Goal: Complete application form: Complete application form

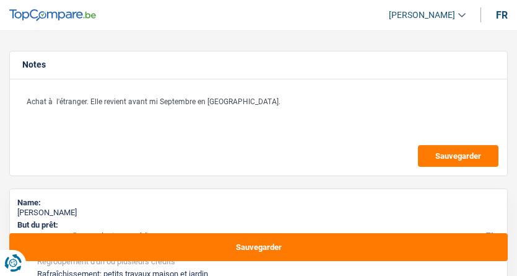
select select "refinancing"
select select "houseOrGarden"
select select "120"
select select "refinancing"
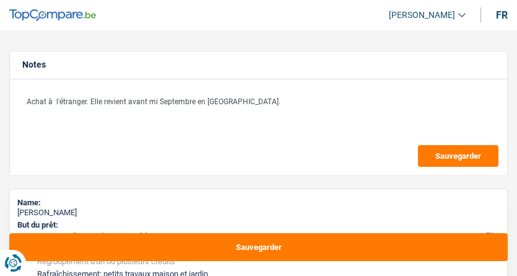
select select "refinancing"
select select "houseOrGarden"
select select "yes"
select select "120"
select select "privateEmployee"
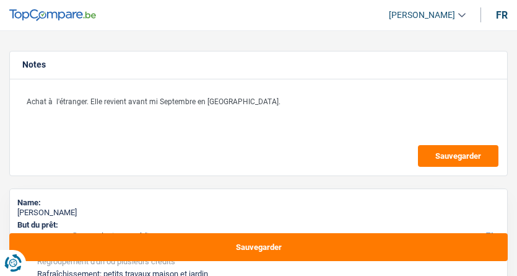
select select "netSalary"
select select "mealVouchers"
select select "ownerWithMortgage"
select select "mortgage"
select select "300"
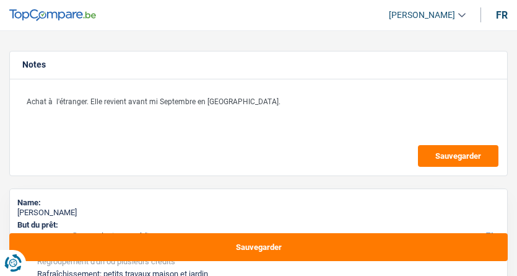
select select "personalLoan"
select select "other"
select select "60"
select select "refinancing"
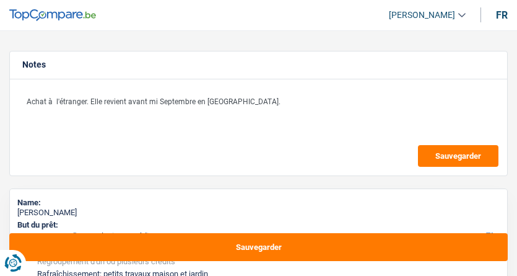
select select "houseOrGarden"
select select "yes"
select select "120"
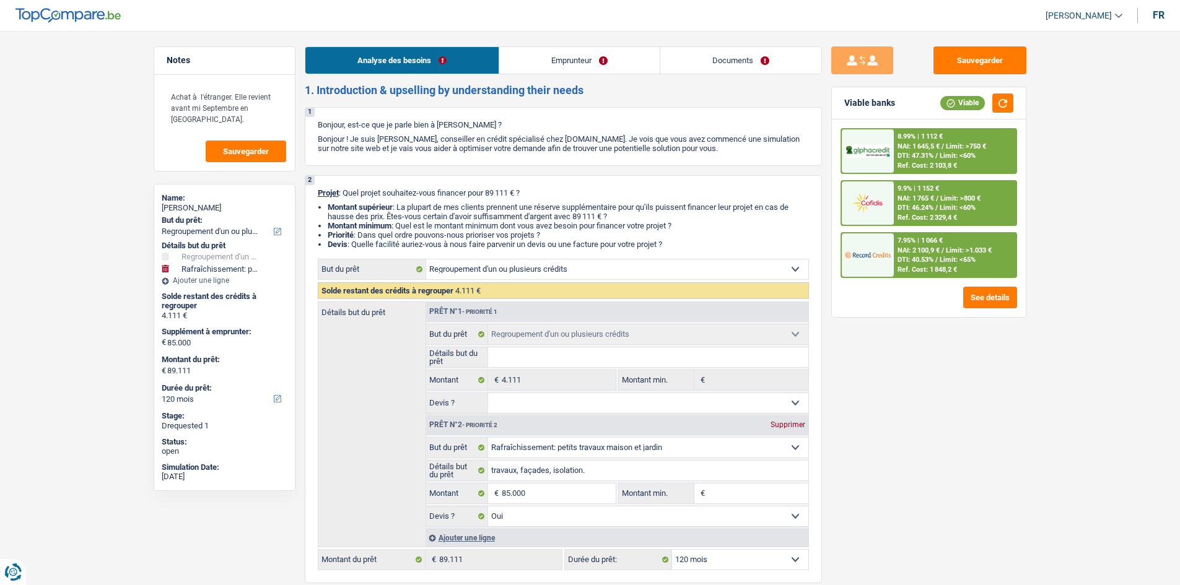
click at [516, 64] on link "Emprunteur" at bounding box center [579, 60] width 160 height 27
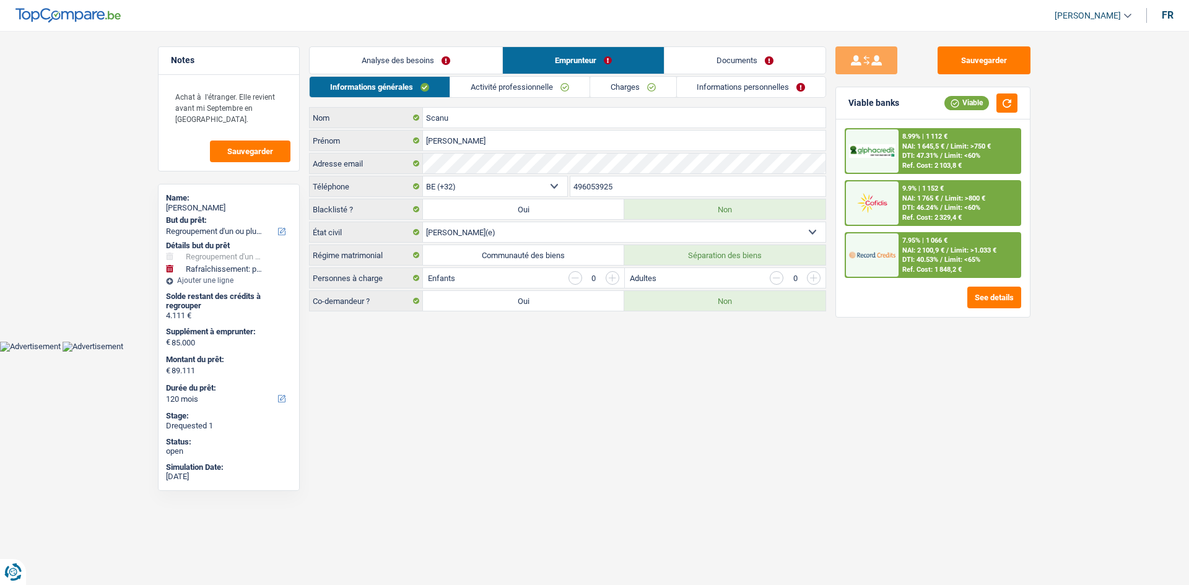
click at [516, 89] on link "Activité professionnelle" at bounding box center [519, 87] width 139 height 20
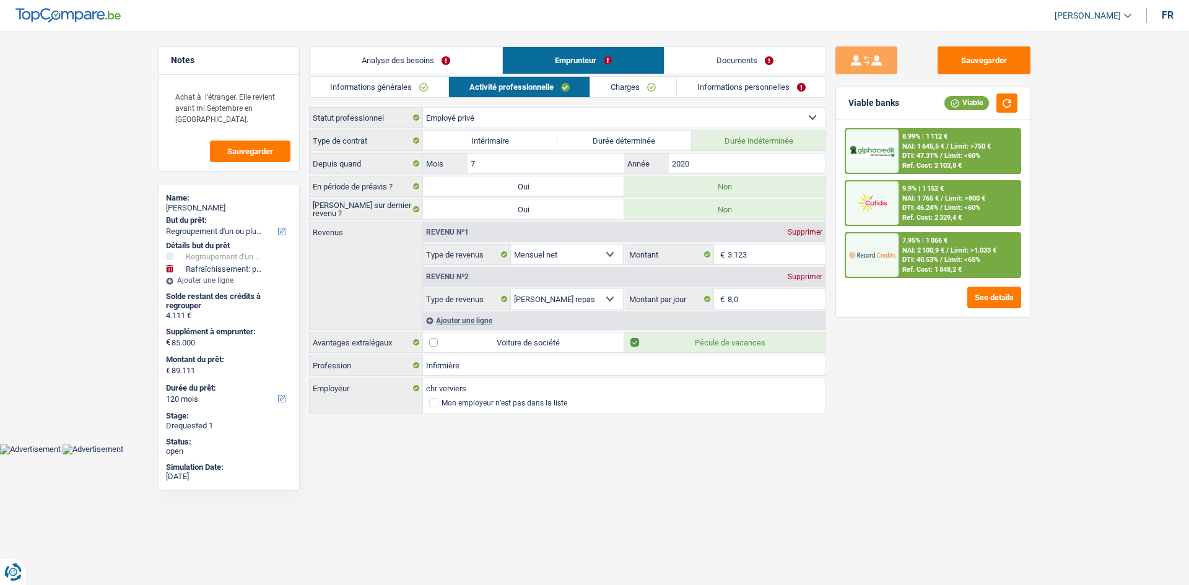
click at [516, 69] on link "Documents" at bounding box center [745, 60] width 161 height 27
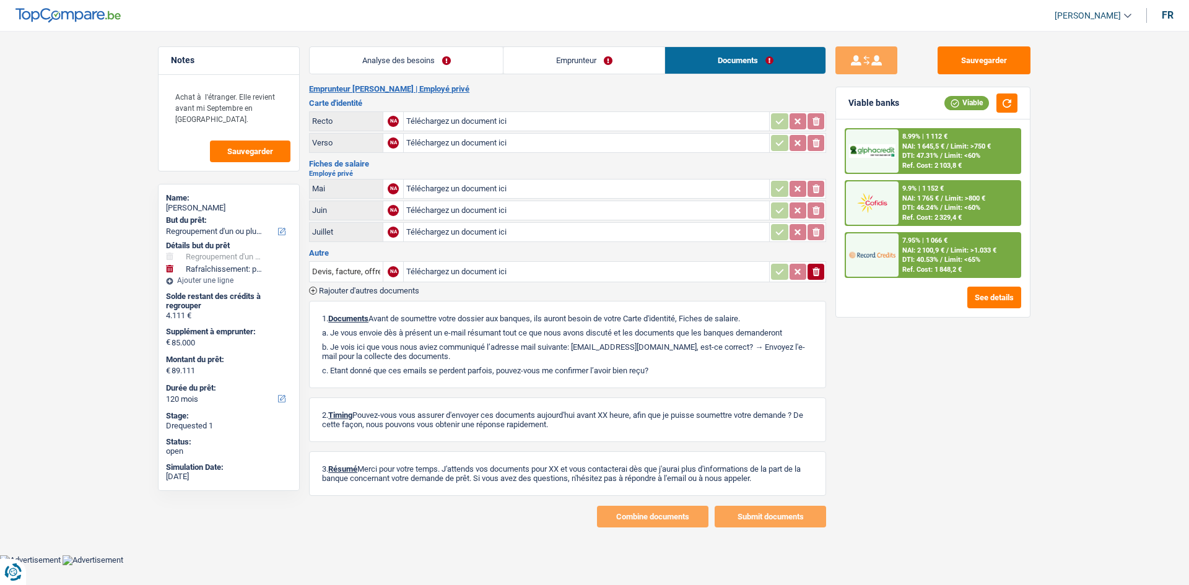
click at [516, 78] on div "Analyse des besoins Emprunteur Documents 1. Introduction & upselling by underst…" at bounding box center [567, 286] width 517 height 481
click at [516, 64] on link "Emprunteur" at bounding box center [583, 60] width 161 height 27
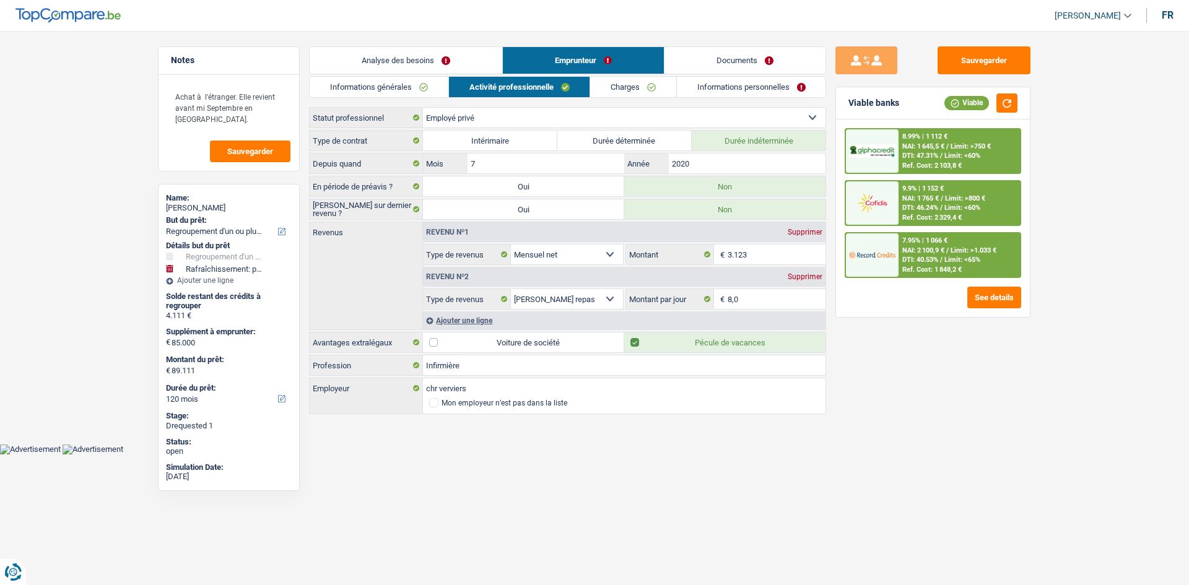
click at [516, 80] on link "Informations personnelles" at bounding box center [751, 87] width 149 height 20
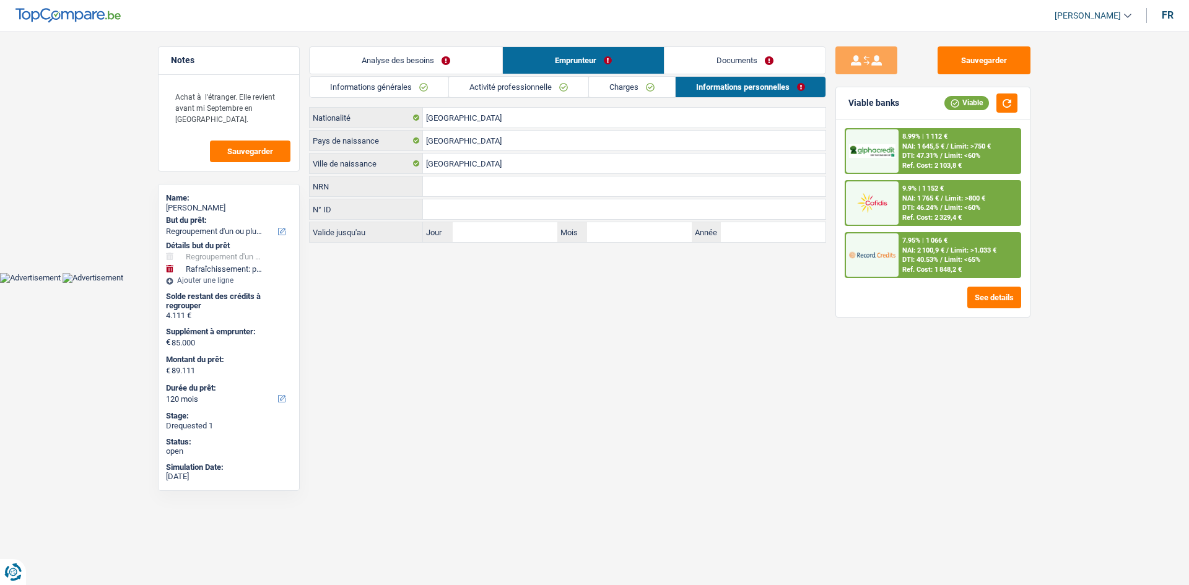
click at [516, 85] on link "Charges" at bounding box center [632, 87] width 86 height 20
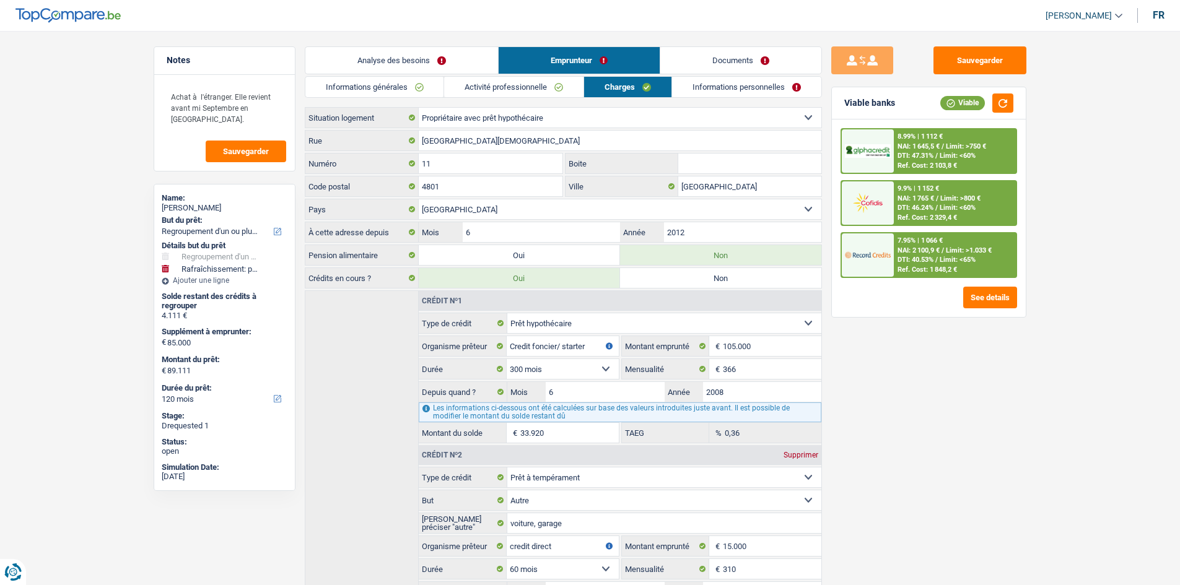
click at [516, 88] on link "Activité professionnelle" at bounding box center [513, 87] width 139 height 20
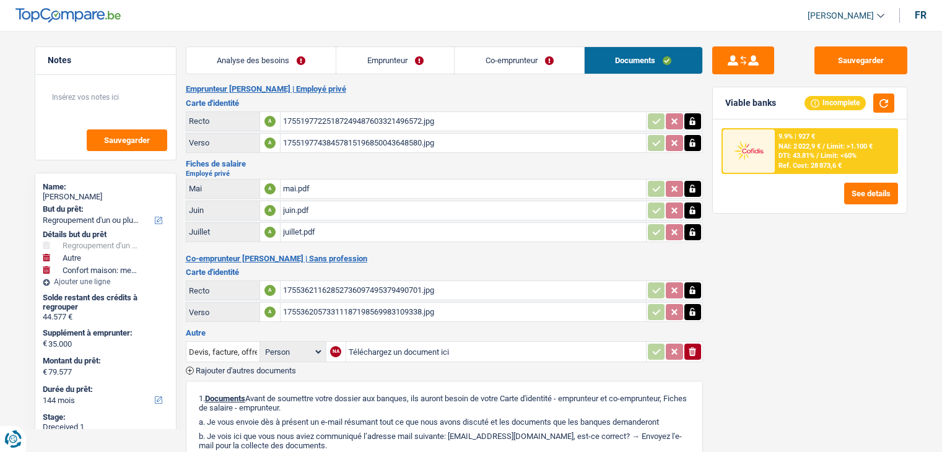
select select "refinancing"
select select "other"
select select "household"
select select "144"
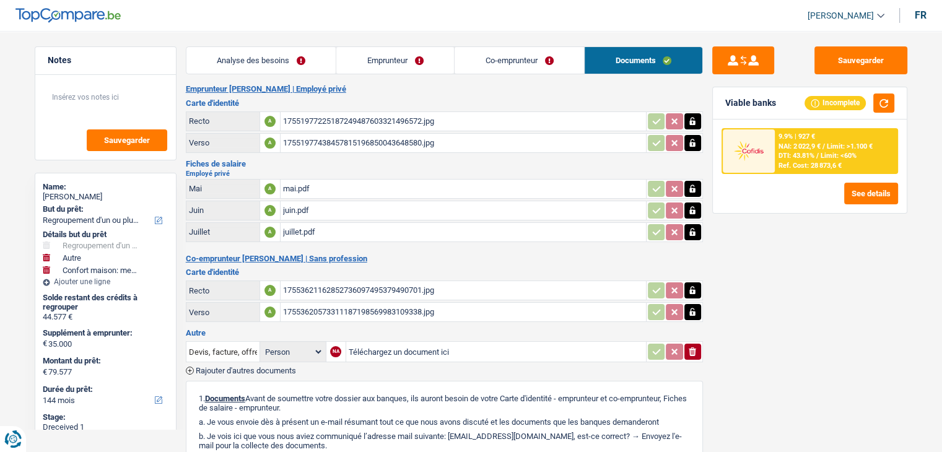
click at [360, 120] on div "17551977225187249487603321496572.jpg" at bounding box center [463, 121] width 360 height 19
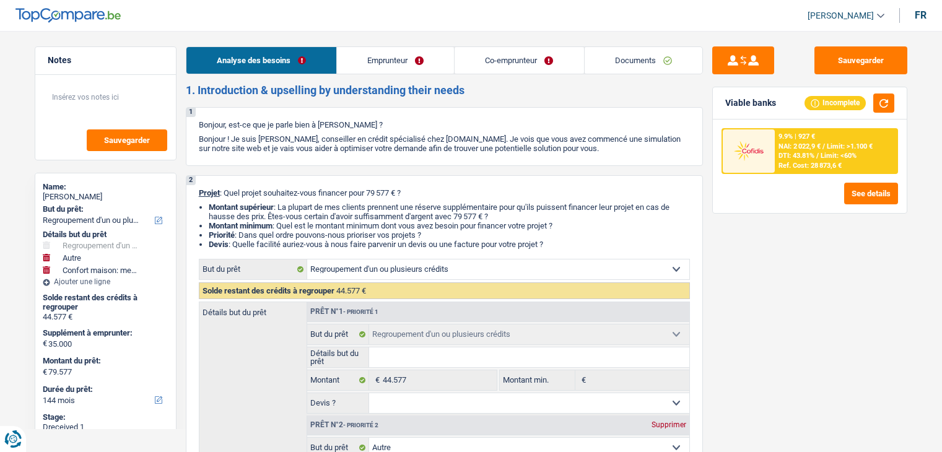
select select "refinancing"
select select "other"
select select "household"
select select "144"
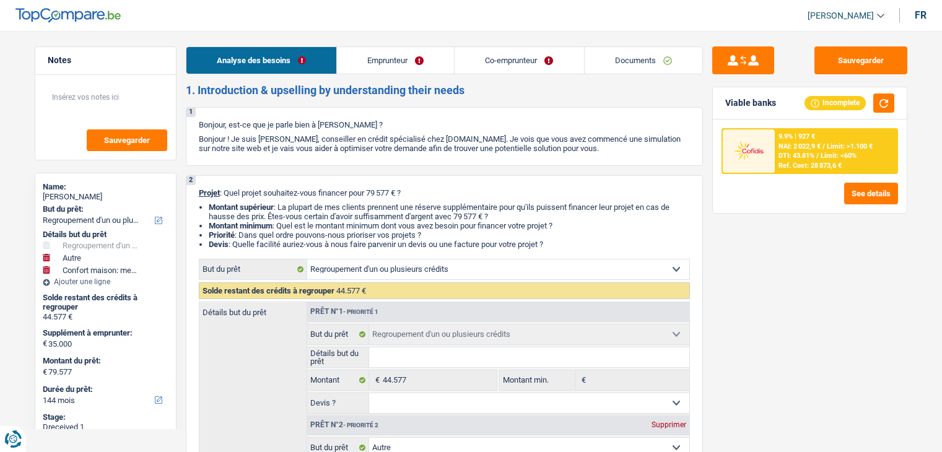
select select "refinancing"
select select "other"
select select "yes"
select select "household"
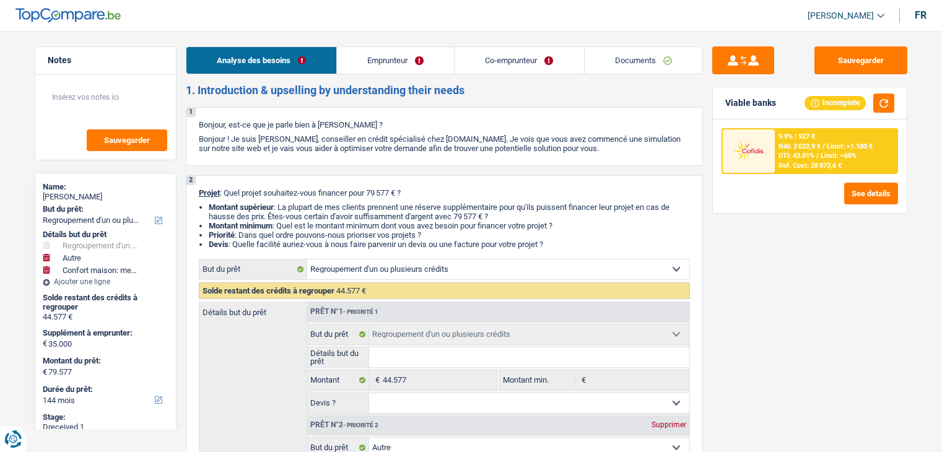
select select "yes"
select select "144"
select select "privateEmployee"
select select "noProfession"
select select "netSalary"
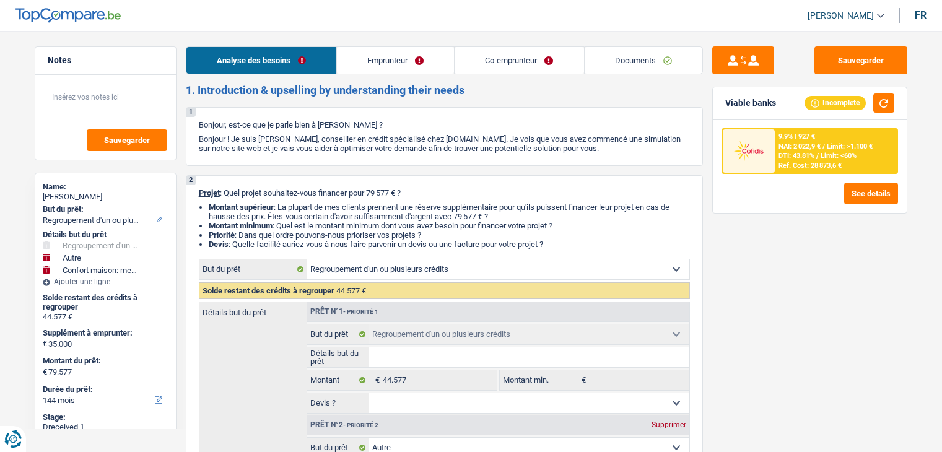
select select "other"
select select "mealVouchers"
select select "rents"
select select "personalLoan"
select select "other"
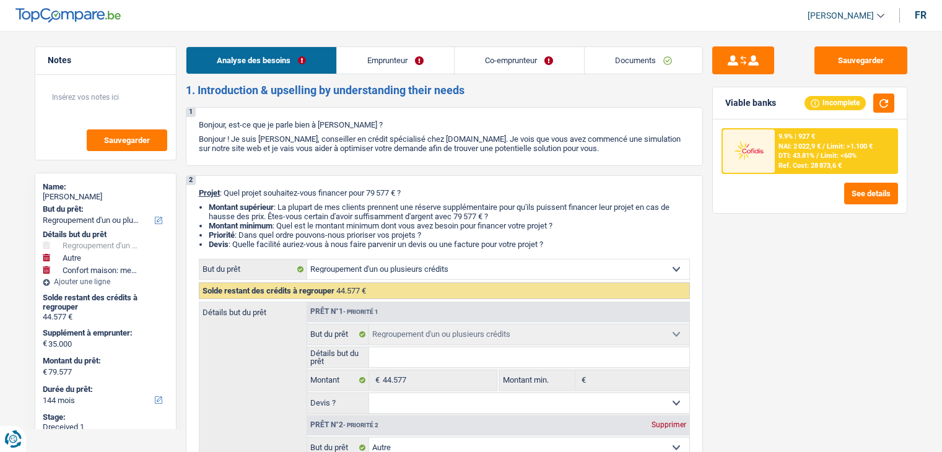
select select "60"
select select "creditConsolidation"
select select "144"
select select "cardOrCredit"
select select "refinancing"
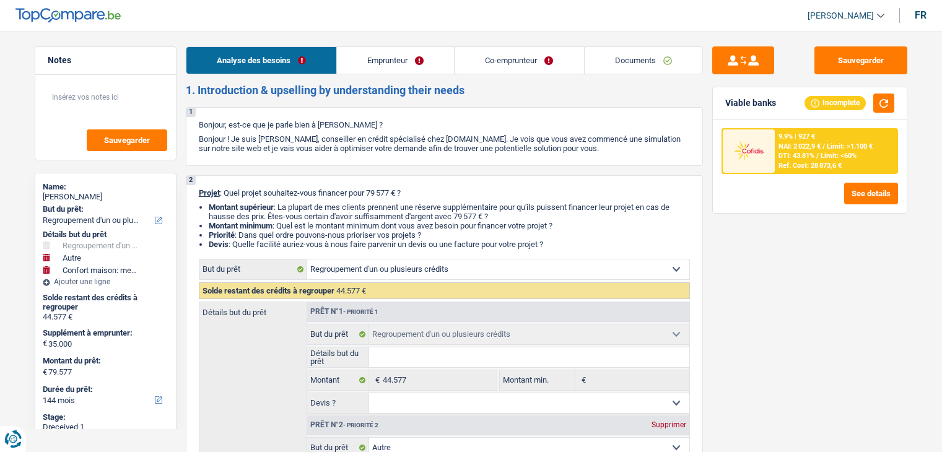
select select "refinancing"
select select "other"
select select "yes"
select select "household"
select select "yes"
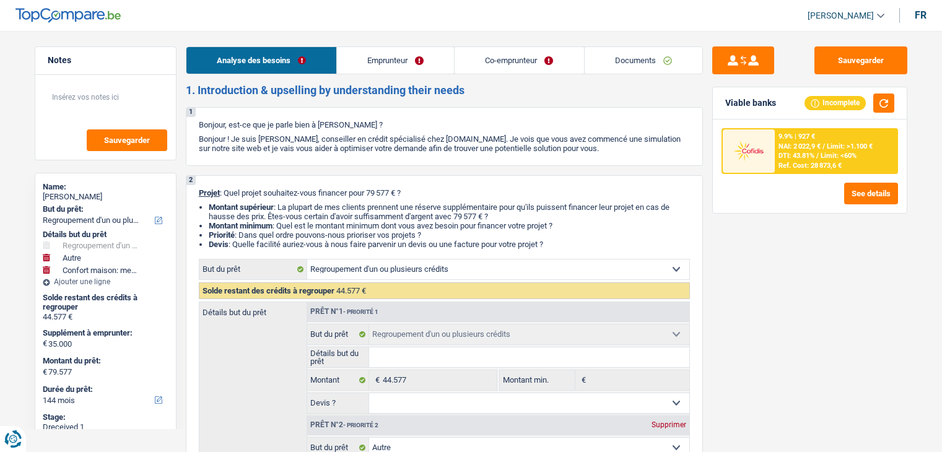
select select "144"
click at [653, 69] on link "Documents" at bounding box center [644, 60] width 118 height 27
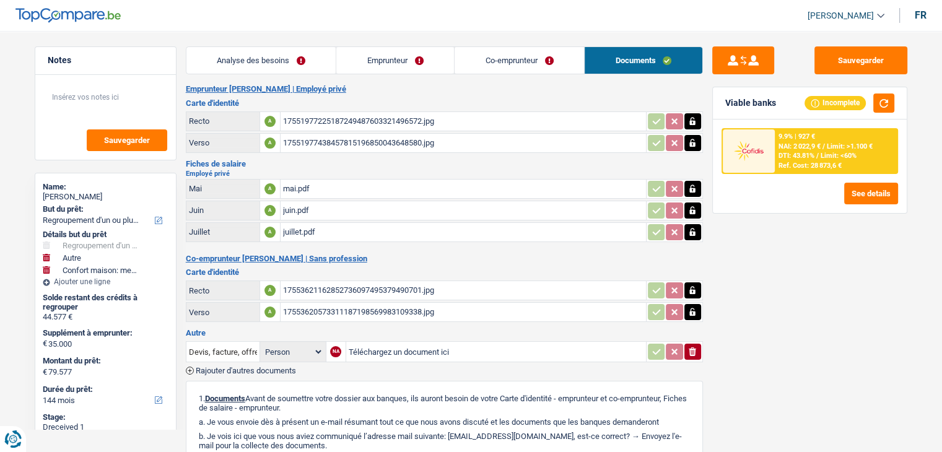
click at [255, 72] on link "Analyse des besoins" at bounding box center [261, 60] width 150 height 27
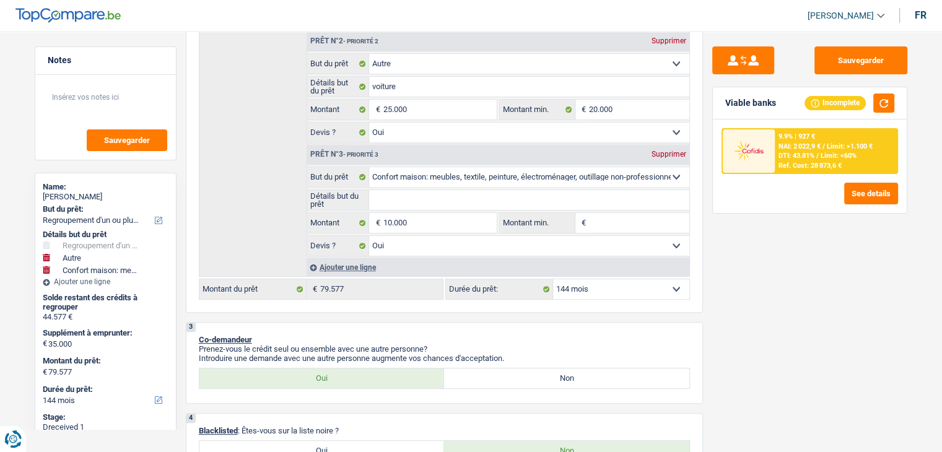
scroll to position [372, 0]
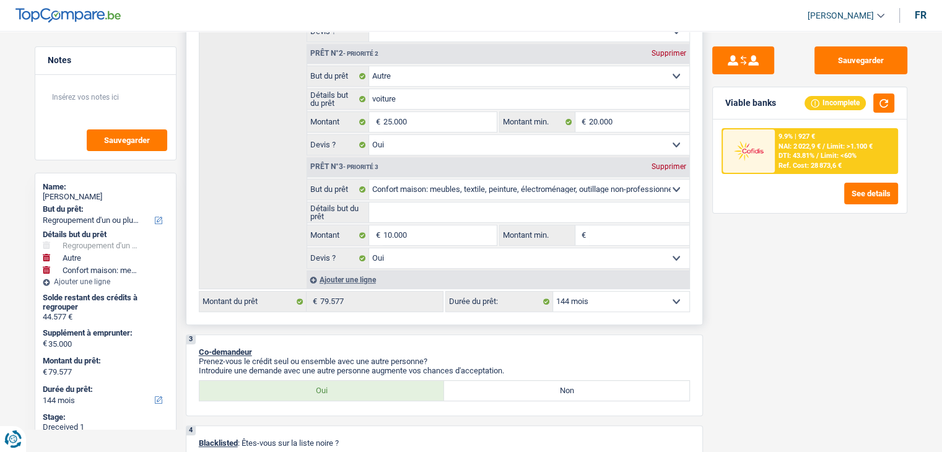
click at [624, 297] on select "12 mois 18 mois 24 mois 30 mois 36 mois 42 mois 48 mois 60 mois 72 mois 84 mois…" at bounding box center [621, 302] width 136 height 20
select select "120"
click at [553, 292] on select "12 mois 18 mois 24 mois 30 mois 36 mois 42 mois 48 mois 60 mois 72 mois 84 mois…" at bounding box center [621, 302] width 136 height 20
select select "120"
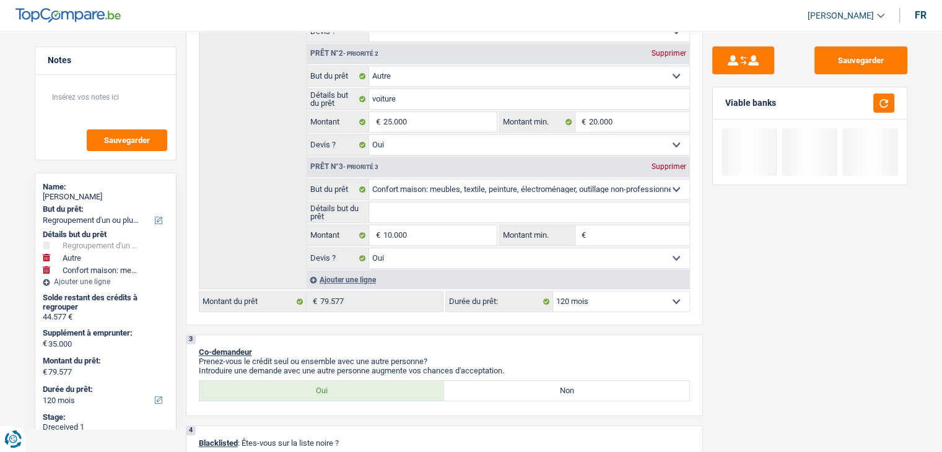
click at [879, 58] on button "Sauvegarder" at bounding box center [860, 60] width 93 height 28
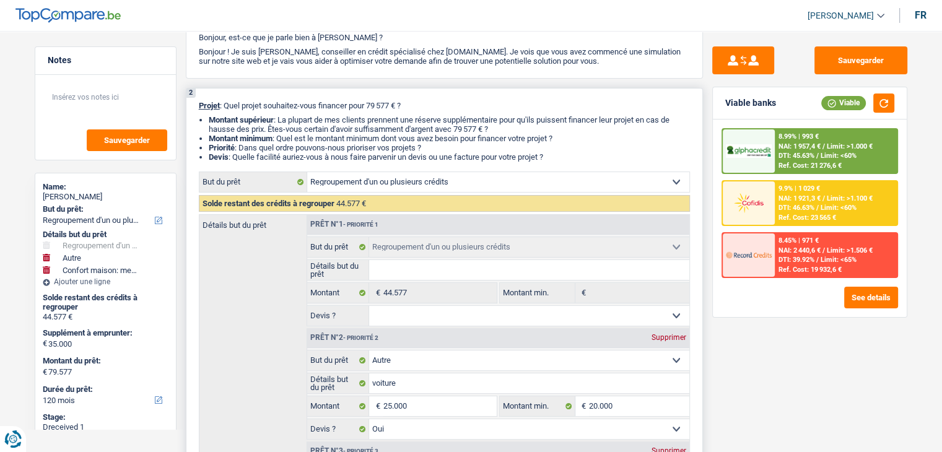
scroll to position [0, 0]
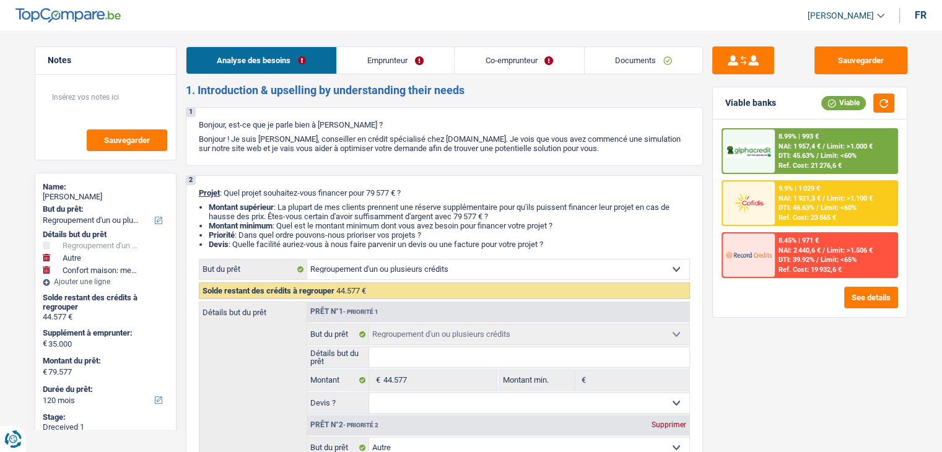
click at [388, 62] on link "Emprunteur" at bounding box center [395, 60] width 117 height 27
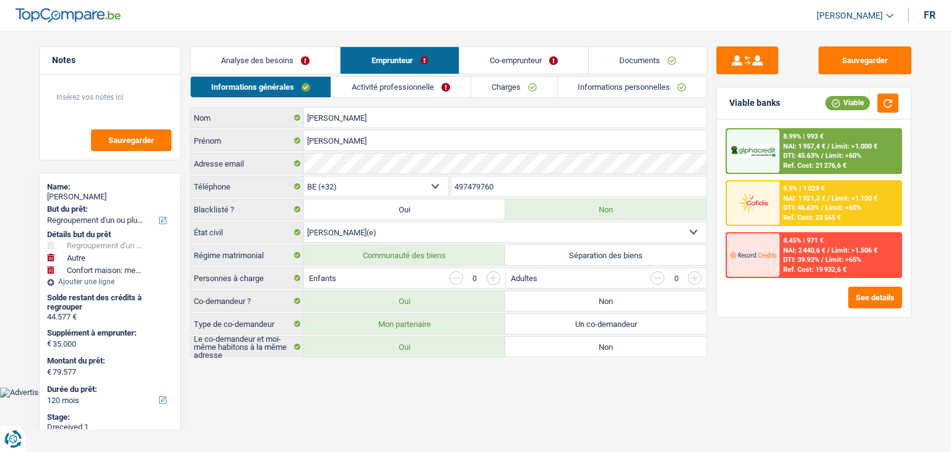
click at [413, 77] on link "Activité professionnelle" at bounding box center [400, 87] width 139 height 20
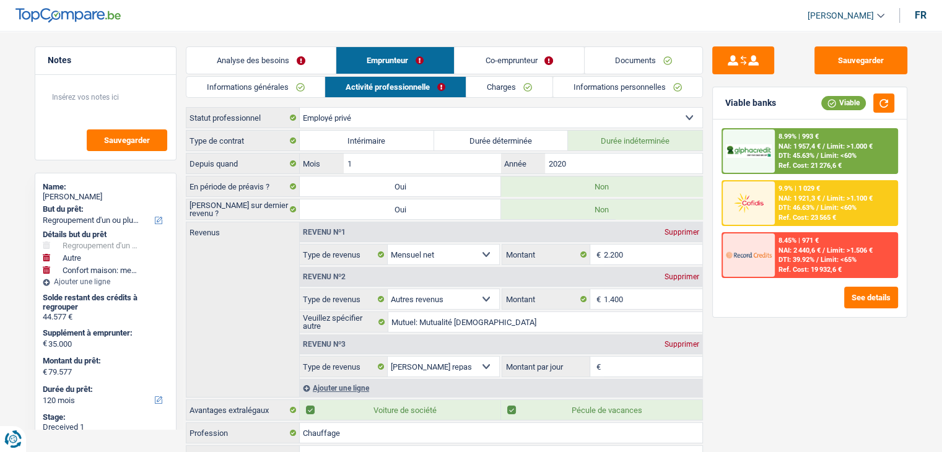
click at [530, 58] on link "Co-emprunteur" at bounding box center [519, 60] width 129 height 27
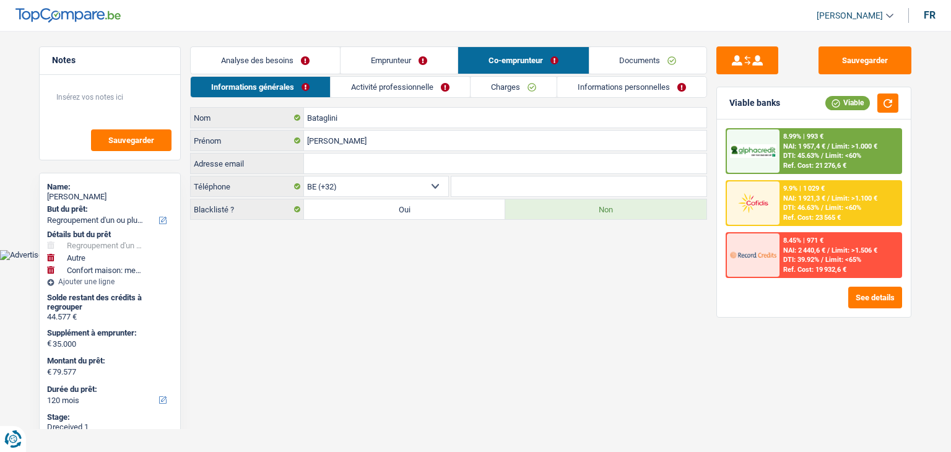
click at [424, 82] on link "Activité professionnelle" at bounding box center [400, 87] width 139 height 20
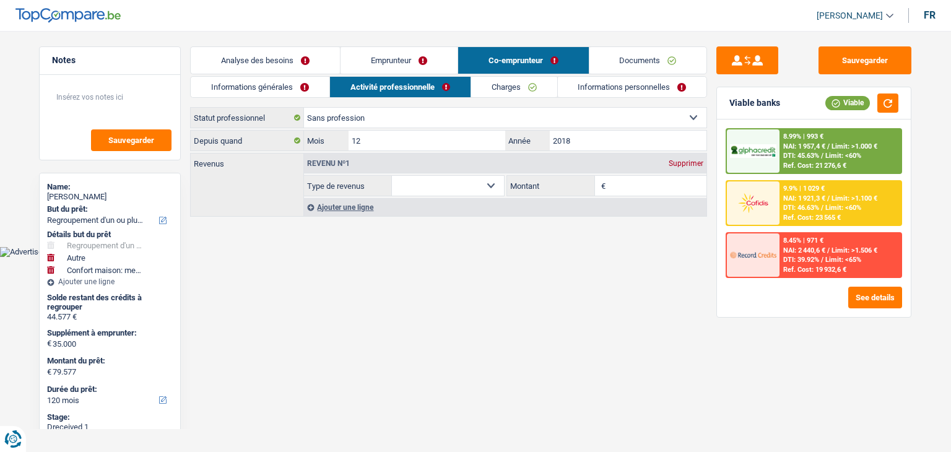
click at [431, 68] on link "Emprunteur" at bounding box center [399, 60] width 117 height 27
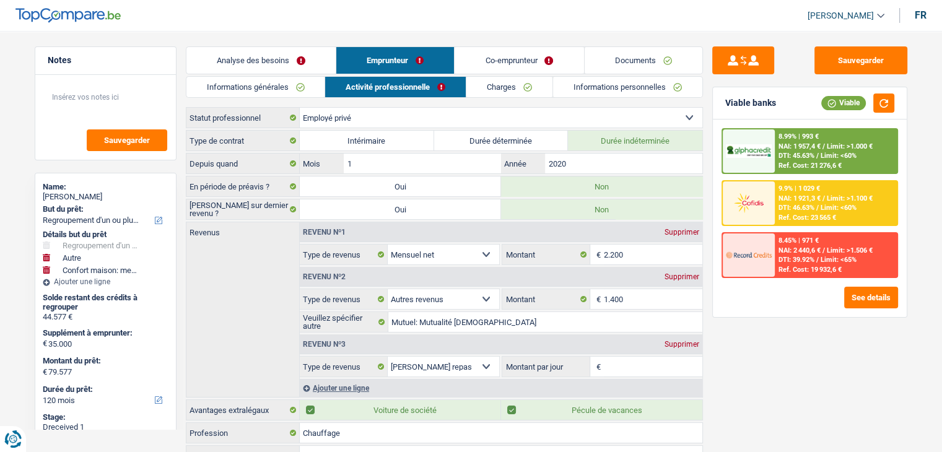
click at [635, 77] on link "Informations personnelles" at bounding box center [627, 87] width 149 height 20
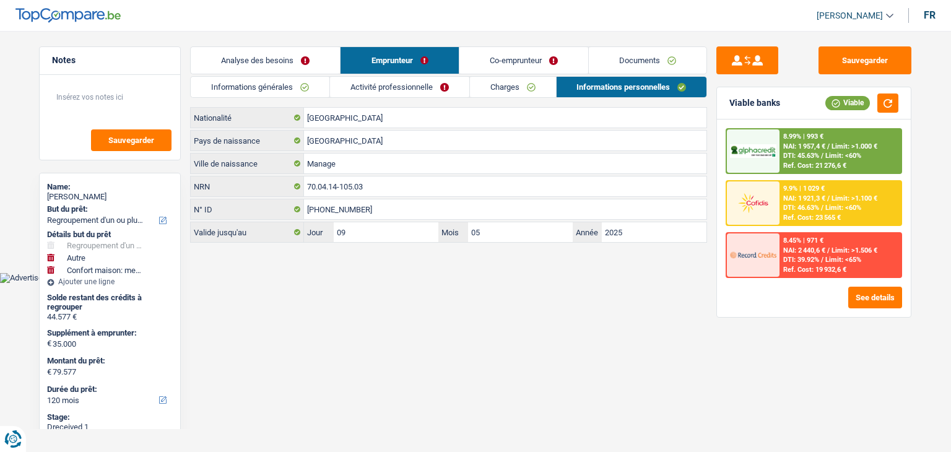
click at [654, 67] on link "Documents" at bounding box center [648, 60] width 118 height 27
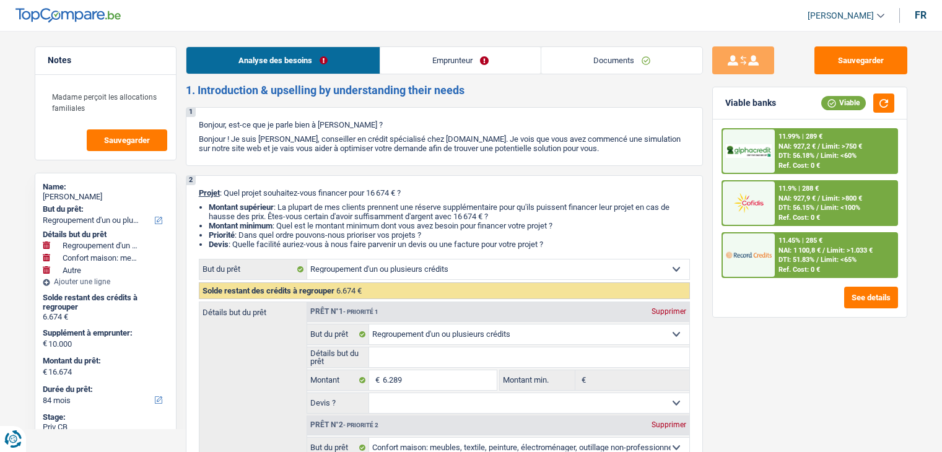
select select "refinancing"
select select "household"
select select "other"
select select "84"
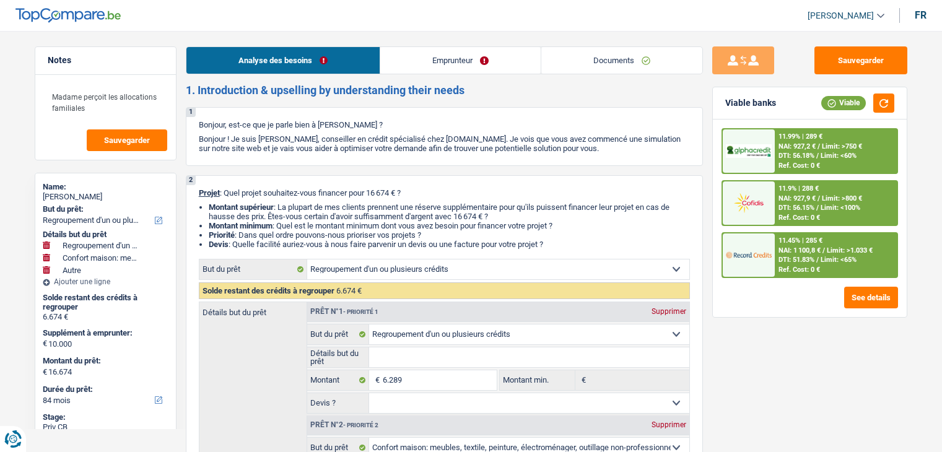
select select "refinancing"
select select "household"
select select "yes"
select select "other"
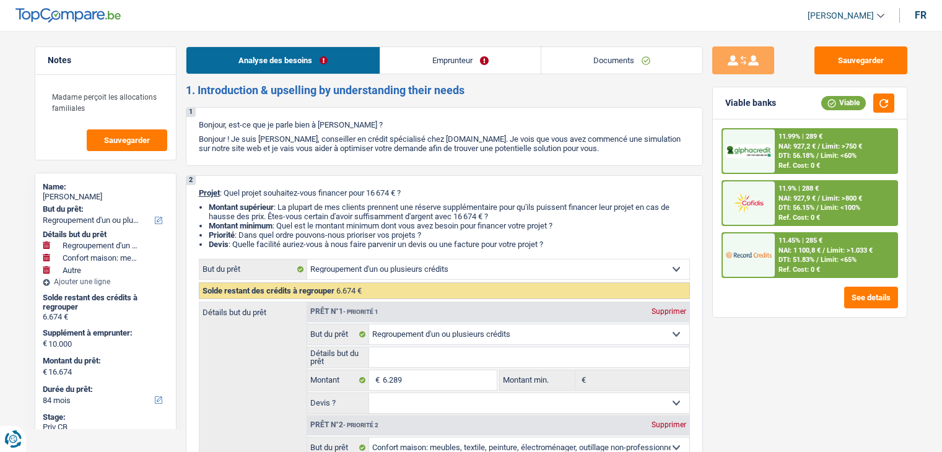
select select "84"
select select "worker"
select select "netSalary"
select select "familyAllowances"
select select "rents"
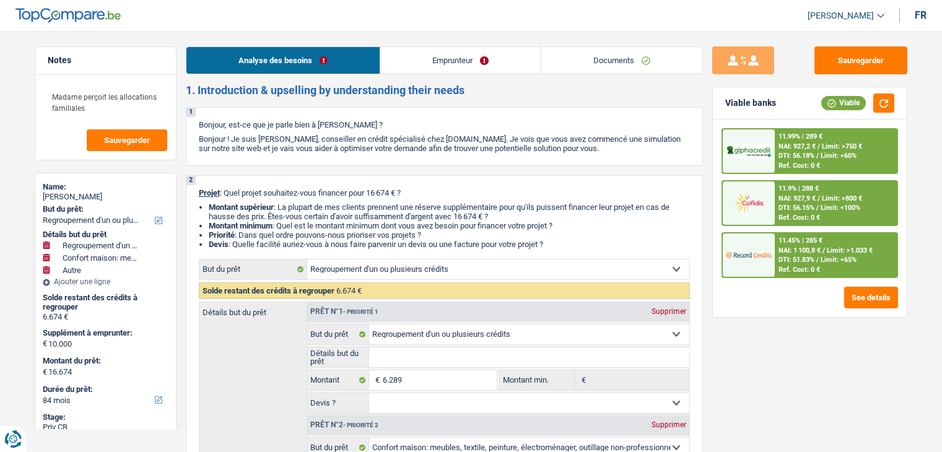
select select "cardOrCredit"
select select "refinancing"
select select "household"
select select "yes"
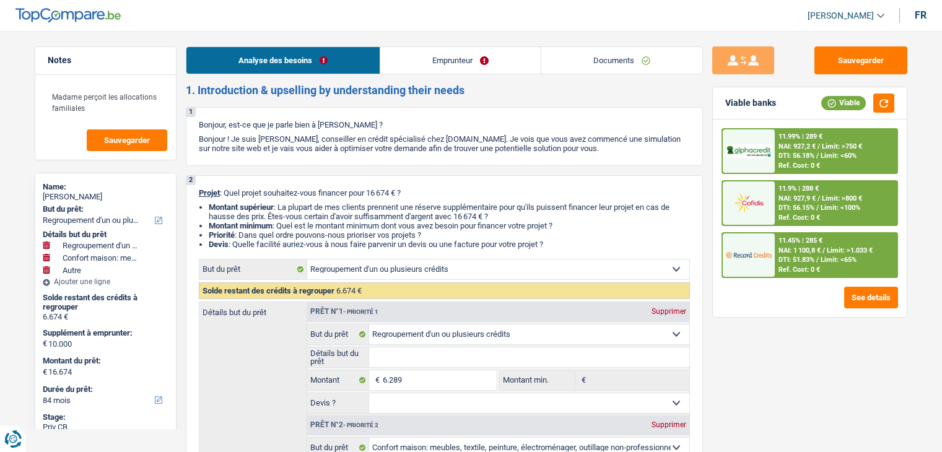
select select "other"
select select "84"
click at [648, 59] on link "Documents" at bounding box center [621, 60] width 161 height 27
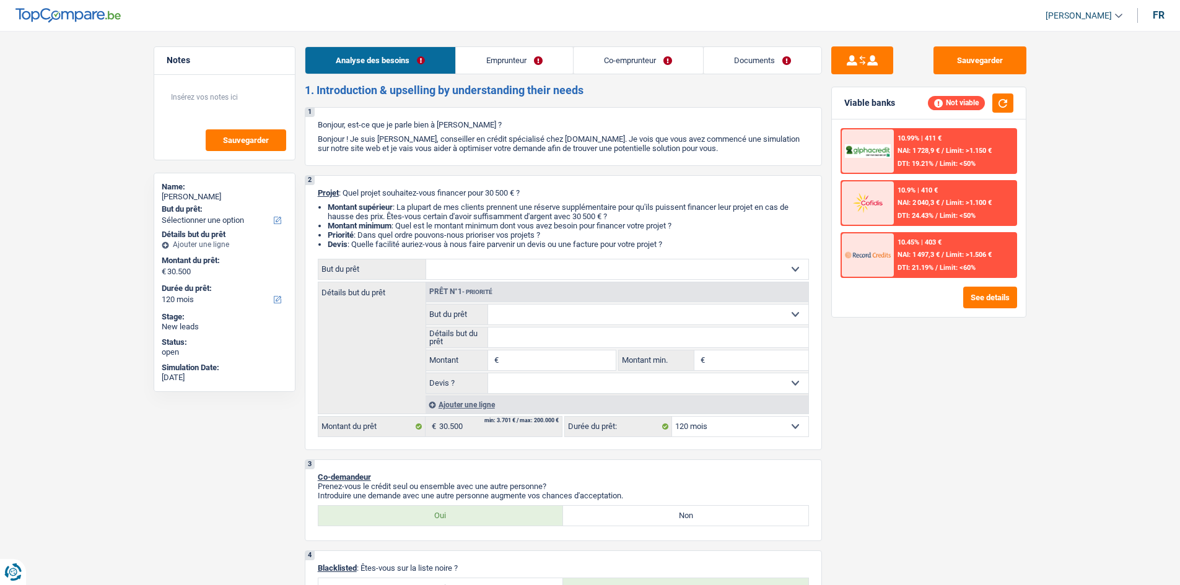
select select "120"
select select "cpasMargin"
select select "noProfession"
select select "netSalary"
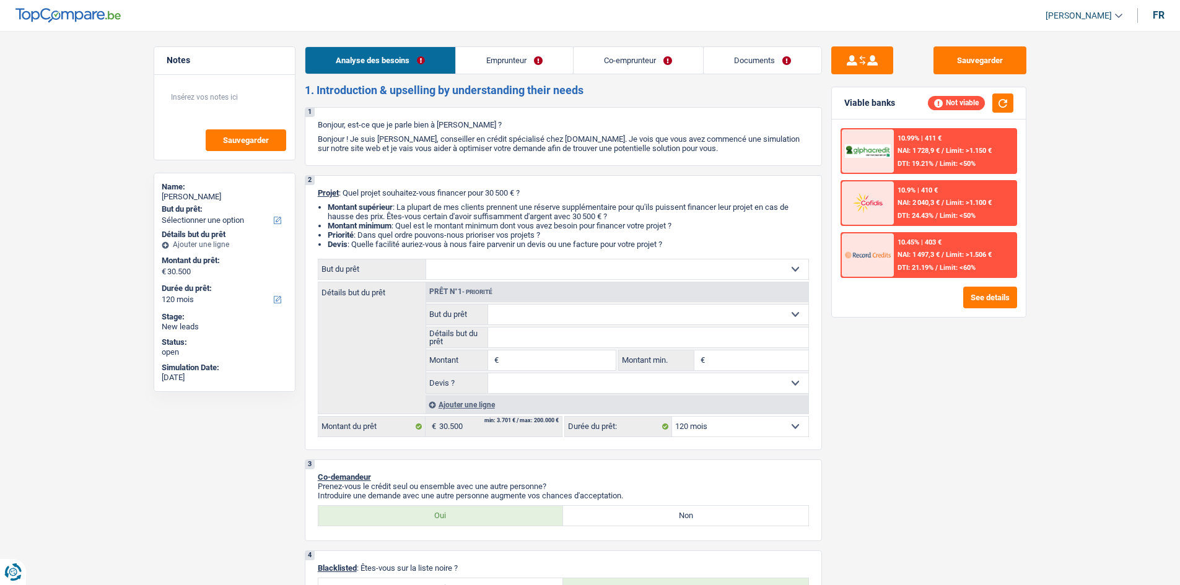
select select "mealVouchers"
select select "familyAllowances"
select select "socialSecurity"
select select "familyAllowances"
select select "liveWithParents"
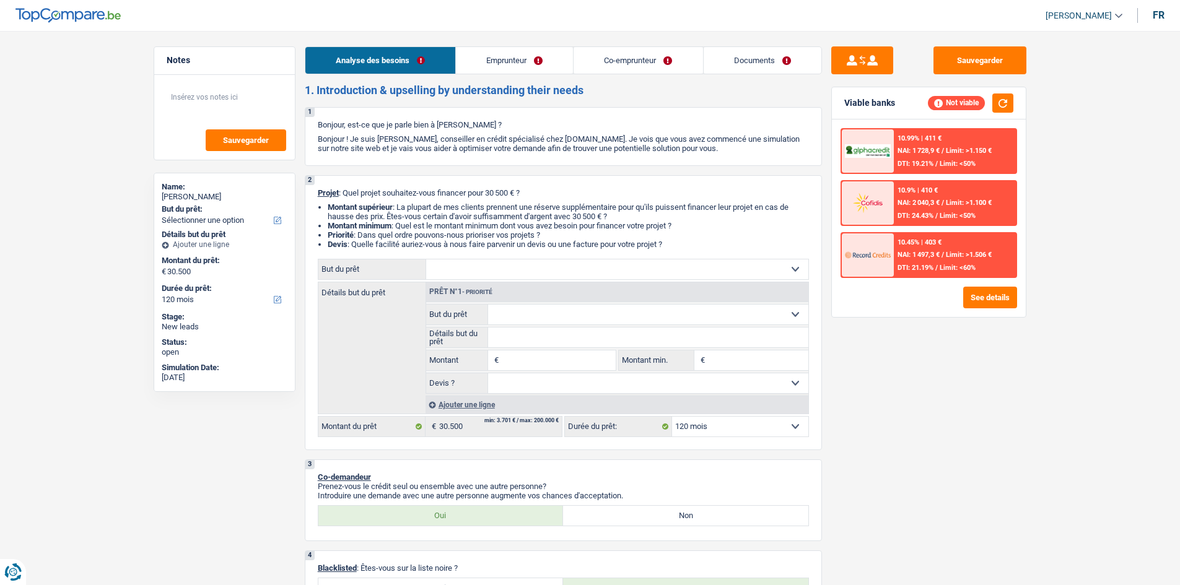
select select "120"
click at [502, 58] on link "Emprunteur" at bounding box center [514, 60] width 117 height 27
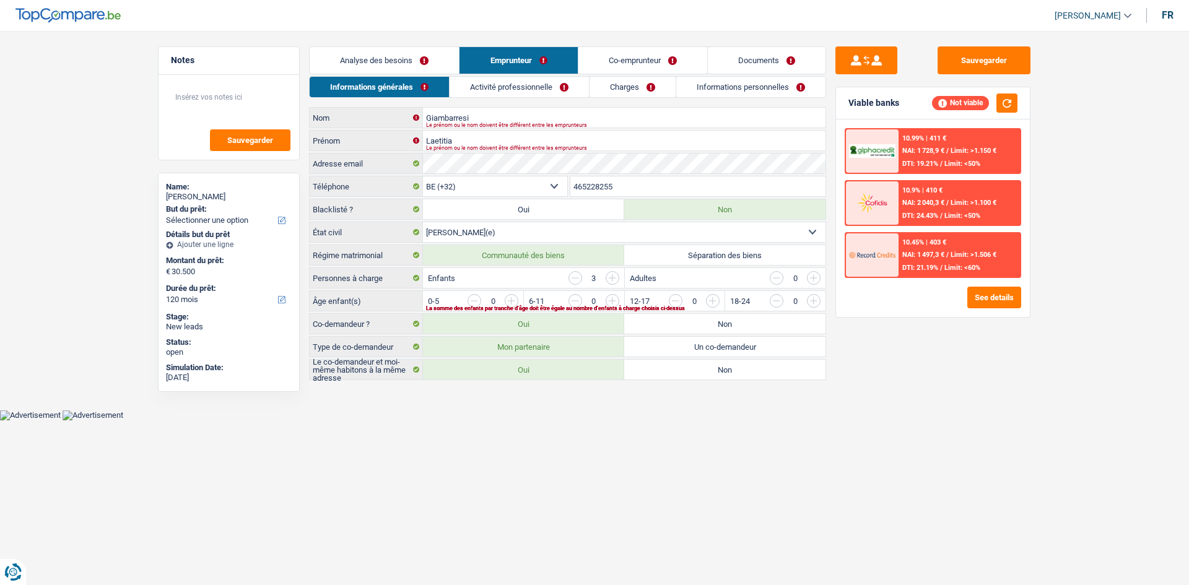
click at [657, 55] on link "Co-emprunteur" at bounding box center [642, 60] width 129 height 27
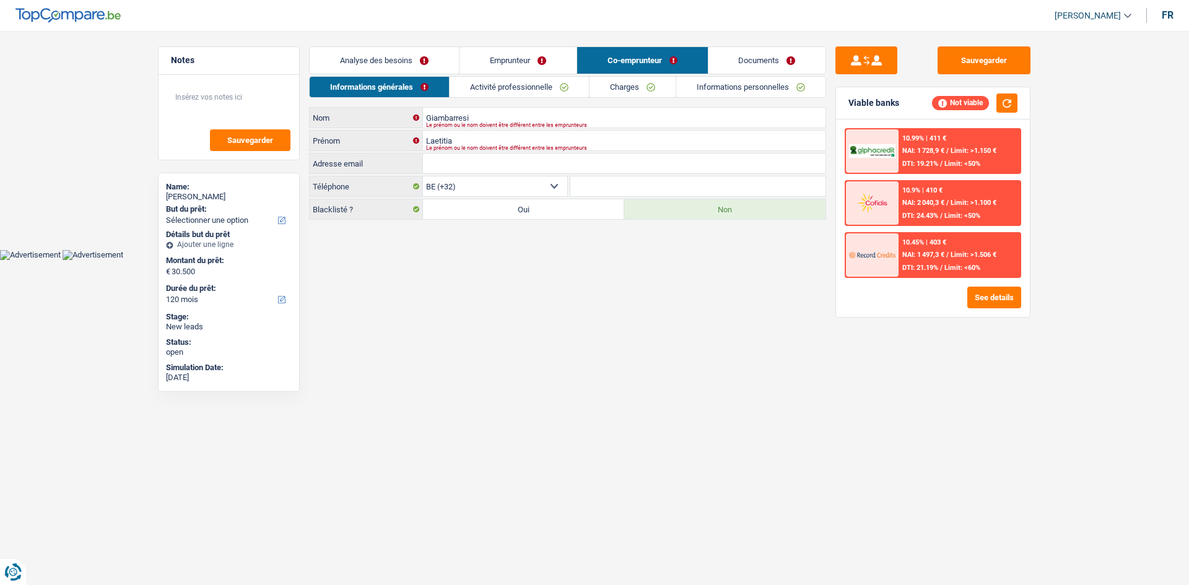
click at [542, 69] on link "Emprunteur" at bounding box center [518, 60] width 117 height 27
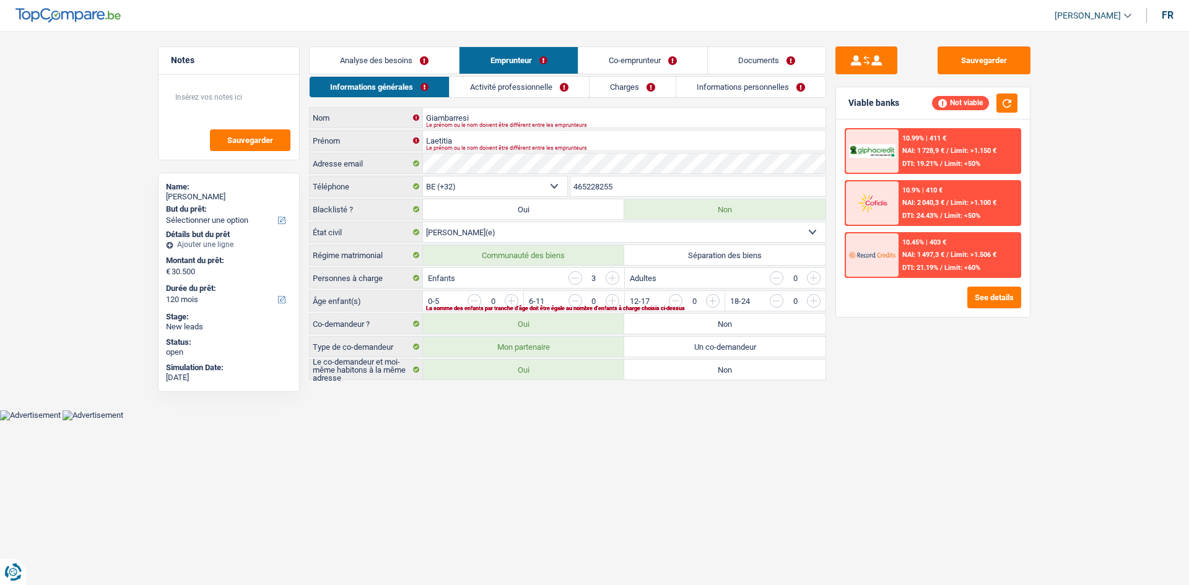
click at [408, 62] on link "Analyse des besoins" at bounding box center [384, 60] width 149 height 27
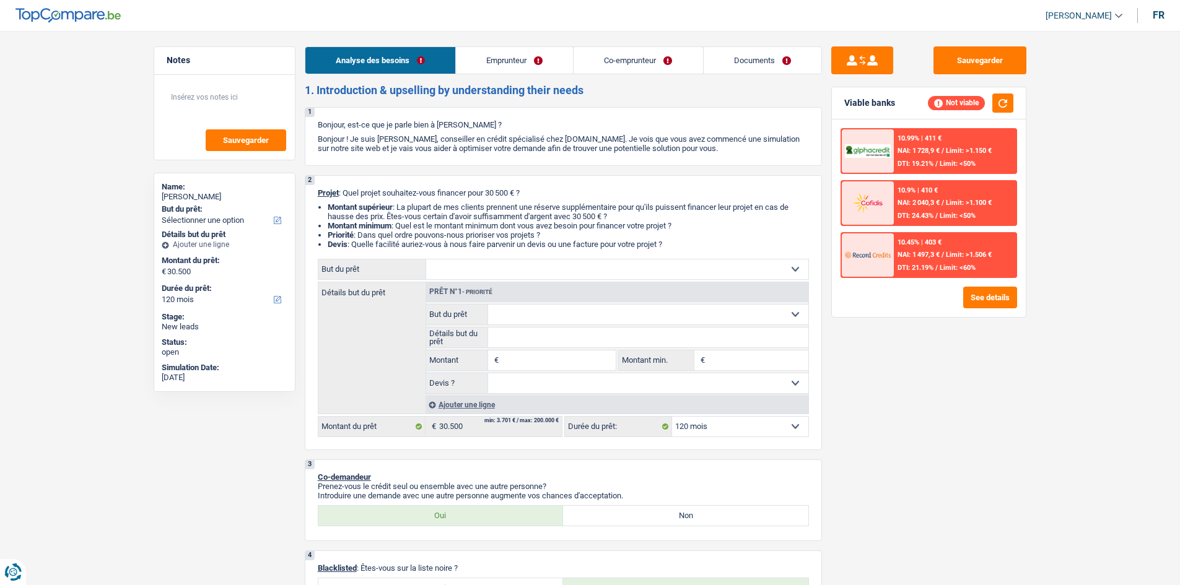
click at [509, 69] on link "Emprunteur" at bounding box center [514, 60] width 117 height 27
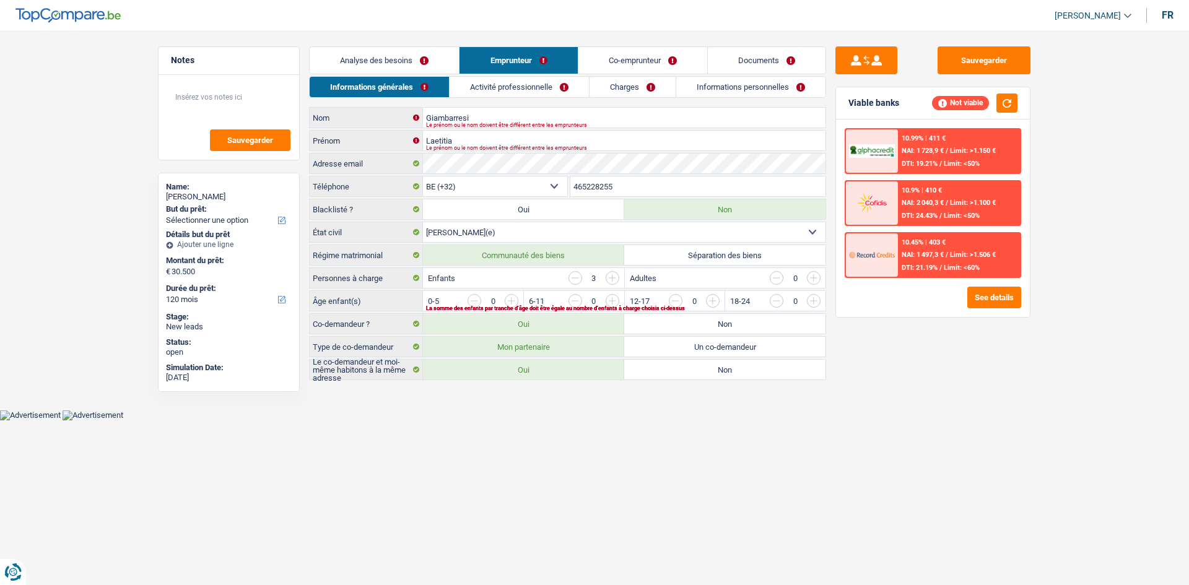
click at [619, 83] on link "Charges" at bounding box center [633, 87] width 86 height 20
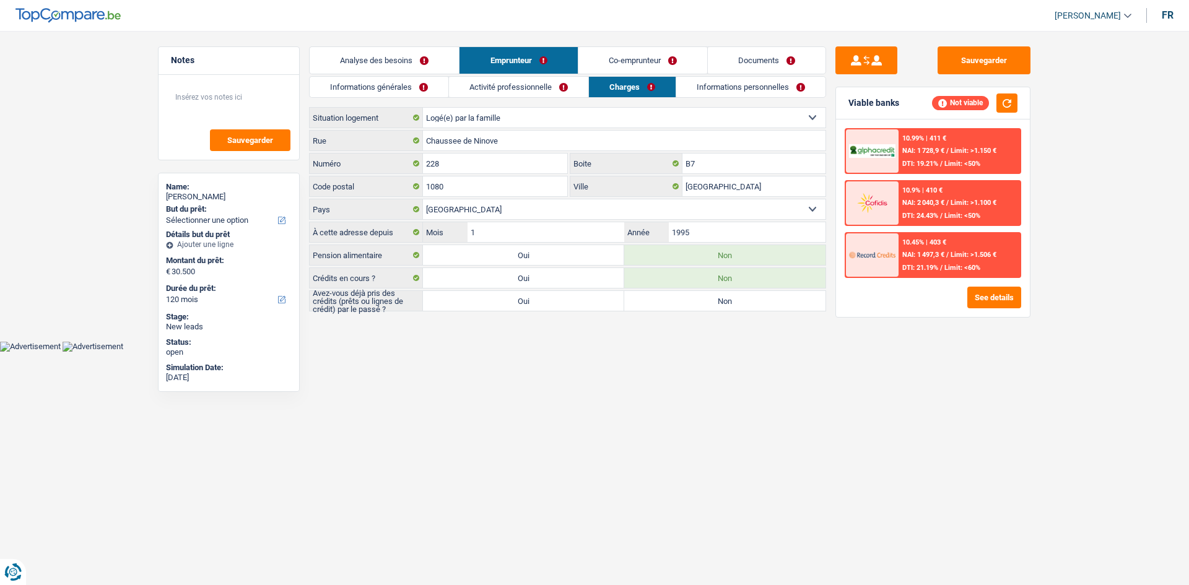
click at [503, 89] on link "Activité professionnelle" at bounding box center [518, 87] width 139 height 20
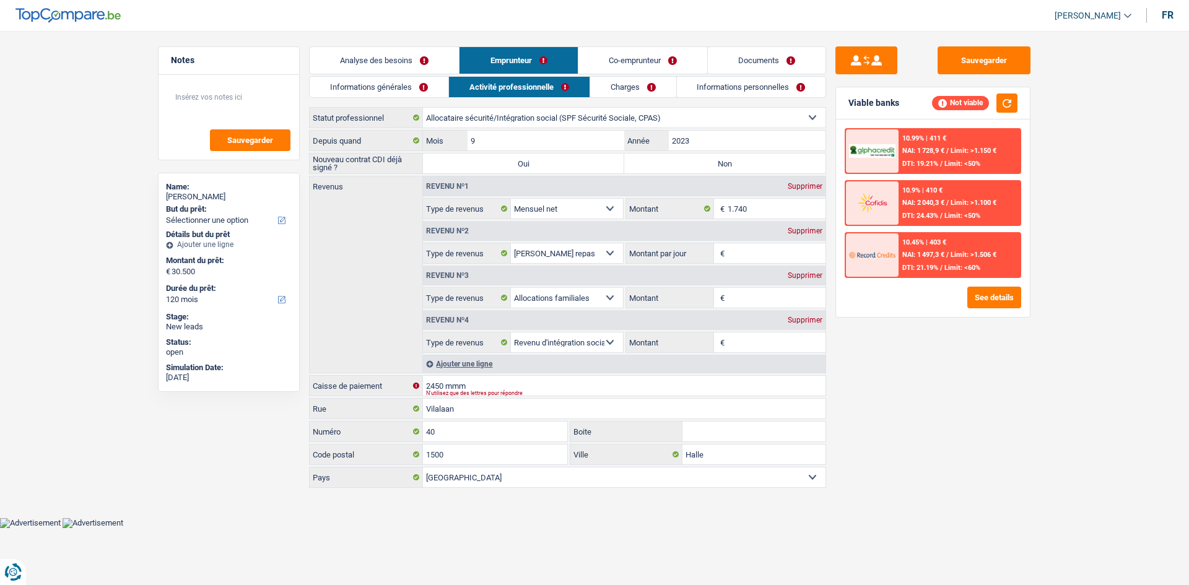
click at [634, 53] on link "Co-emprunteur" at bounding box center [642, 60] width 129 height 27
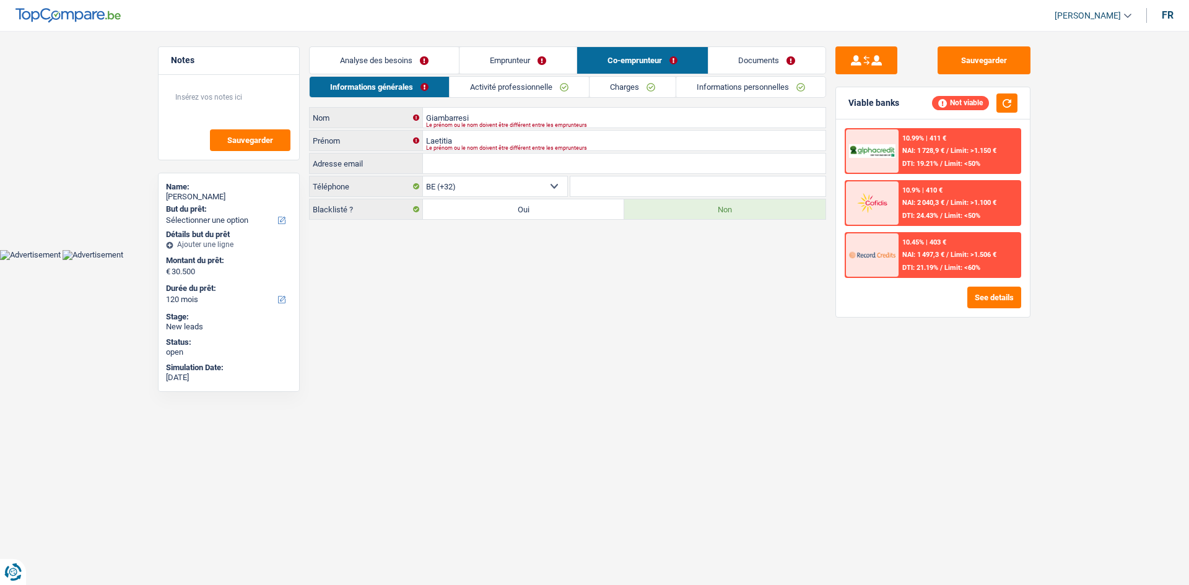
drag, startPoint x: 500, startPoint y: 83, endPoint x: 546, endPoint y: 72, distance: 46.4
click at [501, 84] on link "Activité professionnelle" at bounding box center [519, 87] width 139 height 20
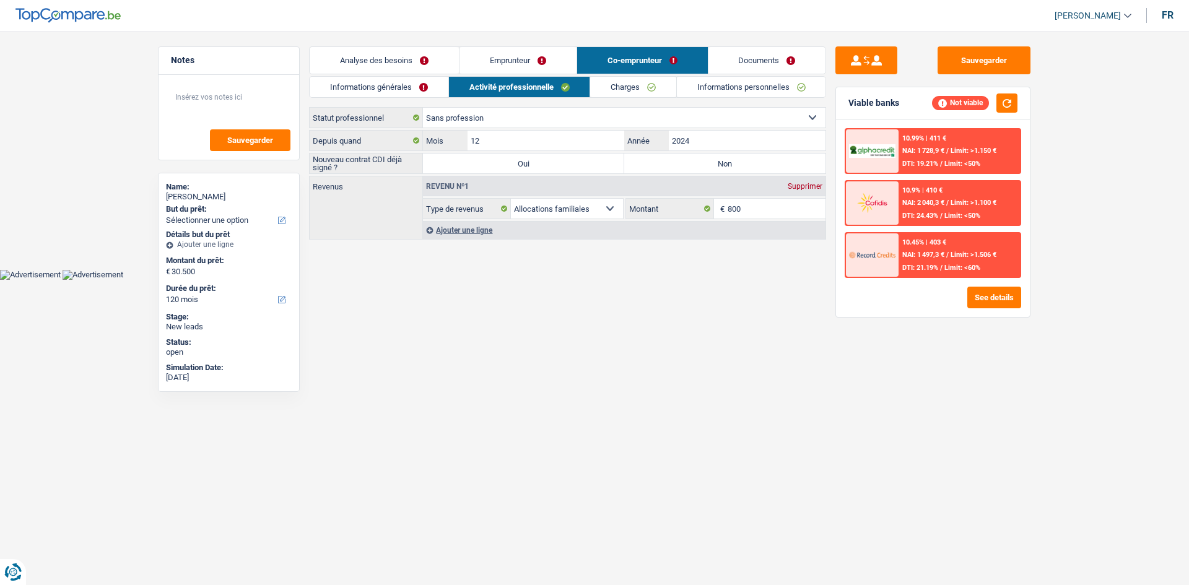
click at [444, 46] on main "Notes Sauvegarder Name: Laetitia Giambarresi But du prêt: Confort maison: meubl…" at bounding box center [594, 144] width 1189 height 251
click at [437, 50] on link "Analyse des besoins" at bounding box center [384, 60] width 149 height 27
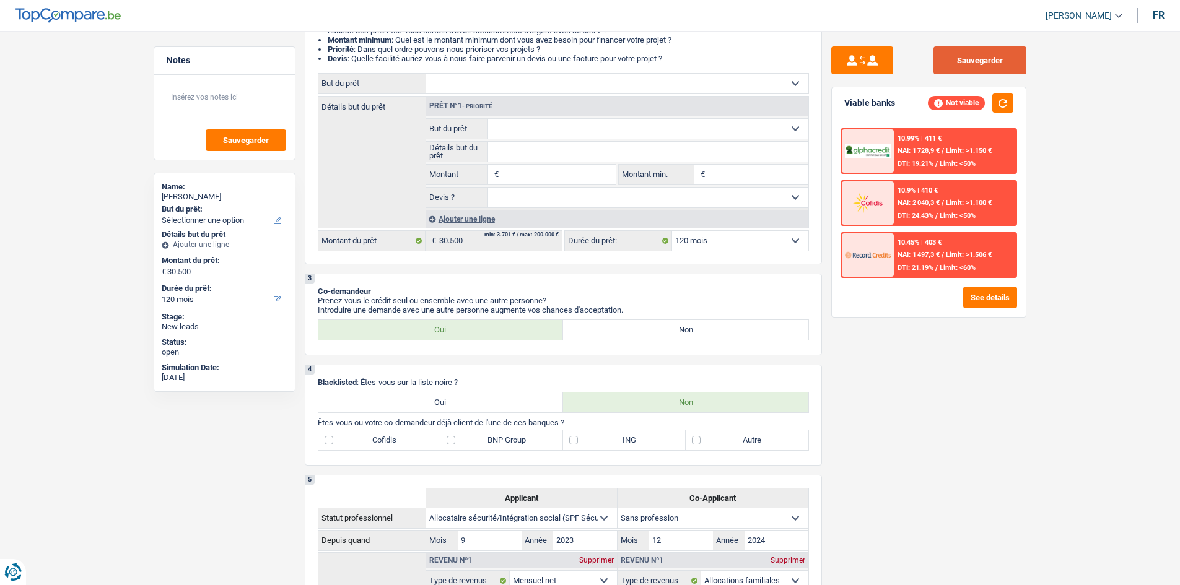
click at [969, 64] on button "Sauvegarder" at bounding box center [979, 60] width 93 height 28
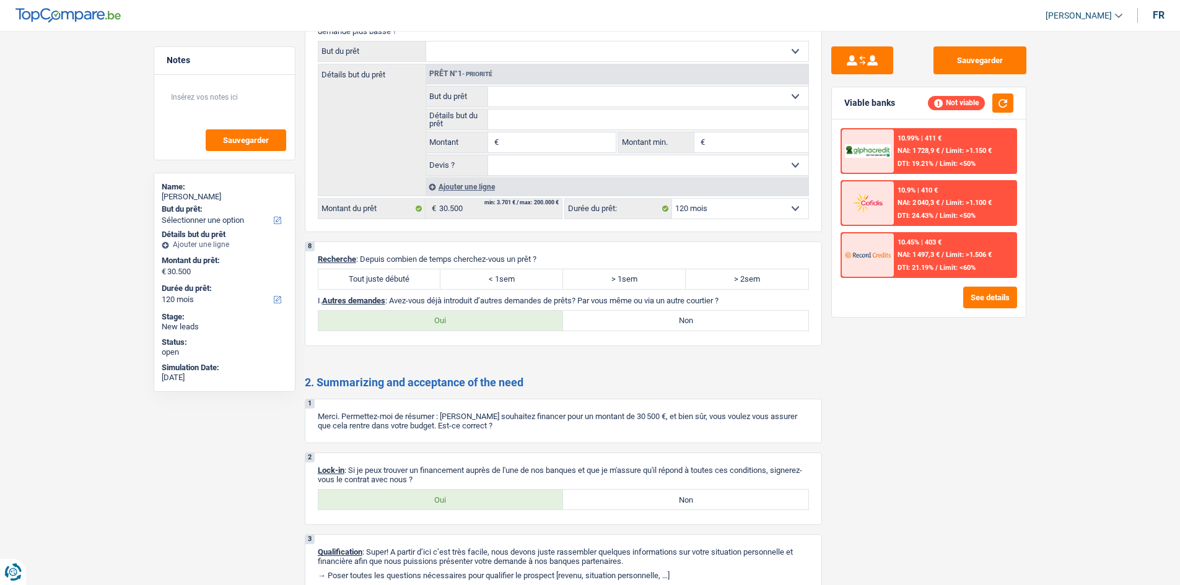
scroll to position [1206, 0]
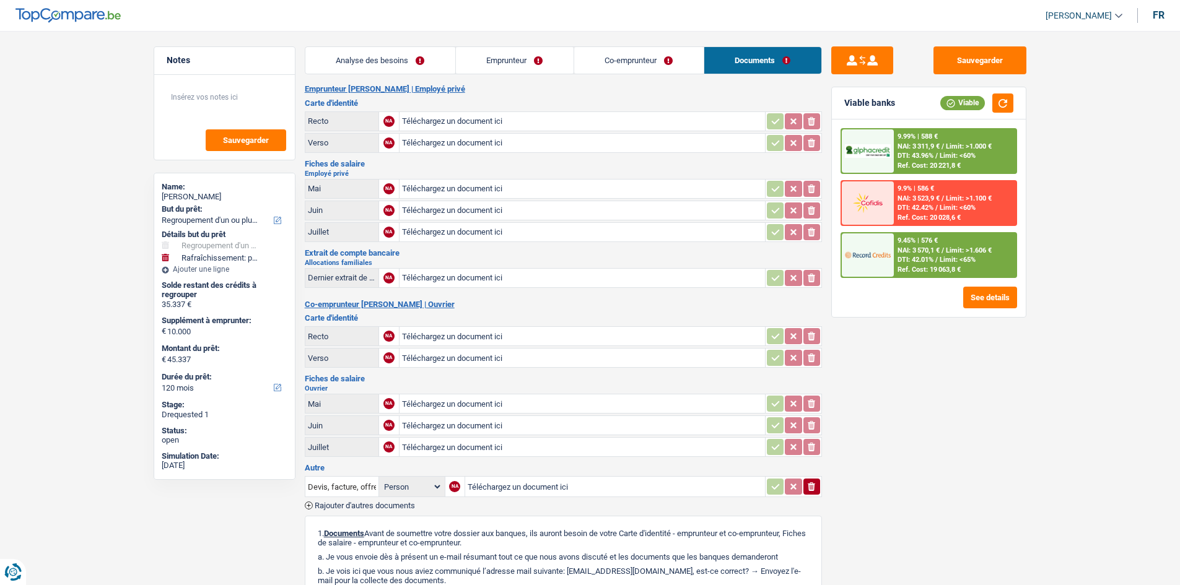
select select "refinancing"
select select "houseOrGarden"
select select "120"
click at [407, 77] on div "Analyse des besoins Emprunteur Co-emprunteur Documents 1. Introduction & upsell…" at bounding box center [563, 398] width 517 height 705
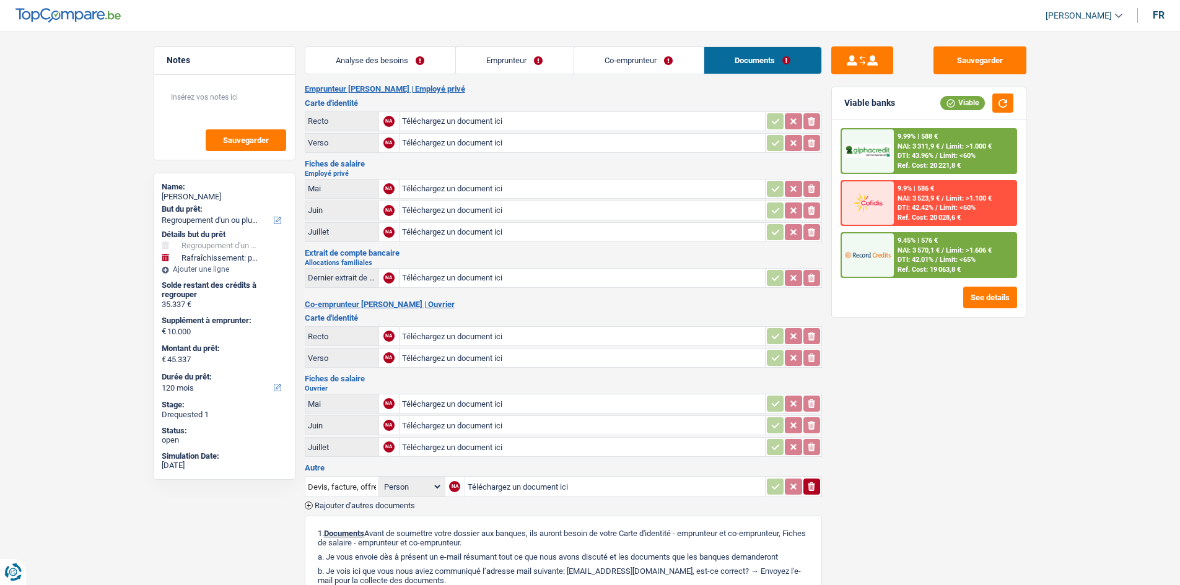
click at [399, 58] on link "Analyse des besoins" at bounding box center [380, 60] width 150 height 27
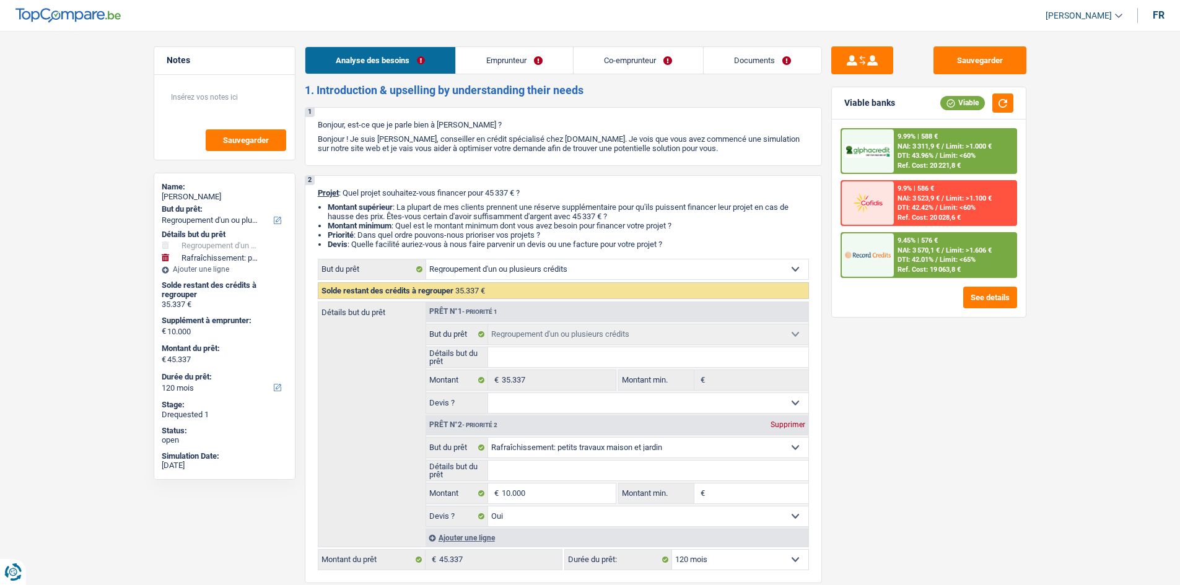
click at [788, 53] on link "Documents" at bounding box center [763, 60] width 118 height 27
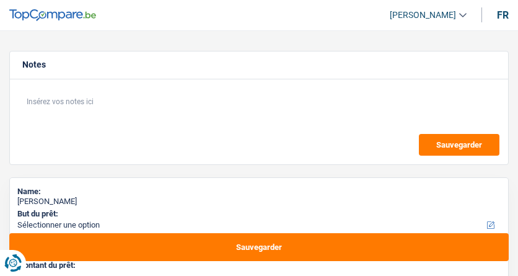
select select "privateEmployee"
select select "netSalary"
select select "mealVouchers"
select select "liveWithParents"
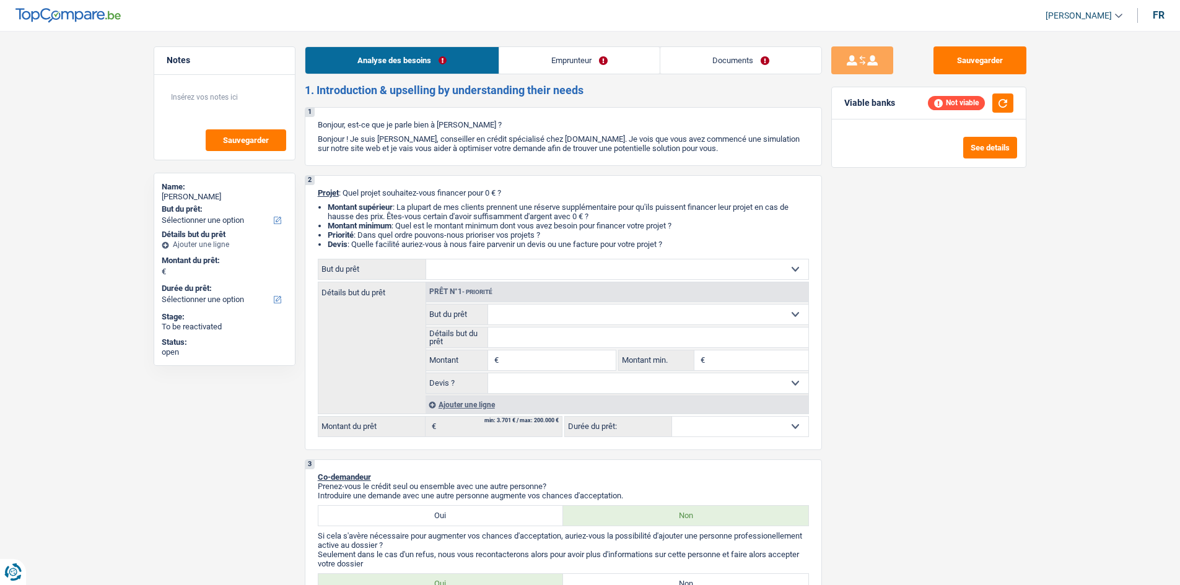
click at [517, 67] on link "Emprunteur" at bounding box center [579, 60] width 160 height 27
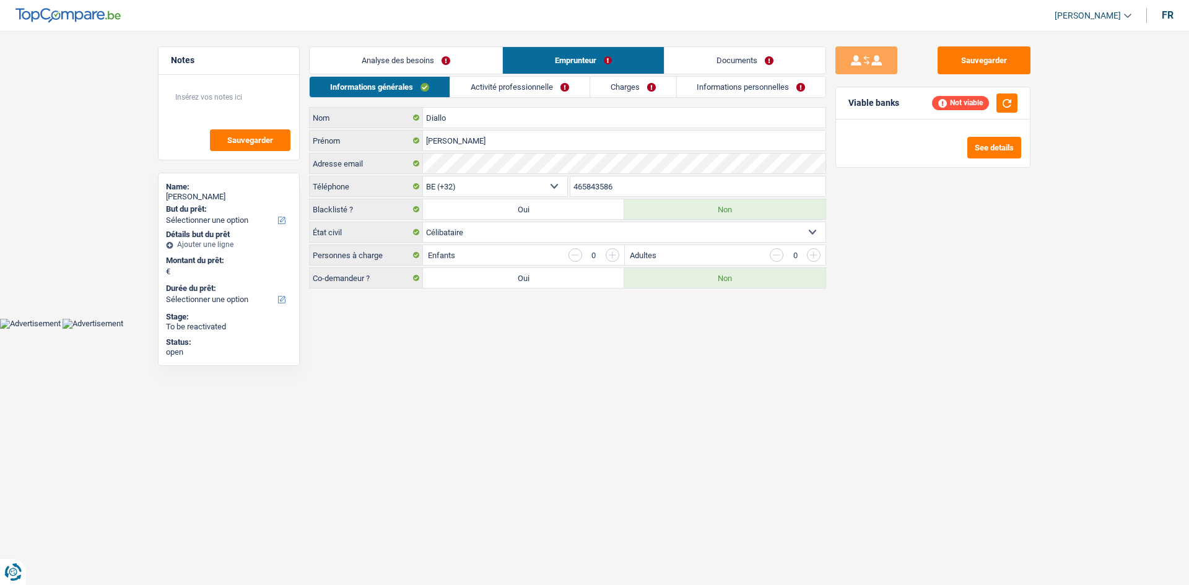
click at [517, 90] on link "Activité professionnelle" at bounding box center [519, 87] width 139 height 20
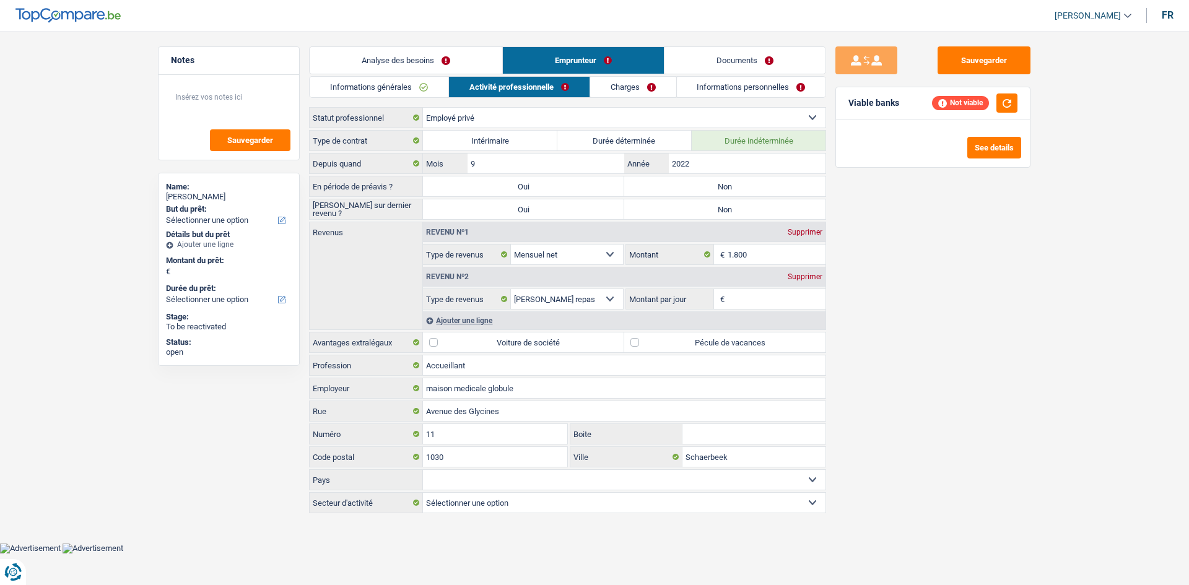
click at [517, 84] on link "Charges" at bounding box center [633, 87] width 86 height 20
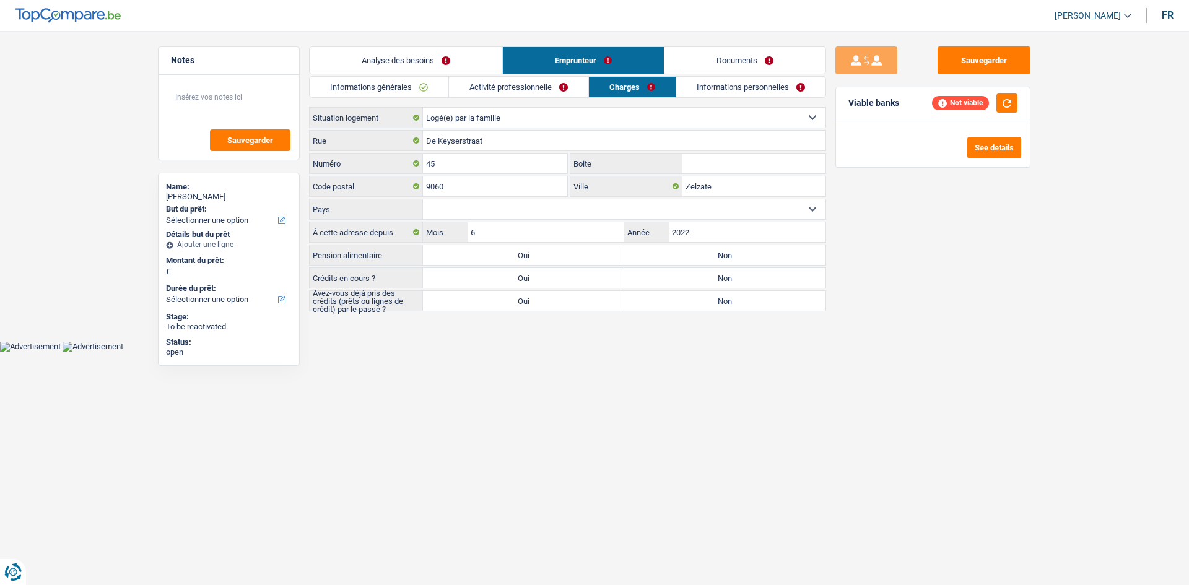
click at [517, 84] on link "Informations personnelles" at bounding box center [750, 87] width 149 height 20
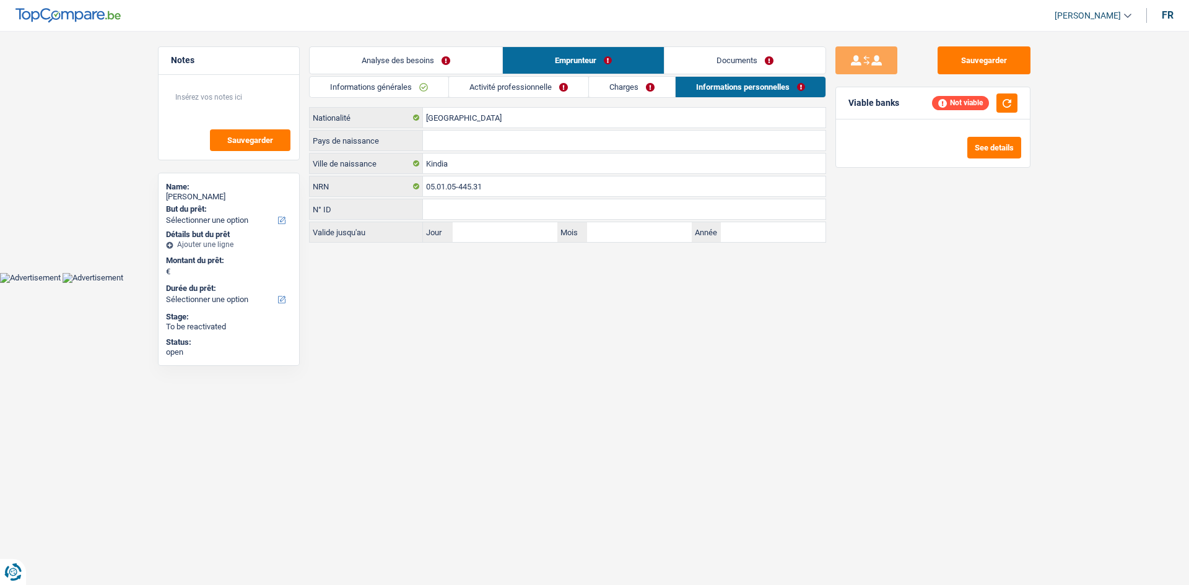
click at [517, 93] on link "Activité professionnelle" at bounding box center [518, 87] width 139 height 20
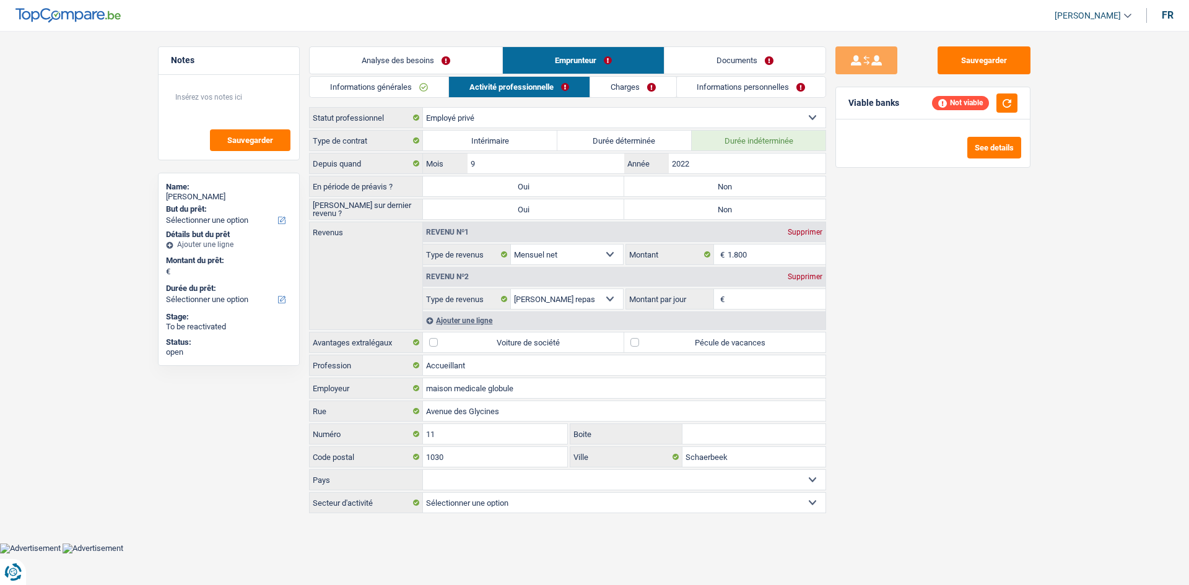
click at [404, 85] on link "Informations générales" at bounding box center [379, 87] width 139 height 20
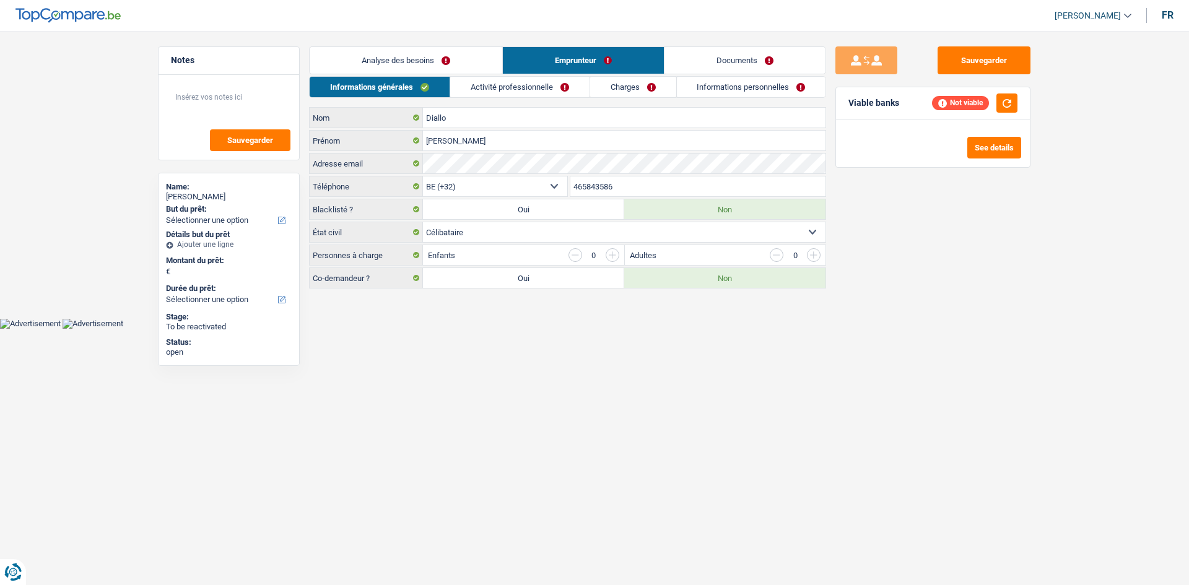
click at [432, 59] on link "Analyse des besoins" at bounding box center [406, 60] width 193 height 27
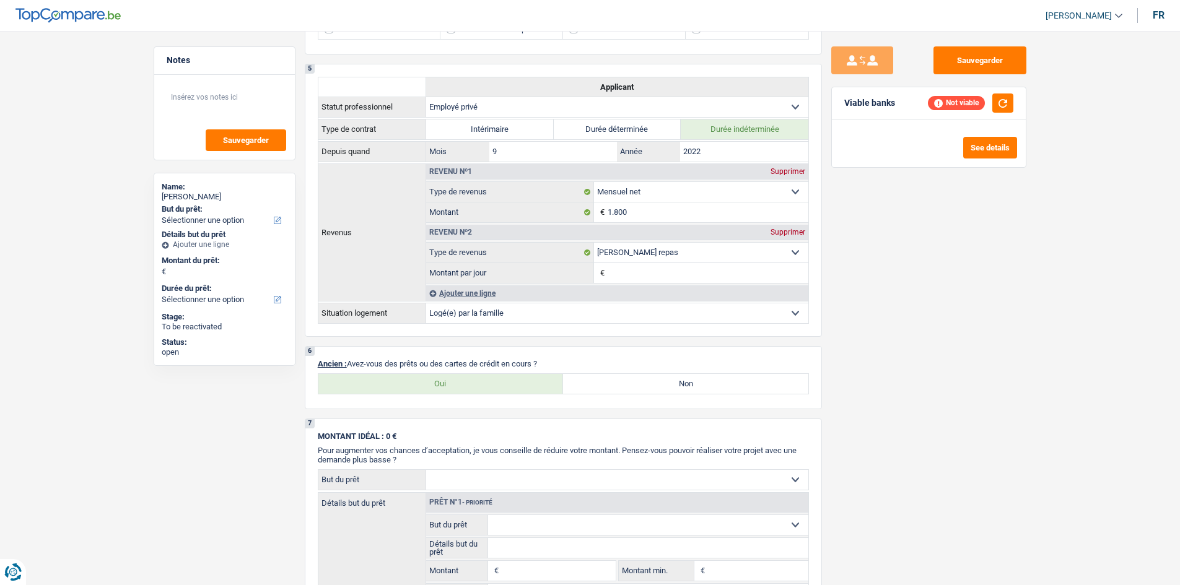
scroll to position [743, 0]
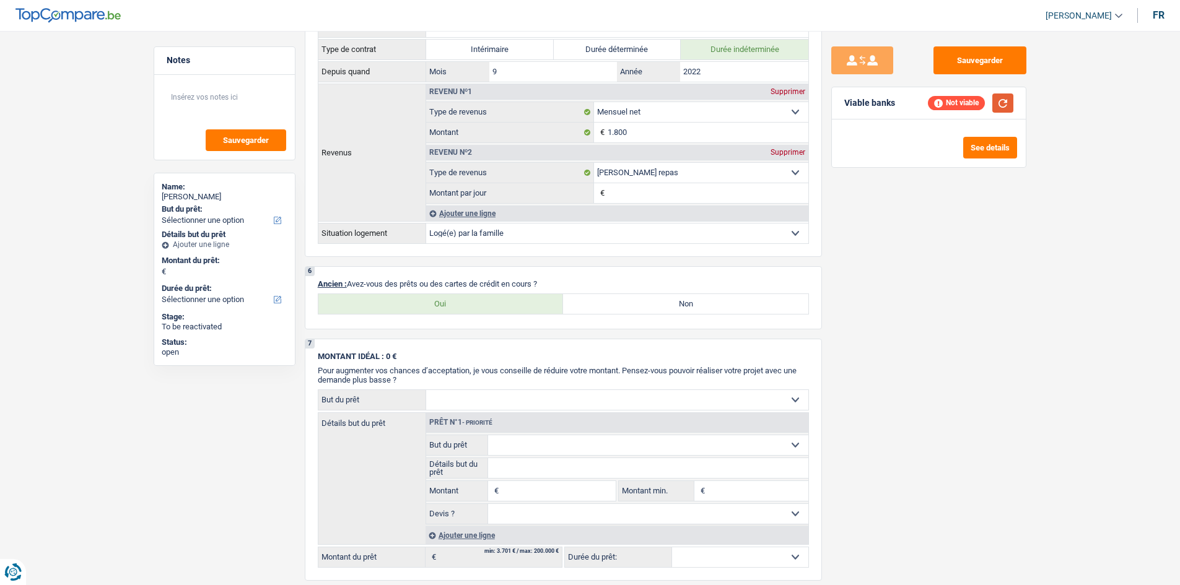
click at [517, 110] on button "button" at bounding box center [1002, 103] width 21 height 19
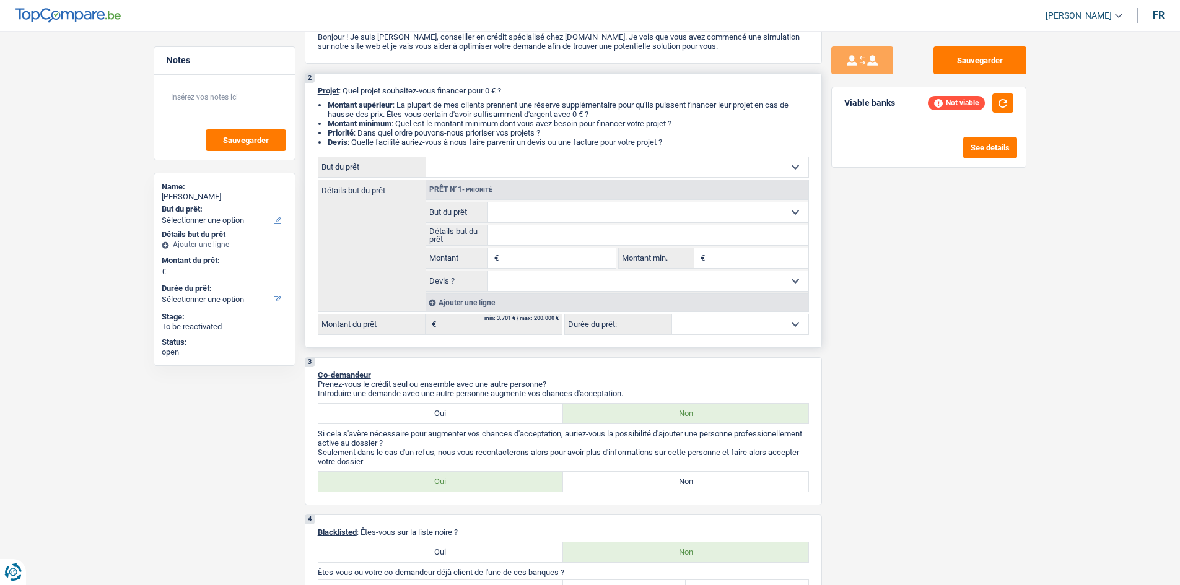
scroll to position [0, 0]
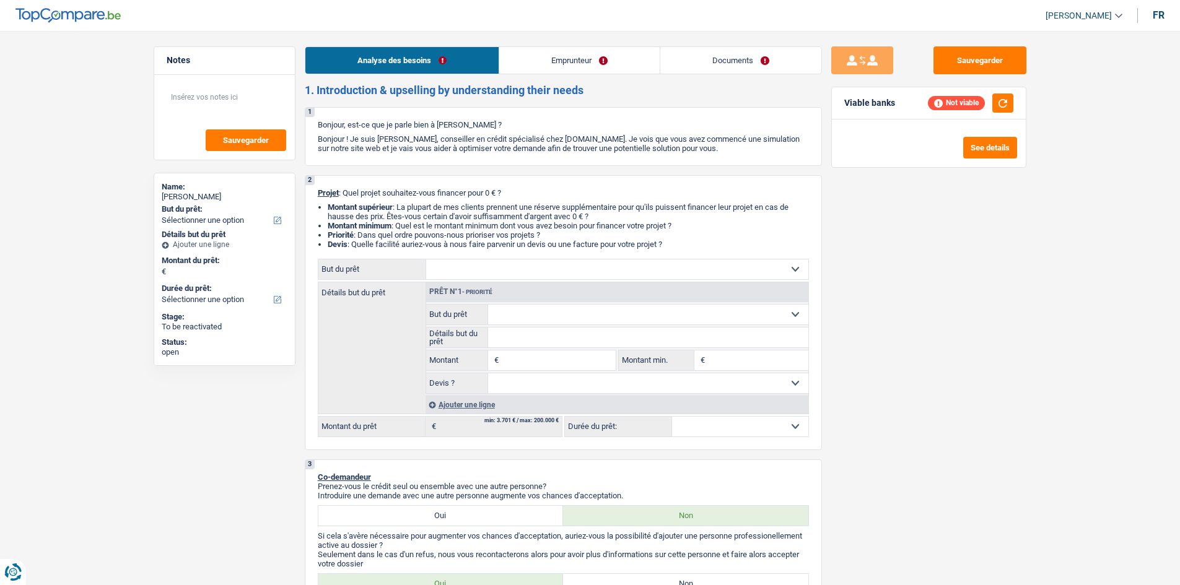
click at [517, 71] on link "Emprunteur" at bounding box center [579, 60] width 160 height 27
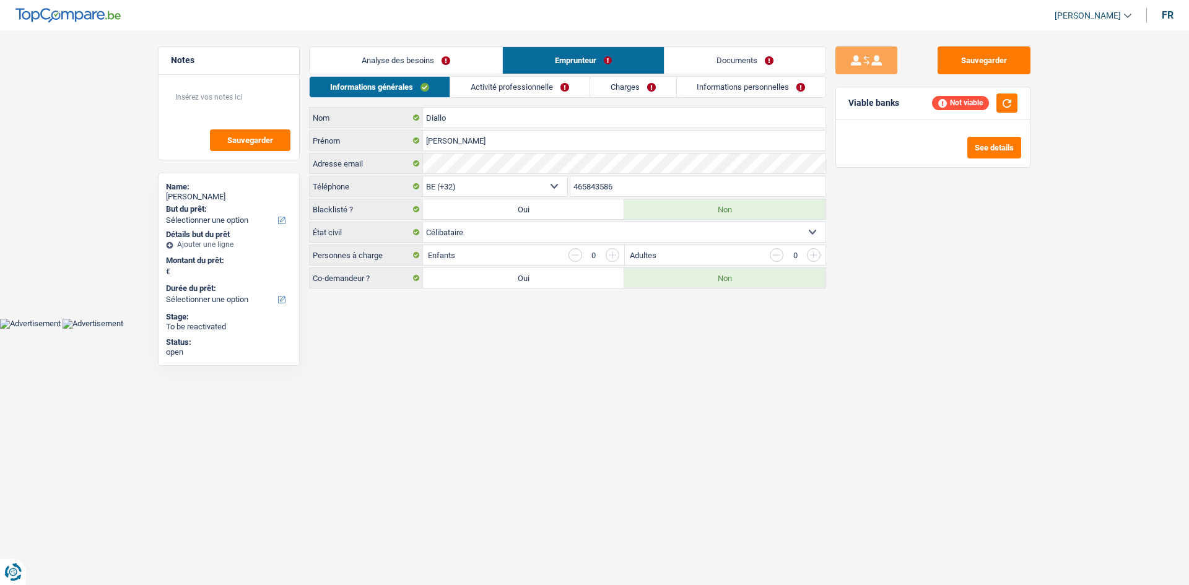
click at [517, 89] on link "Activité professionnelle" at bounding box center [519, 87] width 139 height 20
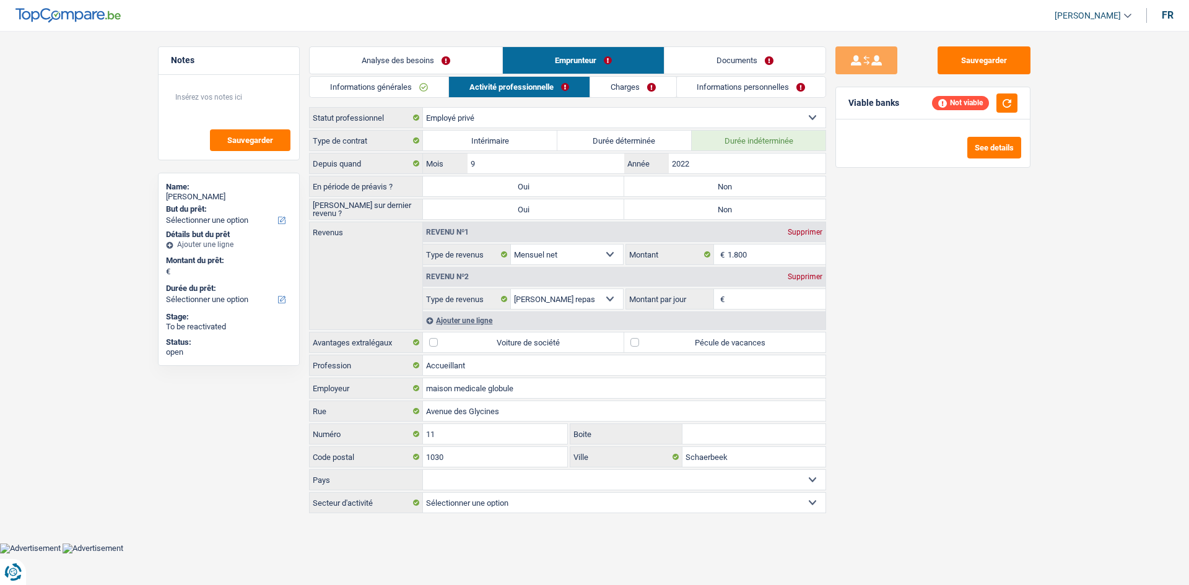
click at [517, 95] on link "Charges" at bounding box center [633, 87] width 86 height 20
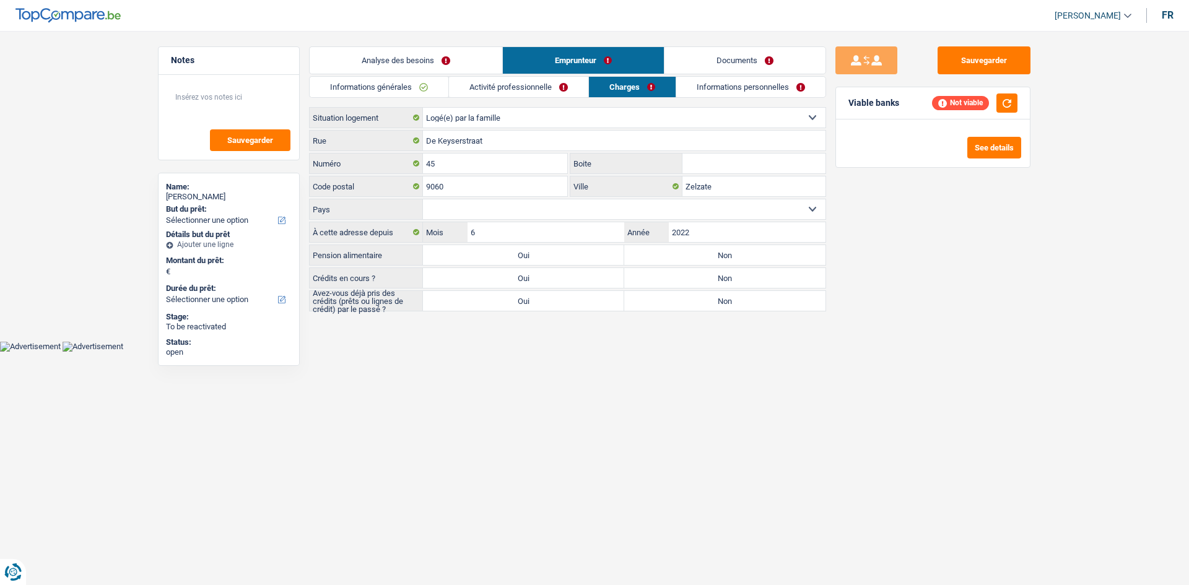
click at [517, 95] on link "Informations personnelles" at bounding box center [750, 87] width 149 height 20
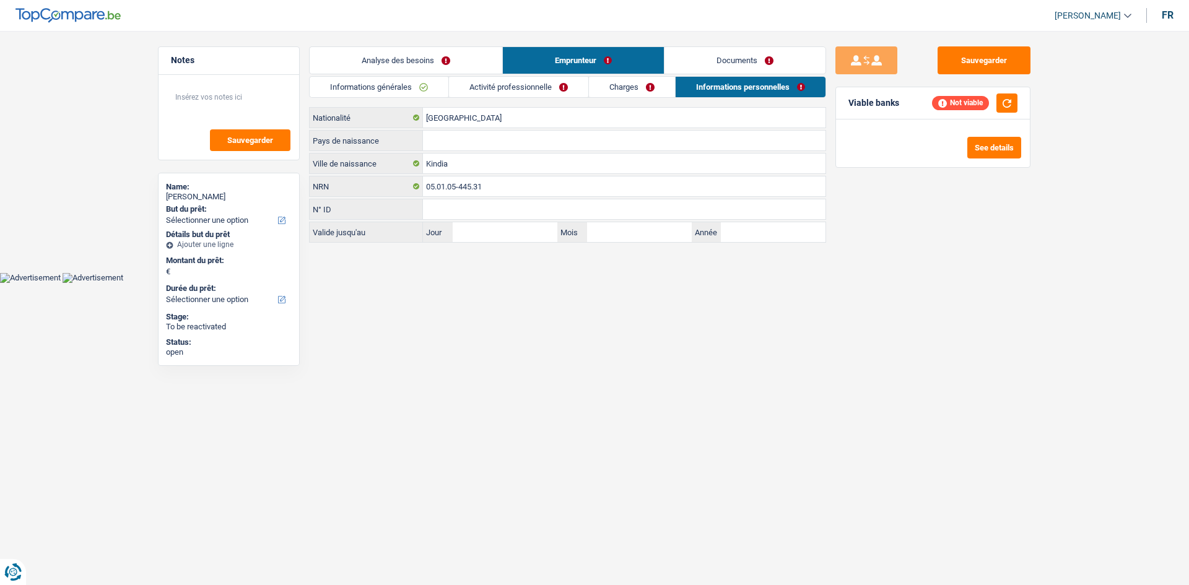
click at [517, 89] on link "Charges" at bounding box center [632, 87] width 86 height 20
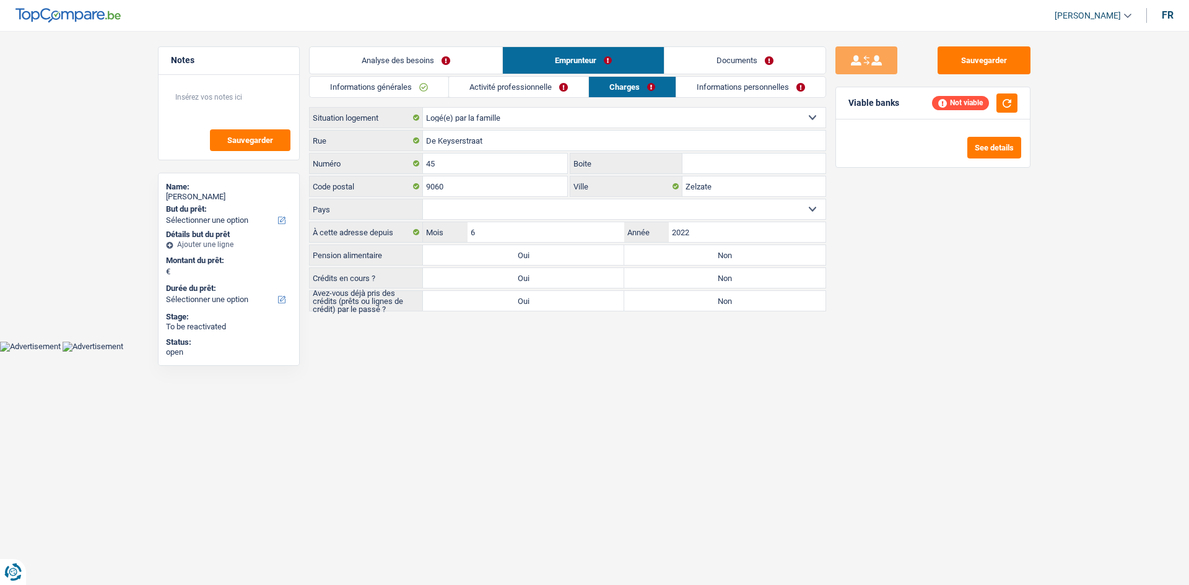
click at [517, 100] on div "Informations générales Activité professionnelle Charges Informations personnell…" at bounding box center [567, 193] width 517 height 235
click at [513, 89] on link "Activité professionnelle" at bounding box center [518, 87] width 139 height 20
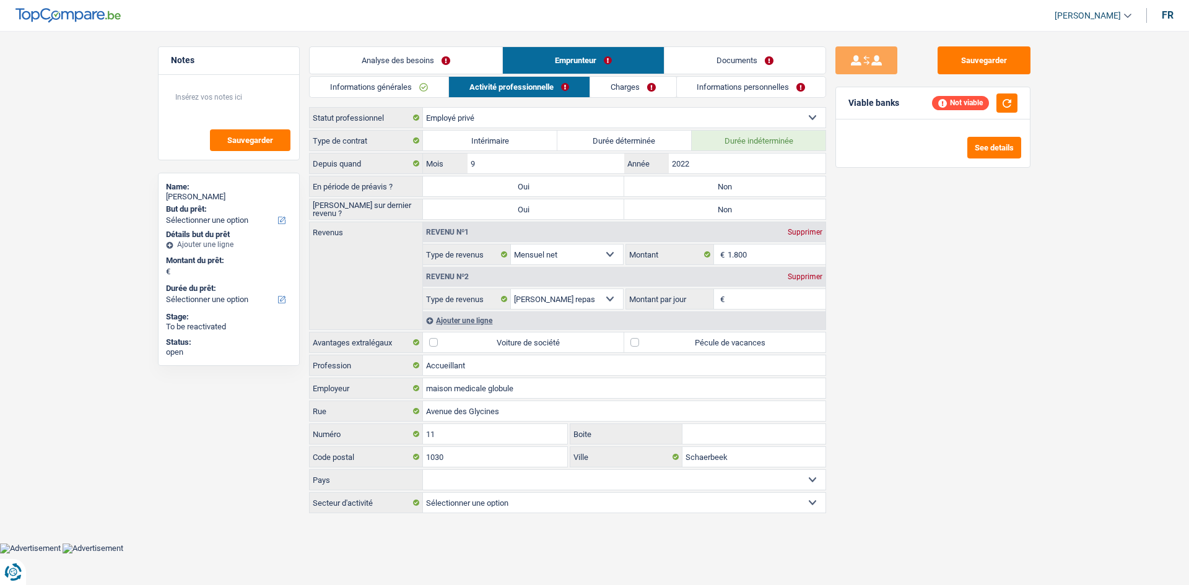
click at [387, 87] on link "Informations générales" at bounding box center [379, 87] width 139 height 20
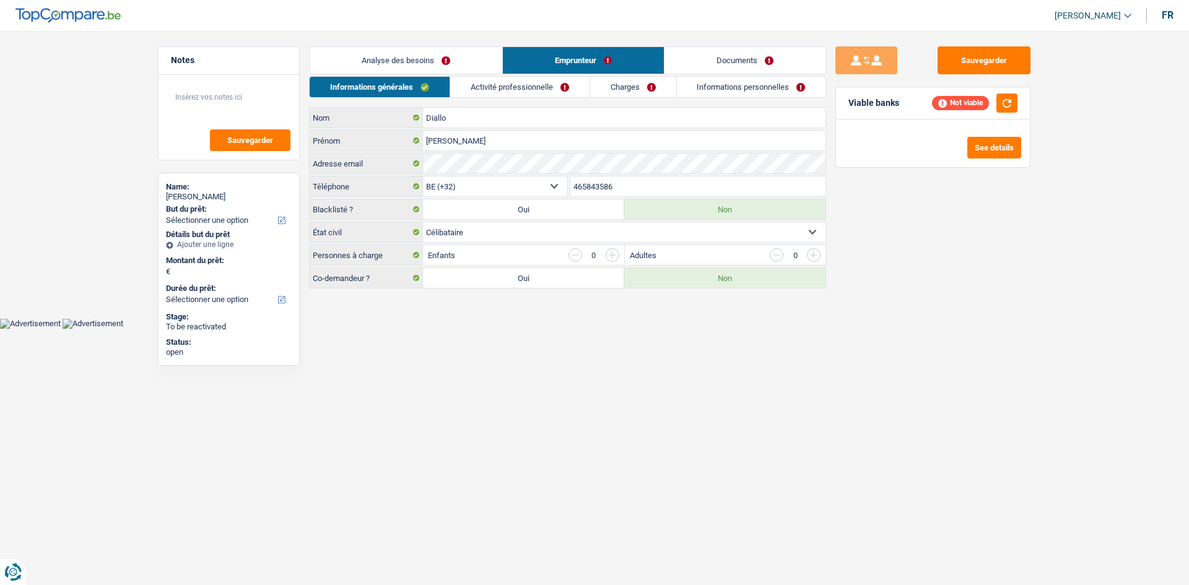
click at [425, 61] on link "Analyse des besoins" at bounding box center [406, 60] width 193 height 27
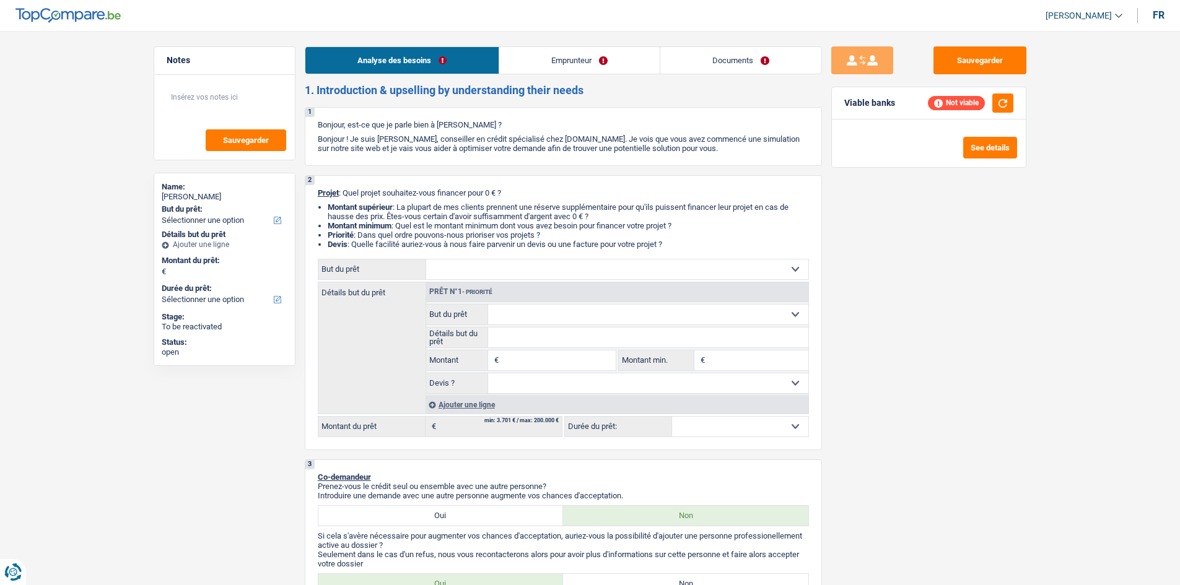
click at [517, 61] on link "Emprunteur" at bounding box center [579, 60] width 160 height 27
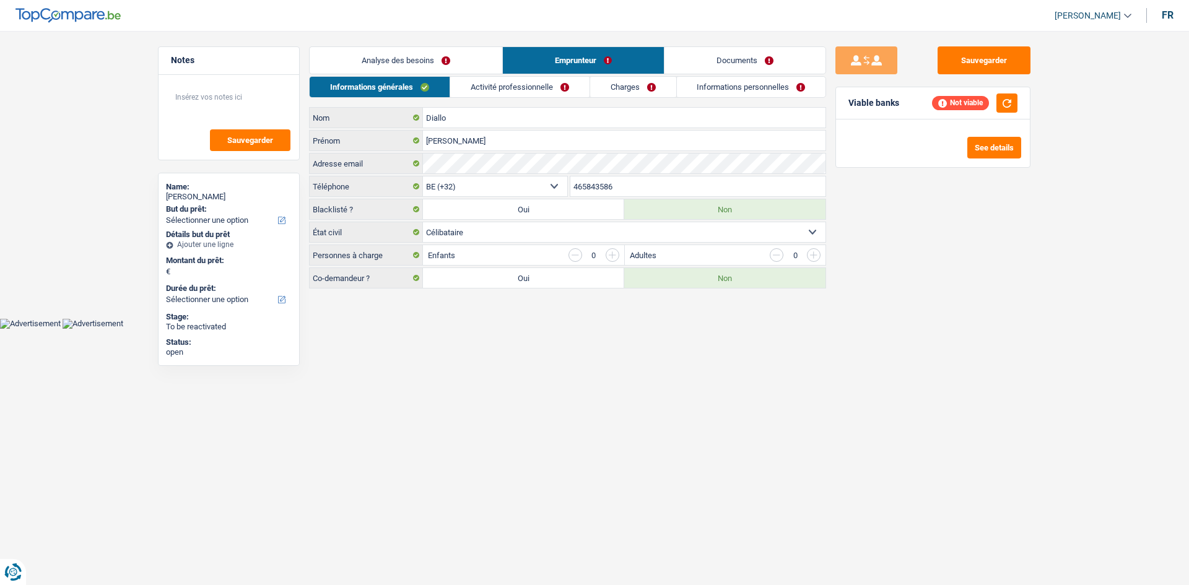
click at [517, 86] on link "Activité professionnelle" at bounding box center [519, 87] width 139 height 20
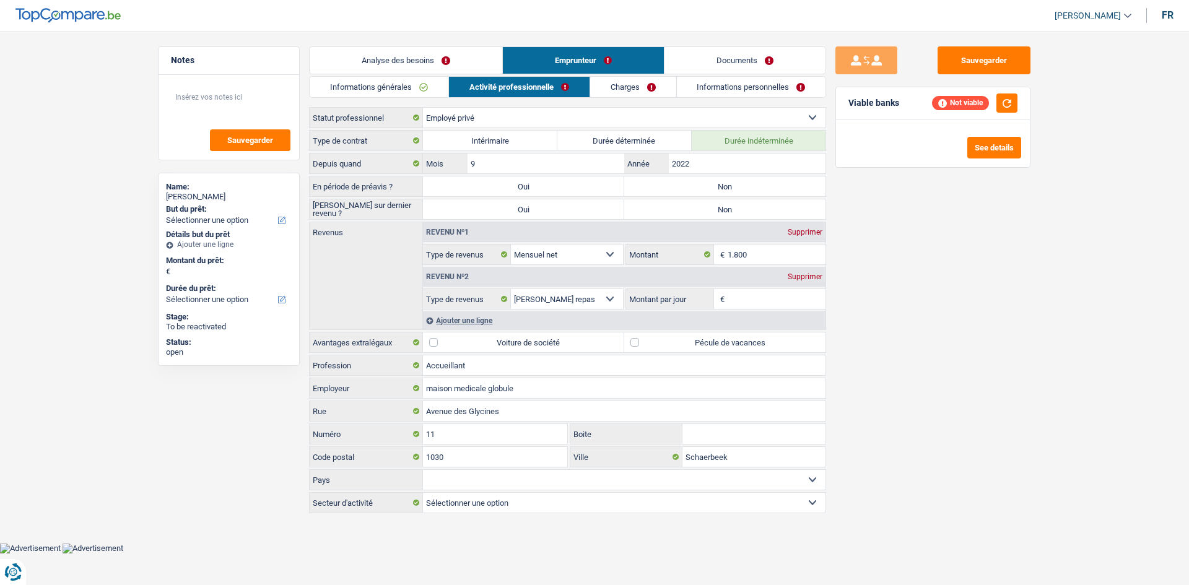
click at [517, 81] on link "Charges" at bounding box center [633, 87] width 86 height 20
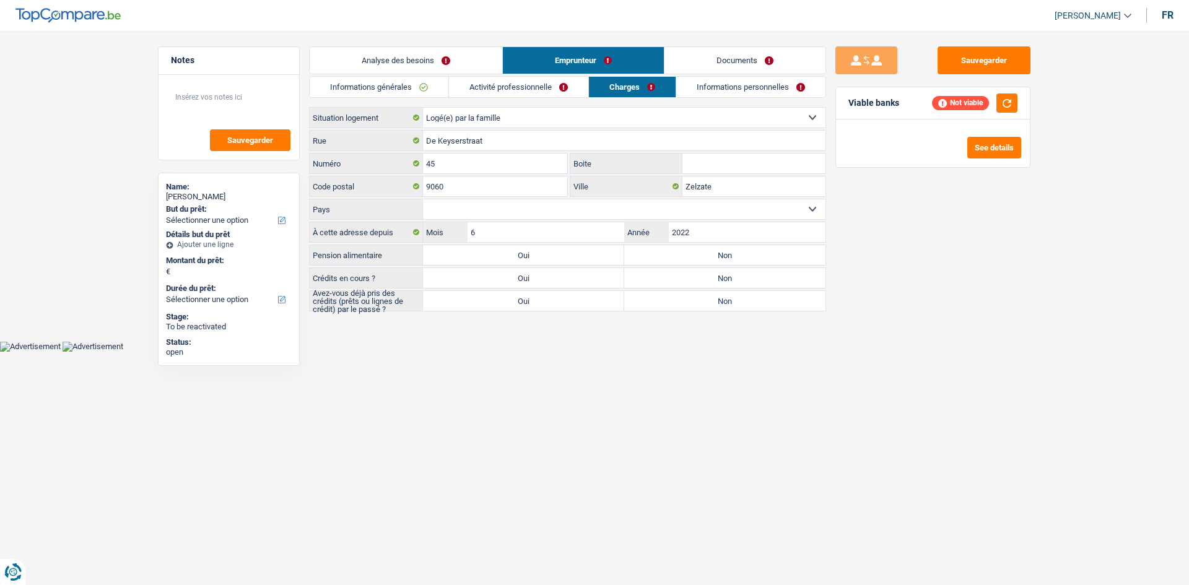
click at [517, 90] on link "Informations personnelles" at bounding box center [750, 87] width 149 height 20
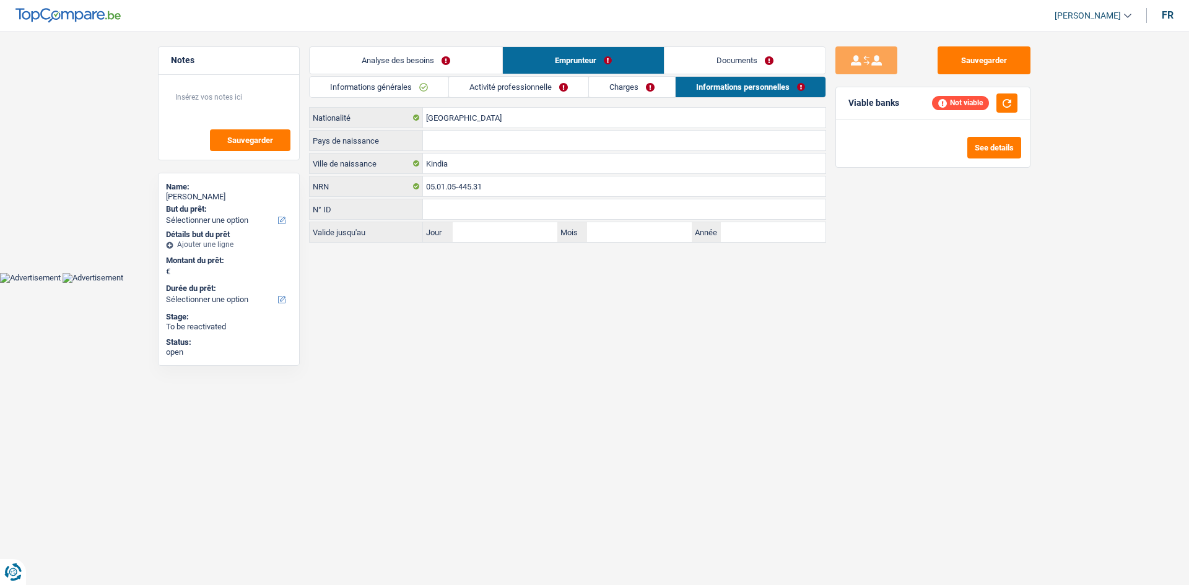
click at [517, 87] on link "Activité professionnelle" at bounding box center [518, 87] width 139 height 20
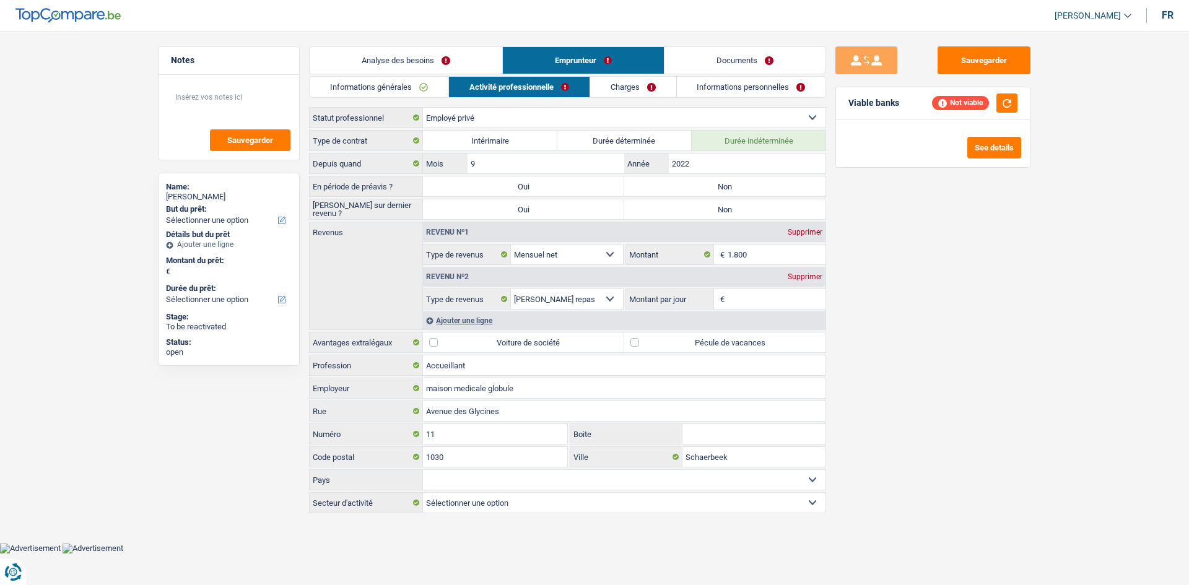
click at [412, 92] on link "Informations générales" at bounding box center [379, 87] width 139 height 20
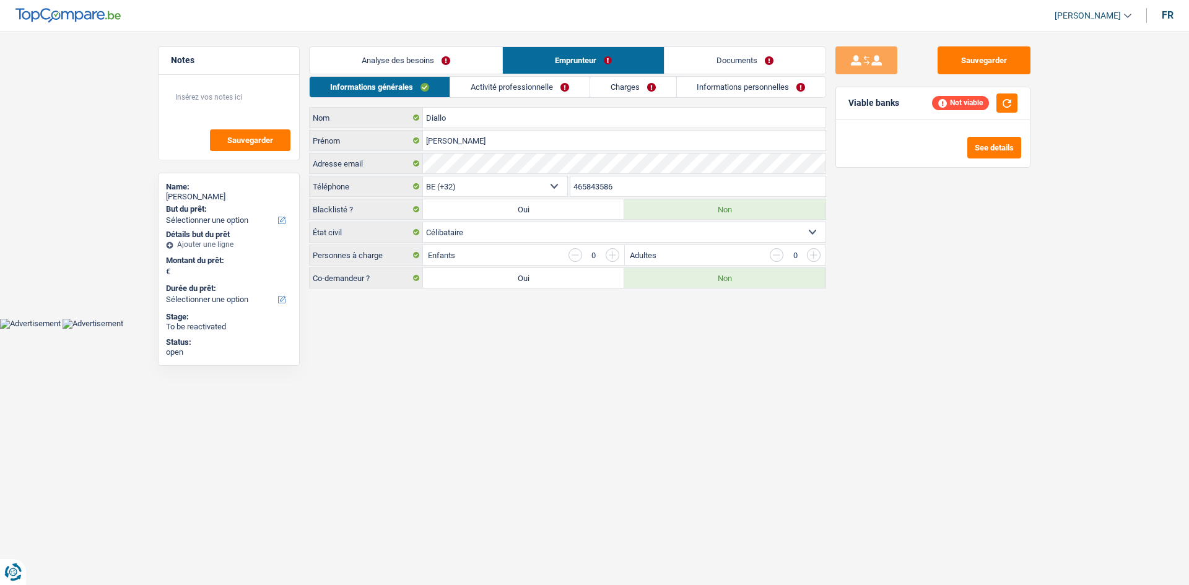
click at [500, 86] on link "Activité professionnelle" at bounding box center [519, 87] width 139 height 20
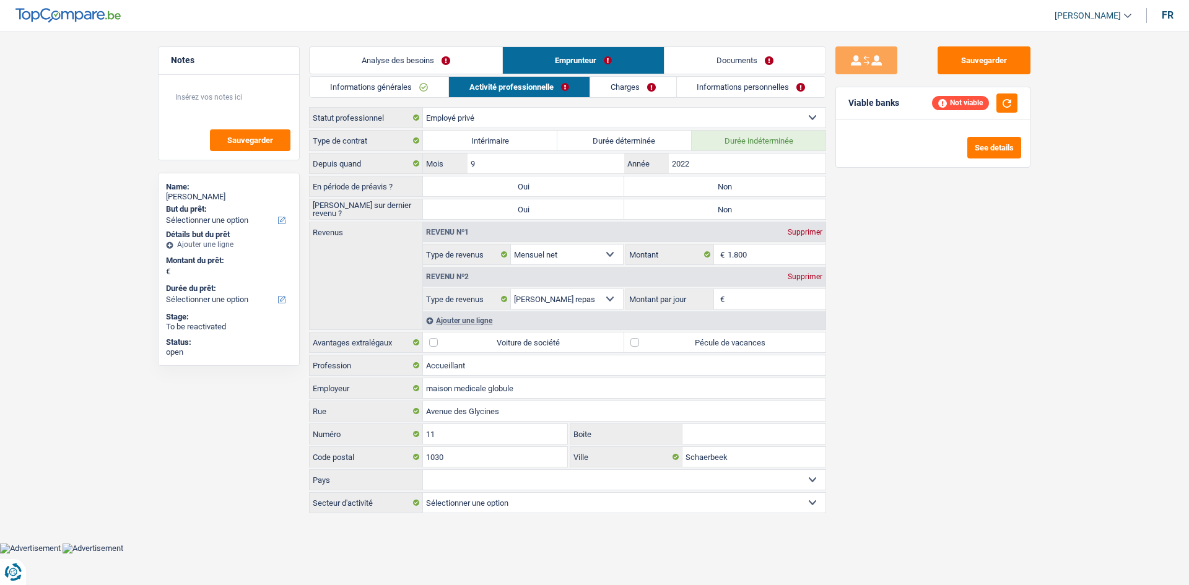
click at [443, 64] on link "Analyse des besoins" at bounding box center [406, 60] width 193 height 27
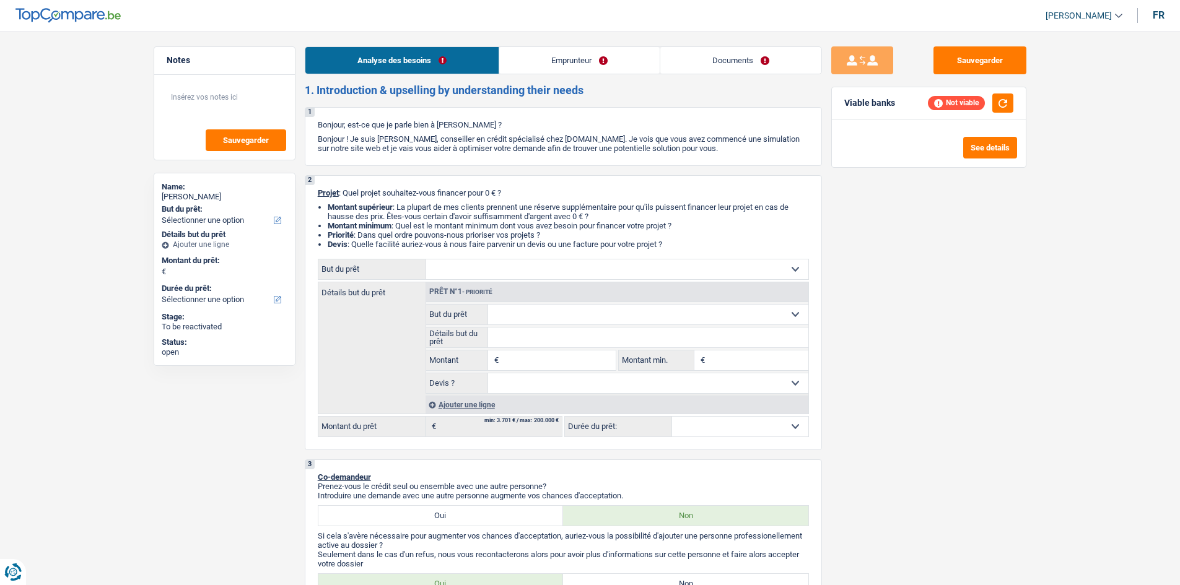
click at [517, 61] on link "Emprunteur" at bounding box center [579, 60] width 160 height 27
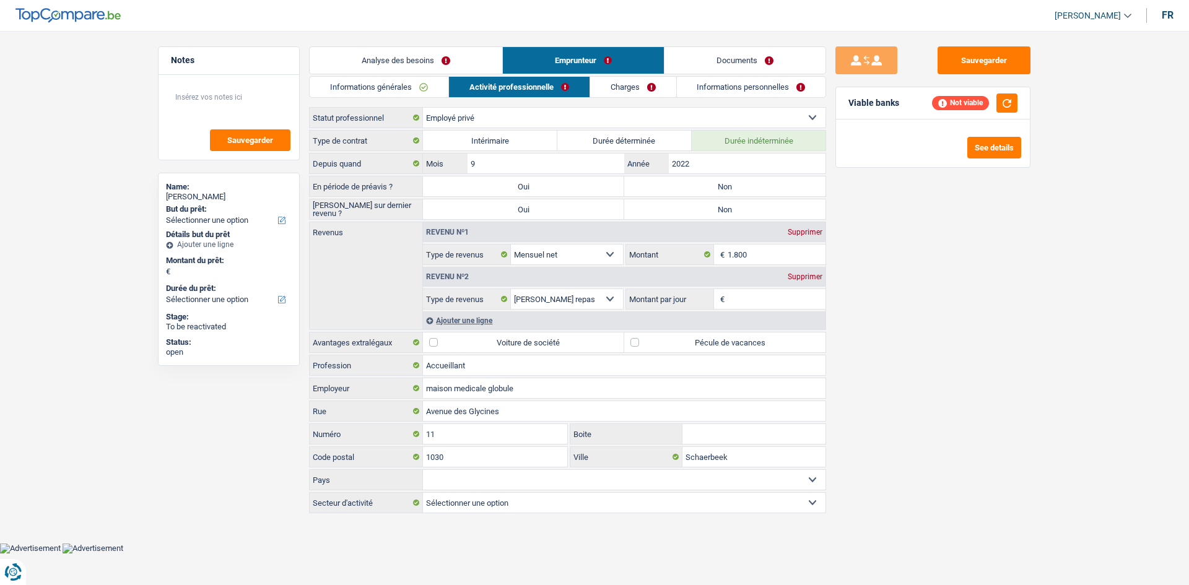
click at [425, 82] on link "Informations générales" at bounding box center [379, 87] width 139 height 20
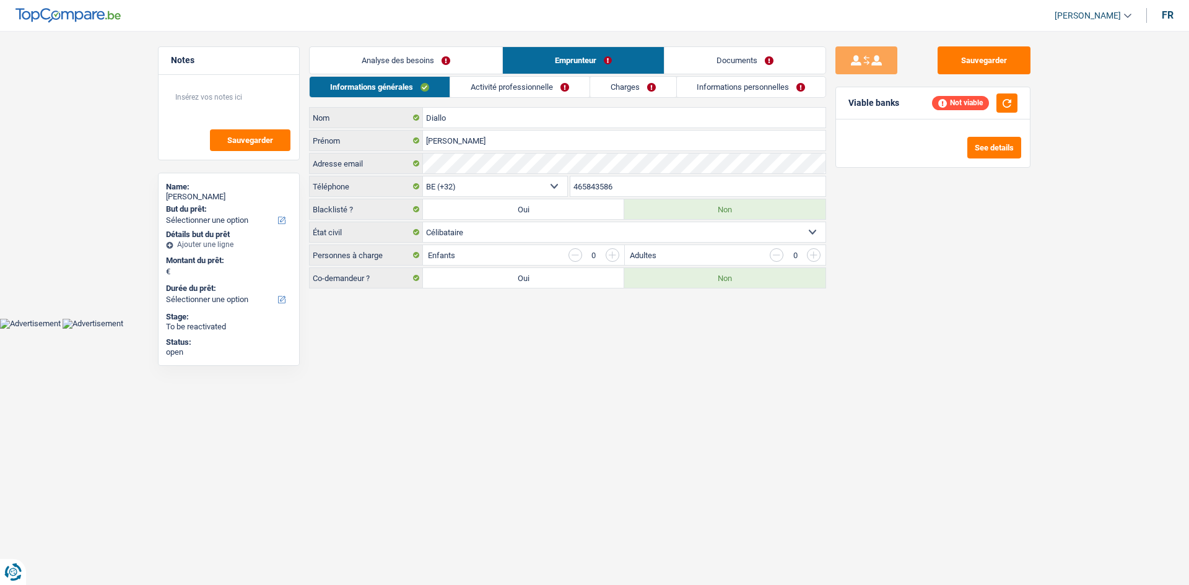
click at [443, 69] on link "Analyse des besoins" at bounding box center [406, 60] width 193 height 27
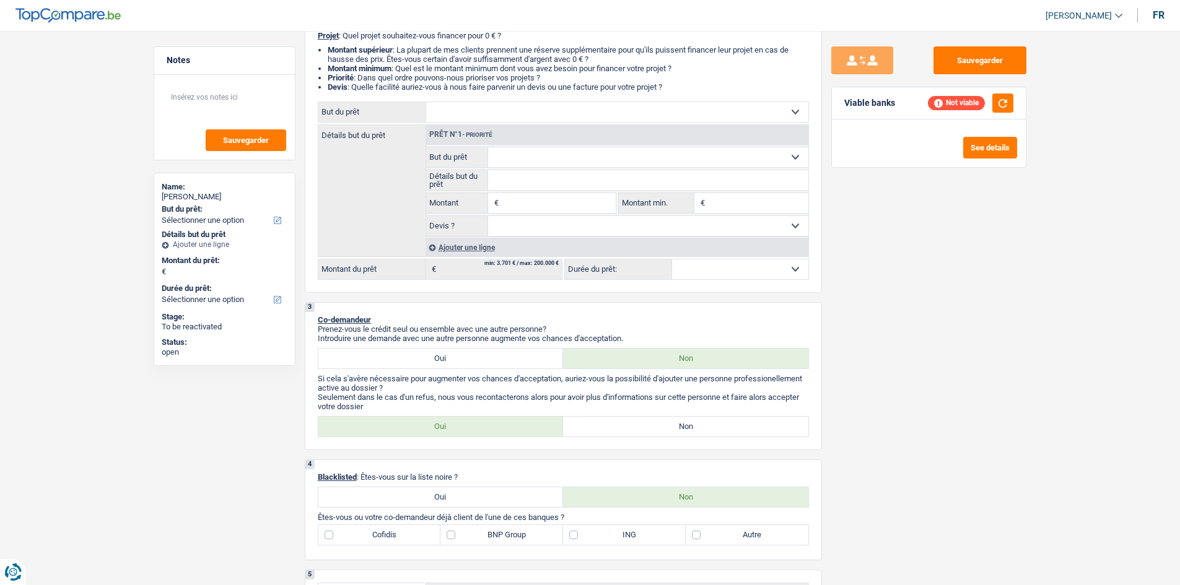
scroll to position [248, 0]
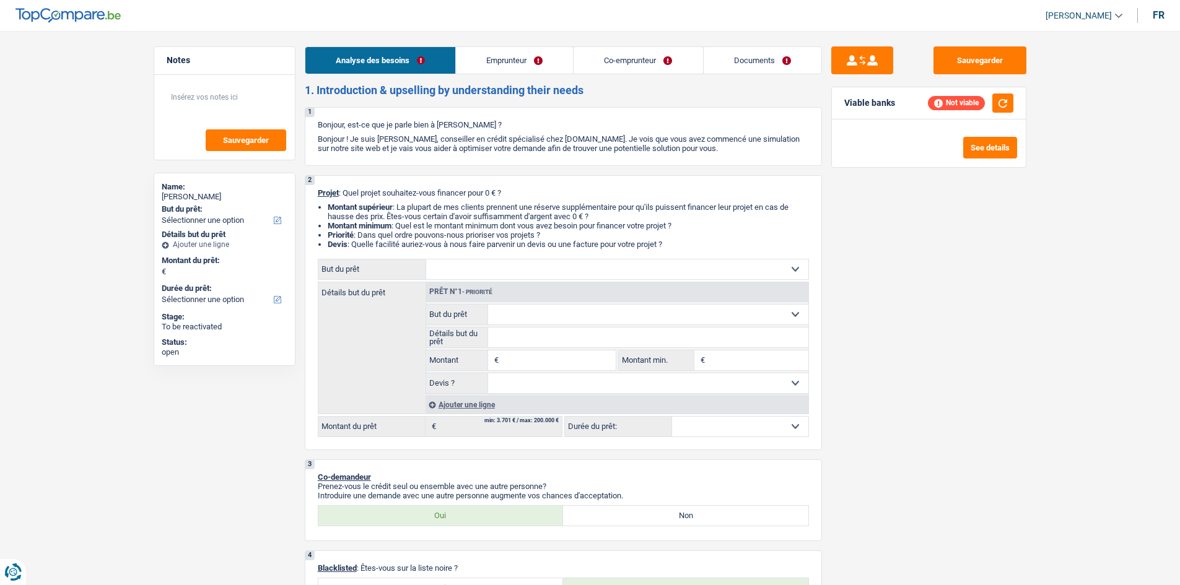
select select "worker"
select select "unemployed"
select select "familyAllowances"
select select "netSalary"
select select "unemployment"
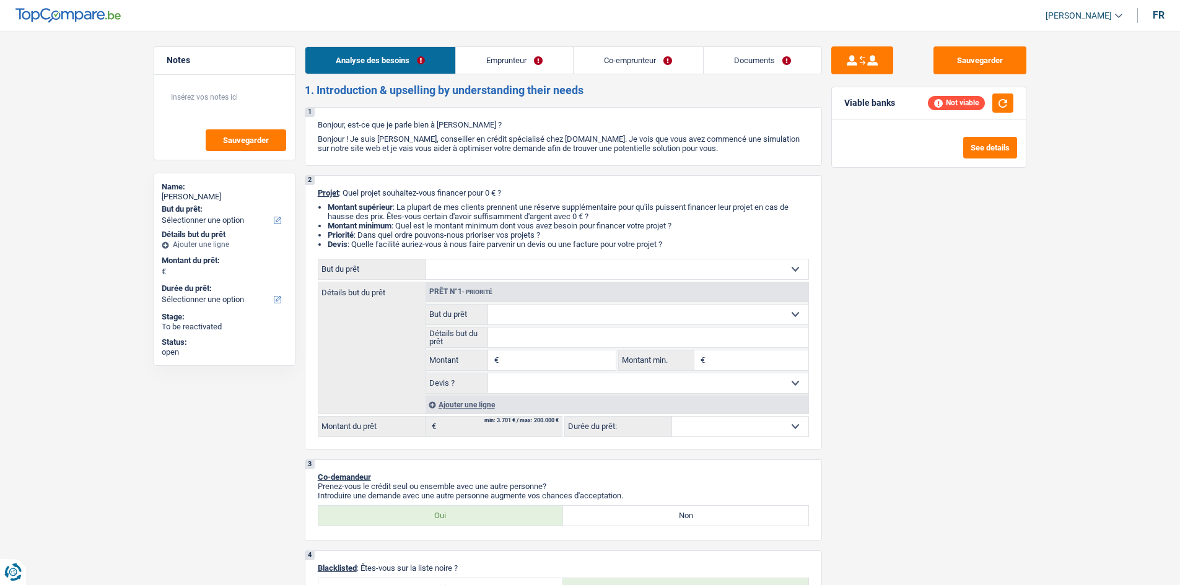
select select "ownerWithoutMortgage"
select select "mortgage"
select select "300"
select select "mortgage"
select select "300"
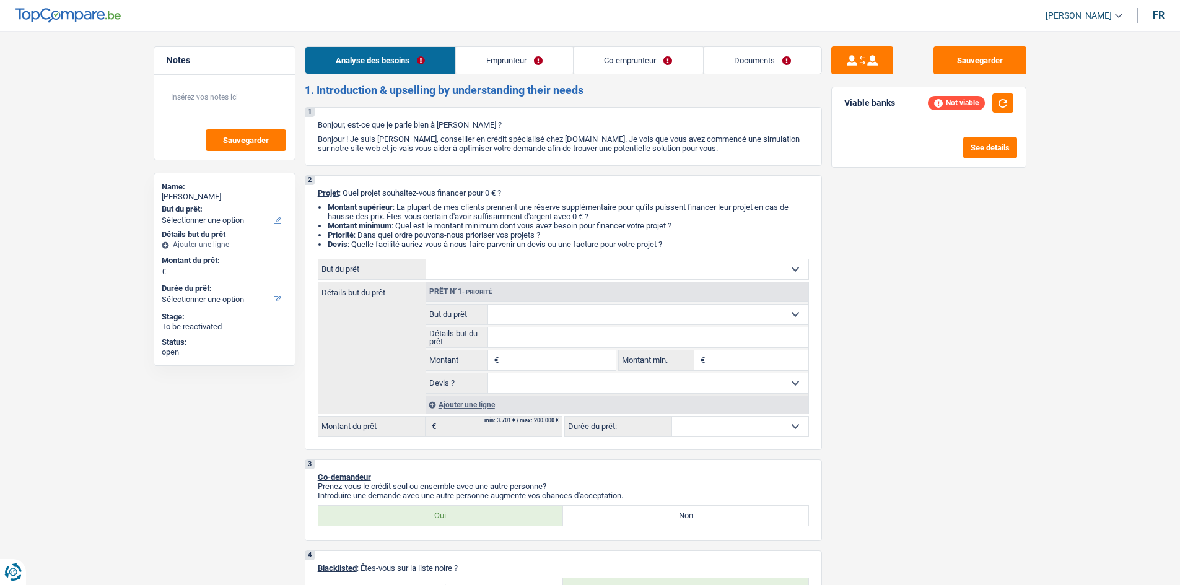
select select "creditConsolidation"
select select "120"
select select "renovationLoan"
select select "120"
select select "personalLoan"
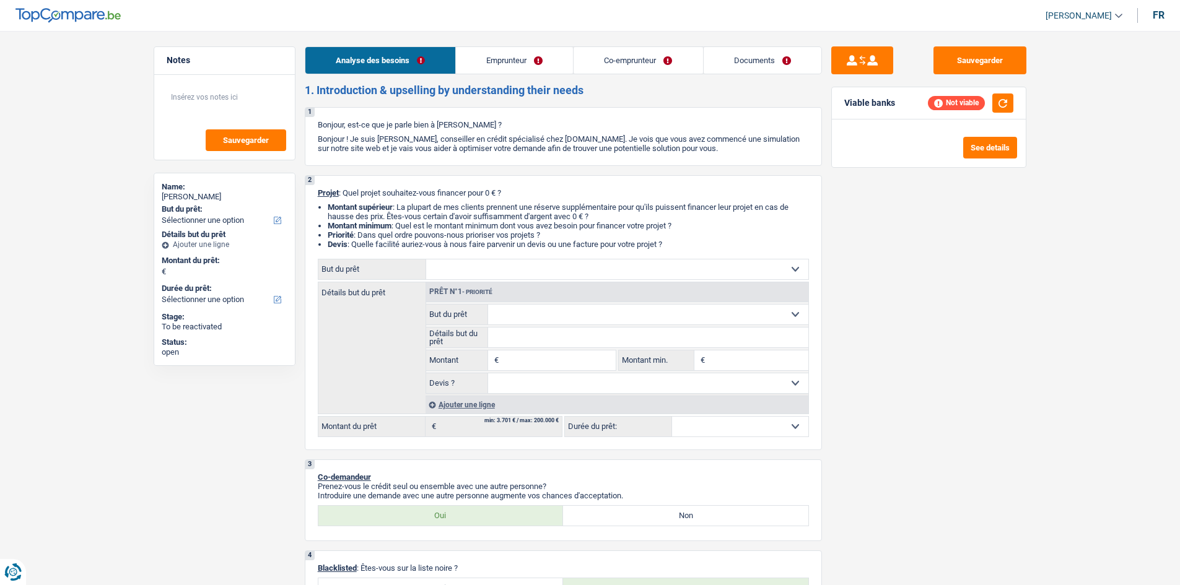
select select "smallWorks"
select select "36"
select select "cardOrCredit"
click at [554, 59] on link "Emprunteur" at bounding box center [514, 60] width 117 height 27
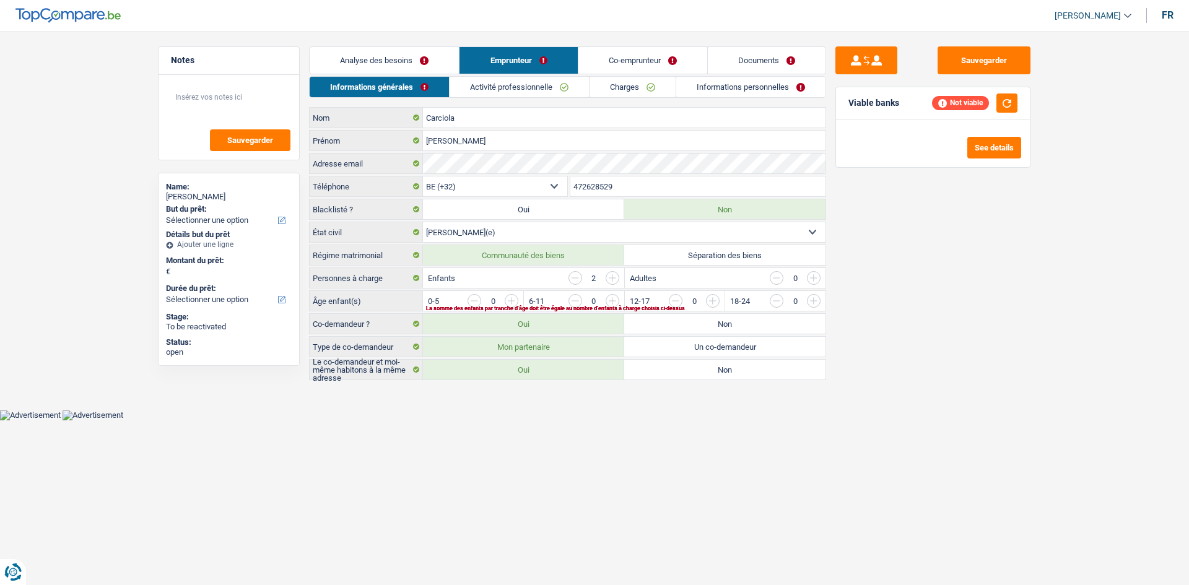
drag, startPoint x: 444, startPoint y: 67, endPoint x: 455, endPoint y: 77, distance: 15.3
click at [443, 67] on link "Analyse des besoins" at bounding box center [384, 60] width 149 height 27
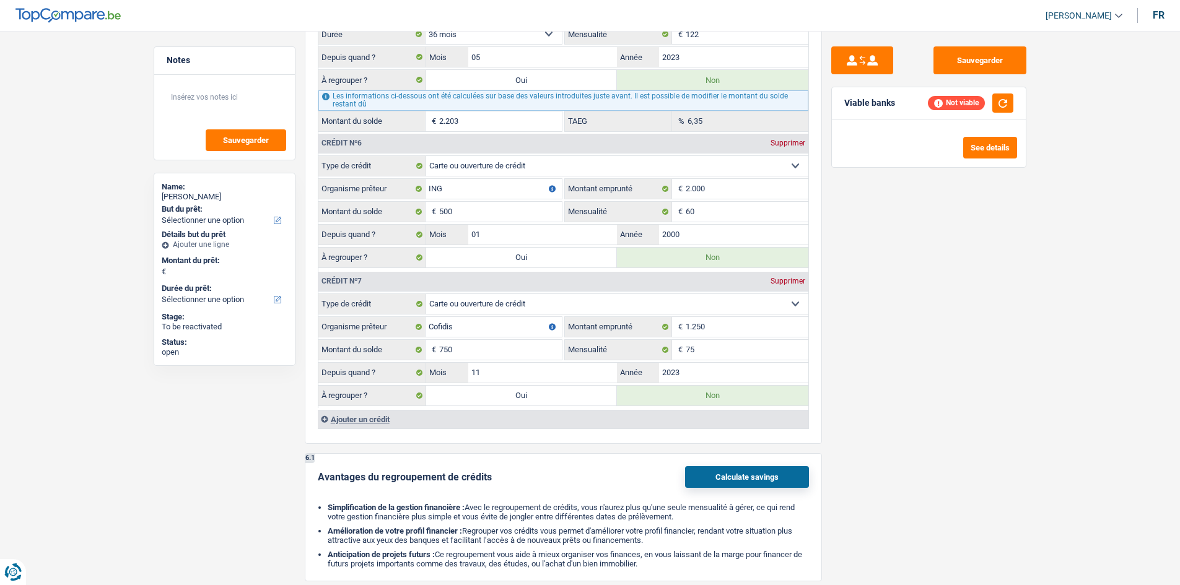
scroll to position [1796, 0]
click at [1006, 94] on button "button" at bounding box center [1002, 103] width 21 height 19
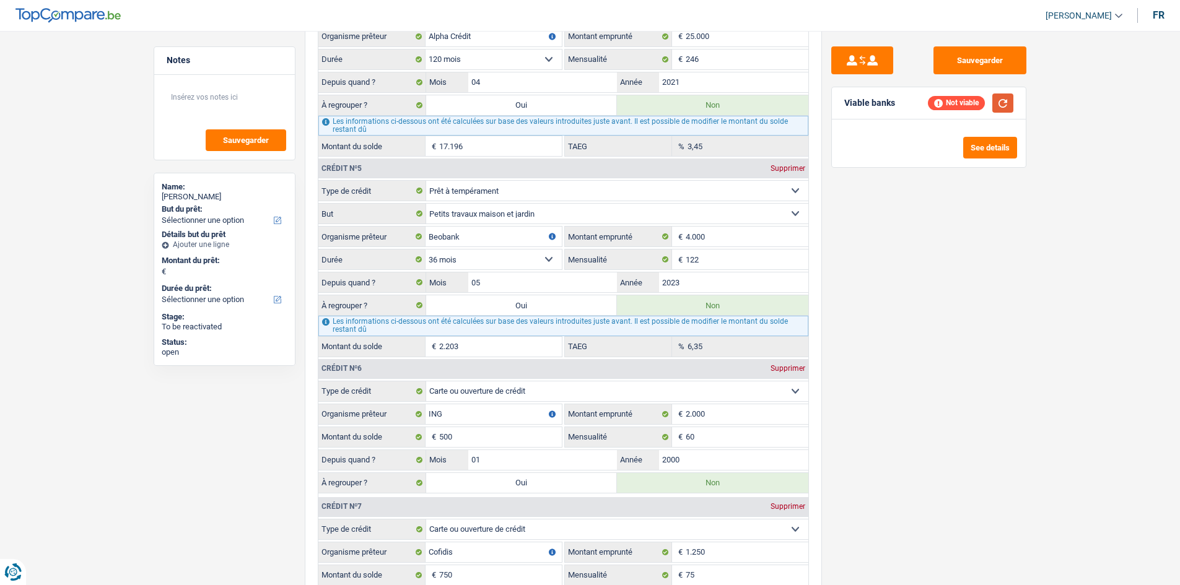
scroll to position [1548, 0]
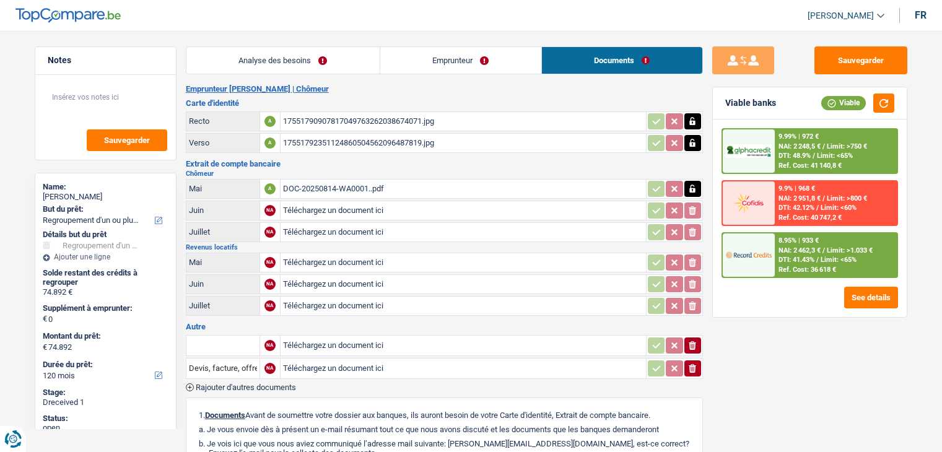
select select "refinancing"
select select "120"
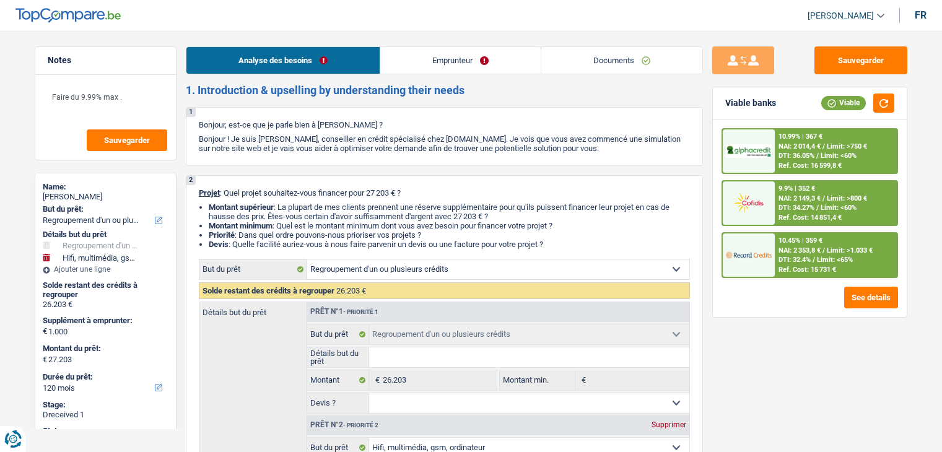
select select "refinancing"
select select "tech"
select select "120"
select select "refinancing"
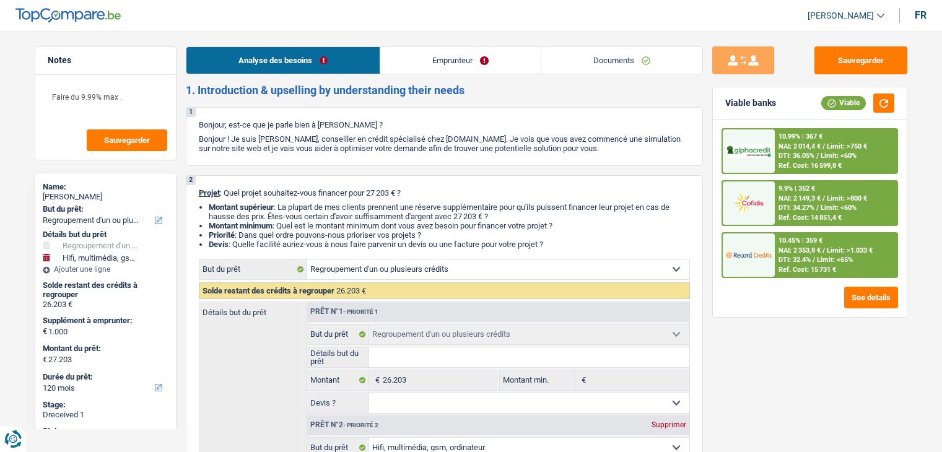
select select "refinancing"
select select "tech"
select select "yes"
select select "120"
select select "privateEmployee"
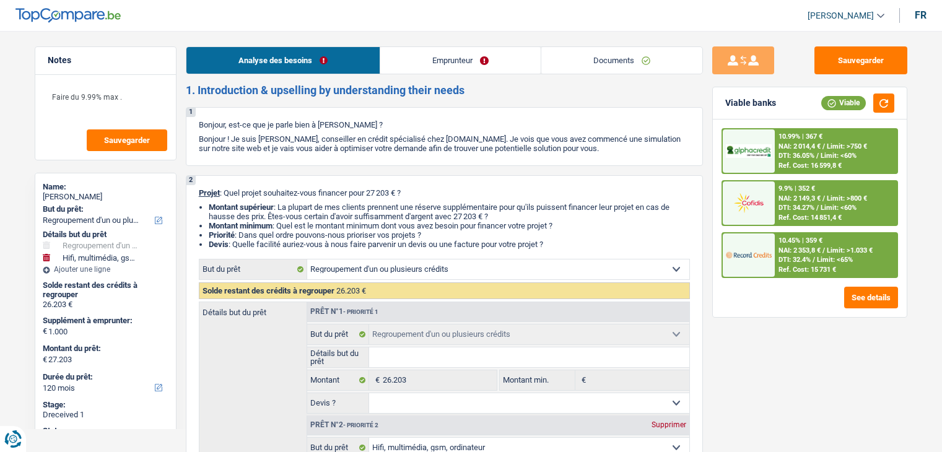
select select "netSalary"
select select "mealVouchers"
select select "other"
select select "ownerWithMortgage"
select select "mortgage"
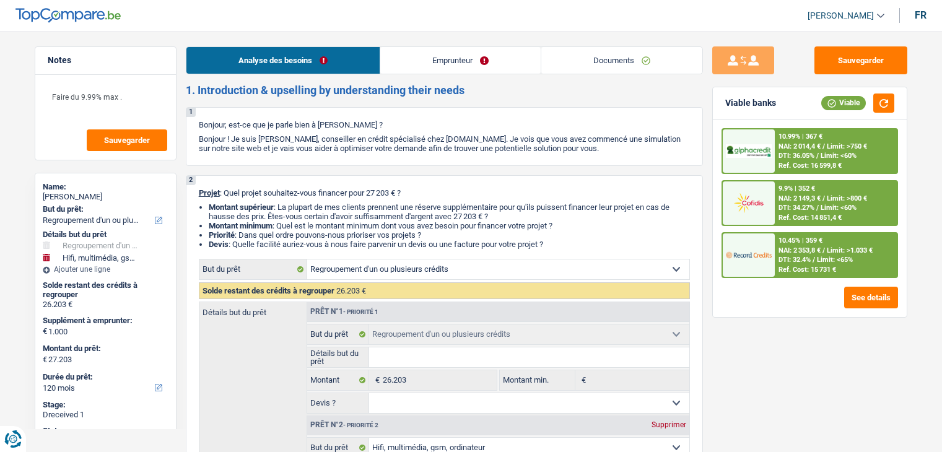
select select "240"
select select "personalSale"
select select "84"
select select "personalSale"
select select "120"
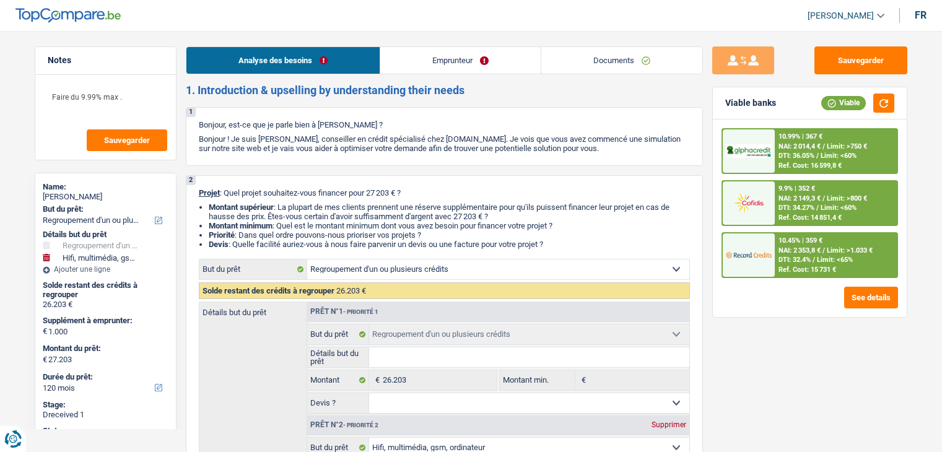
select select "refinancing"
select select "tech"
select select "yes"
select select "120"
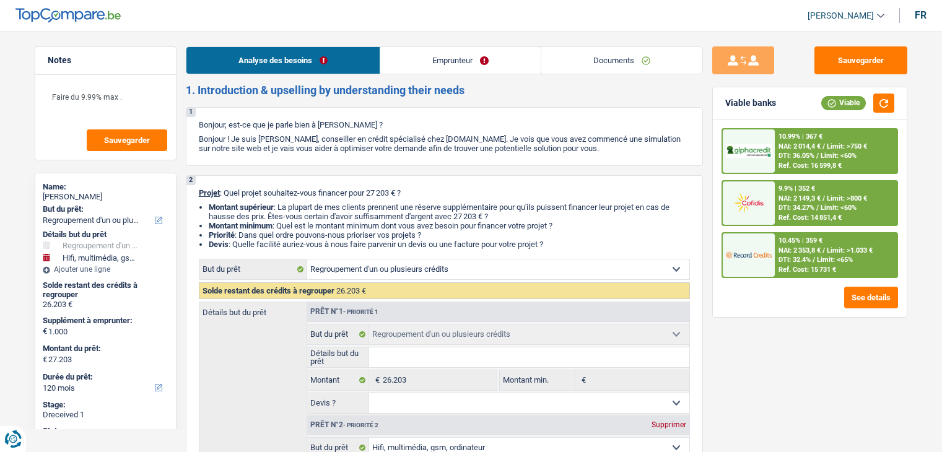
select select "privateEmployee"
select select "netSalary"
select select "mealVouchers"
click at [570, 66] on link "Documents" at bounding box center [621, 60] width 161 height 27
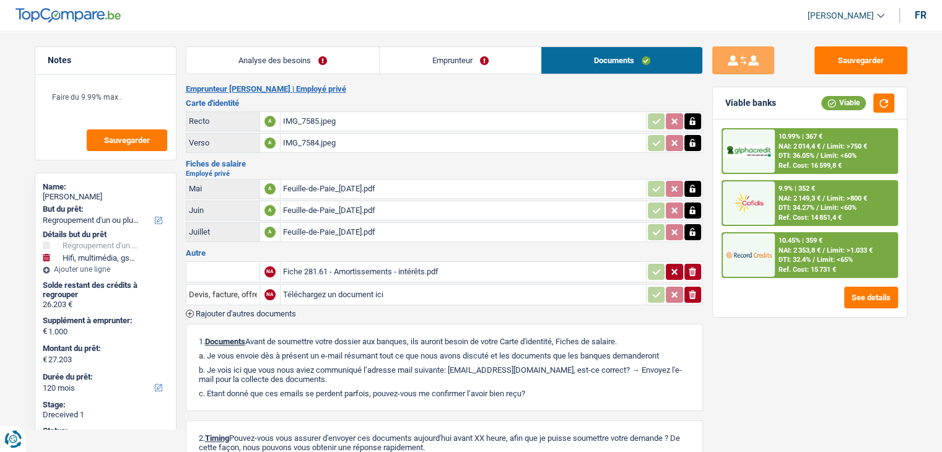
click at [500, 65] on link "Emprunteur" at bounding box center [460, 60] width 161 height 27
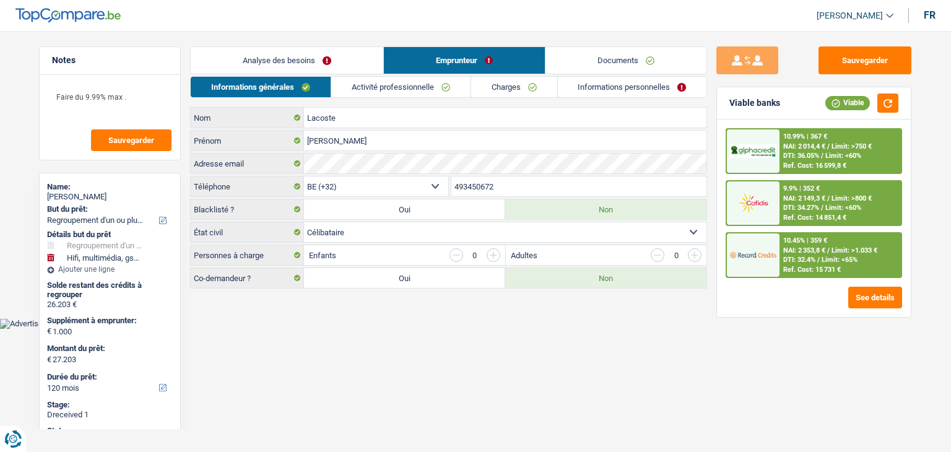
click at [440, 95] on link "Activité professionnelle" at bounding box center [400, 87] width 139 height 20
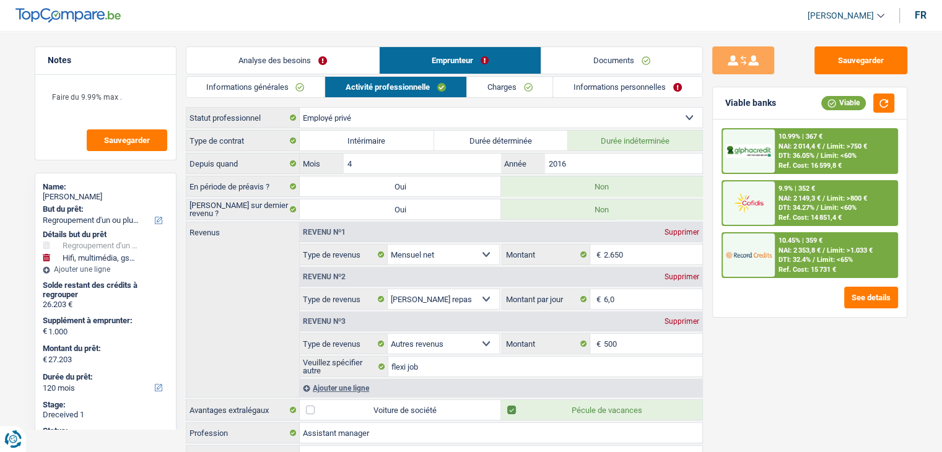
click at [693, 320] on div "Supprimer" at bounding box center [681, 321] width 41 height 7
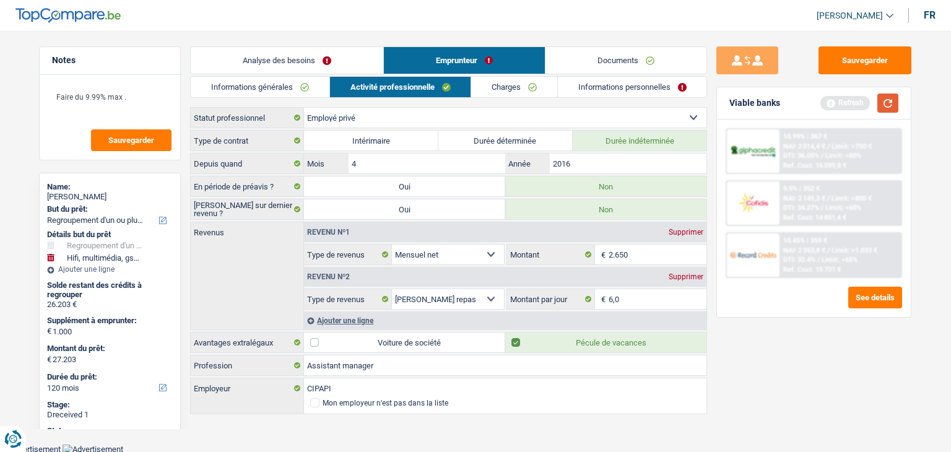
click at [887, 108] on button "button" at bounding box center [888, 103] width 21 height 19
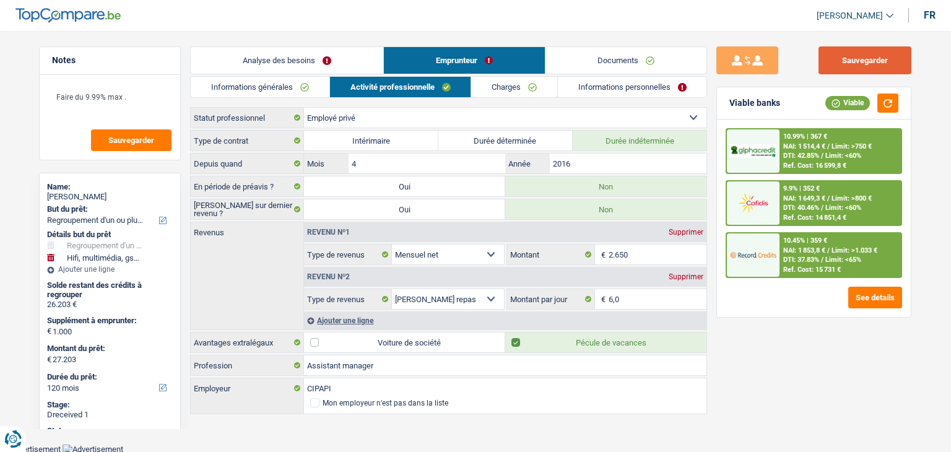
click at [843, 74] on button "Sauvegarder" at bounding box center [865, 60] width 93 height 28
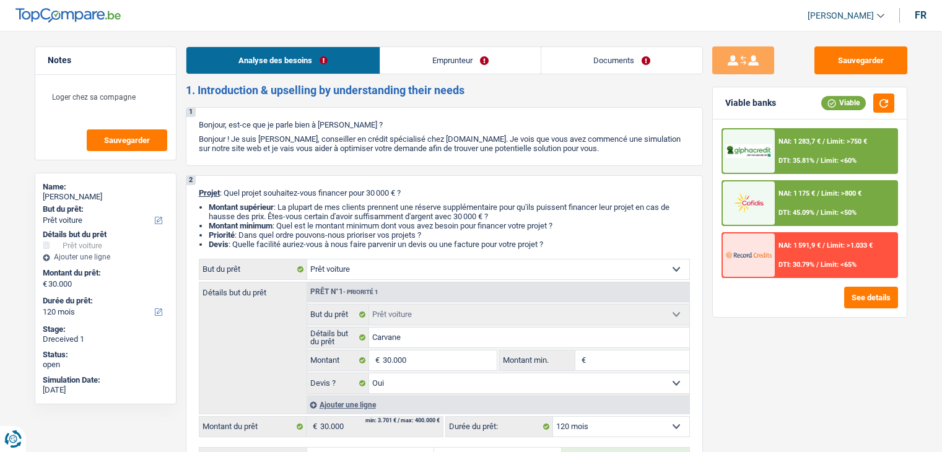
select select "car"
select select "120"
select select "car"
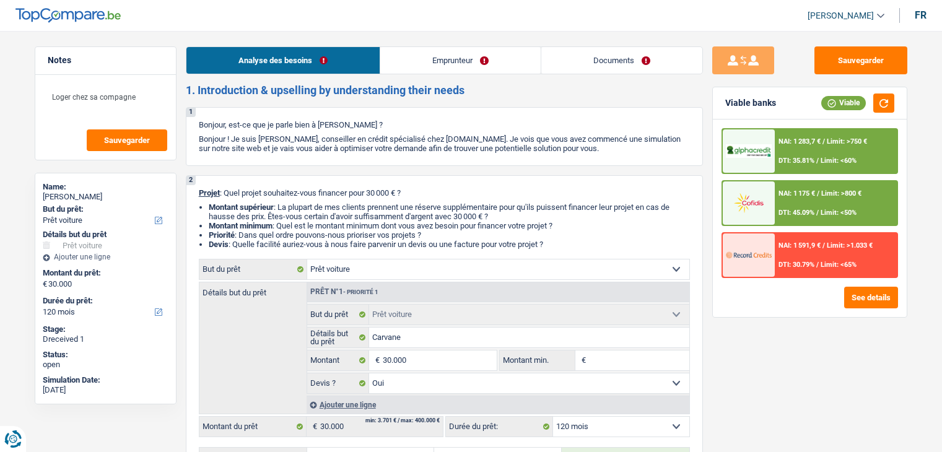
select select "yes"
select select "120"
select select "worker"
select select "netSalary"
select select "mealVouchers"
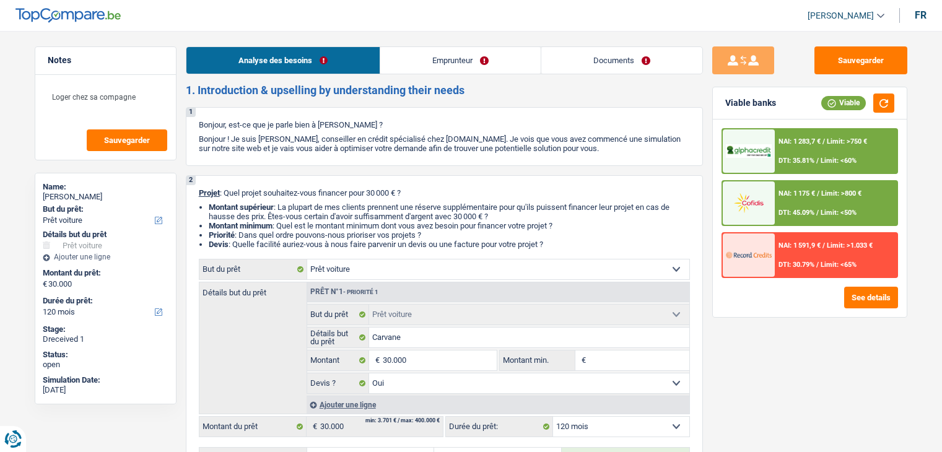
select select "liveWithParents"
select select "carLoan"
select select "60"
select select "car"
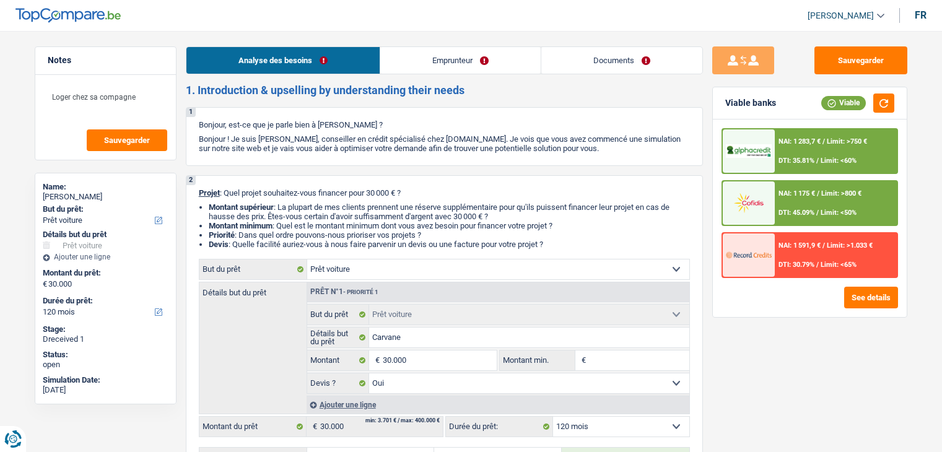
select select "yes"
select select "120"
click at [591, 72] on link "Documents" at bounding box center [621, 60] width 161 height 27
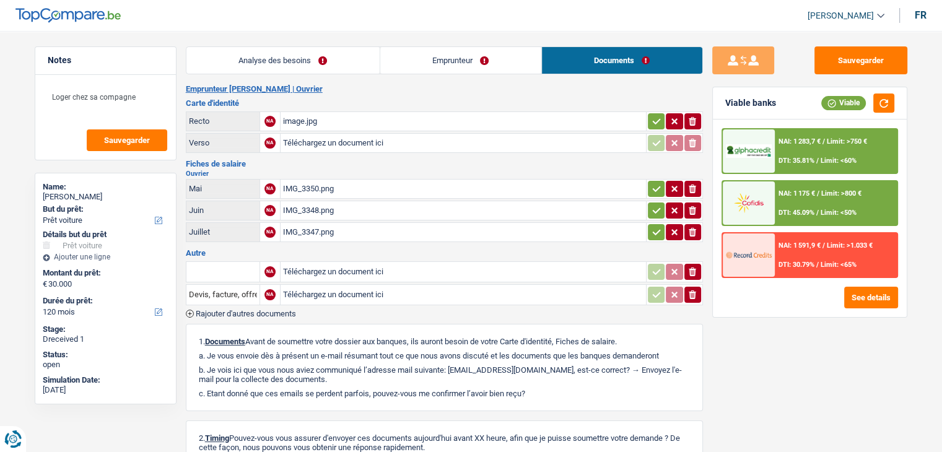
click at [597, 66] on link "Documents" at bounding box center [622, 60] width 160 height 27
click at [348, 124] on div "image.jpg" at bounding box center [463, 121] width 360 height 19
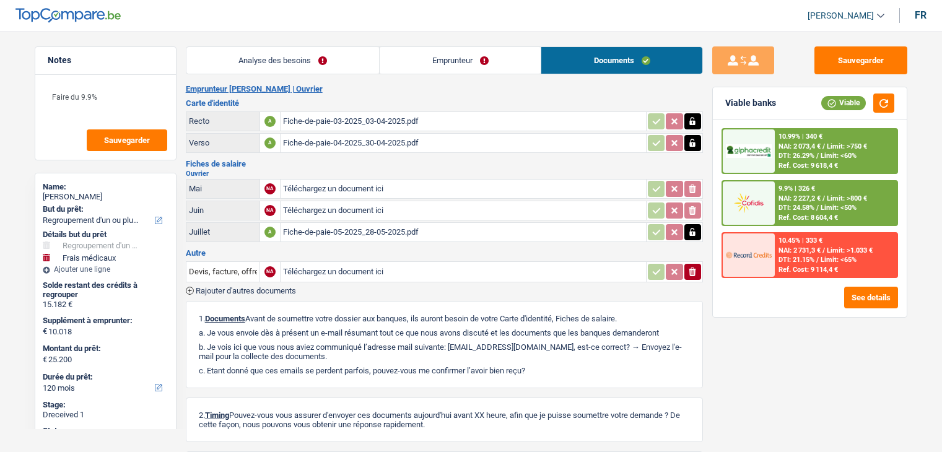
select select "refinancing"
select select "medical"
select select "120"
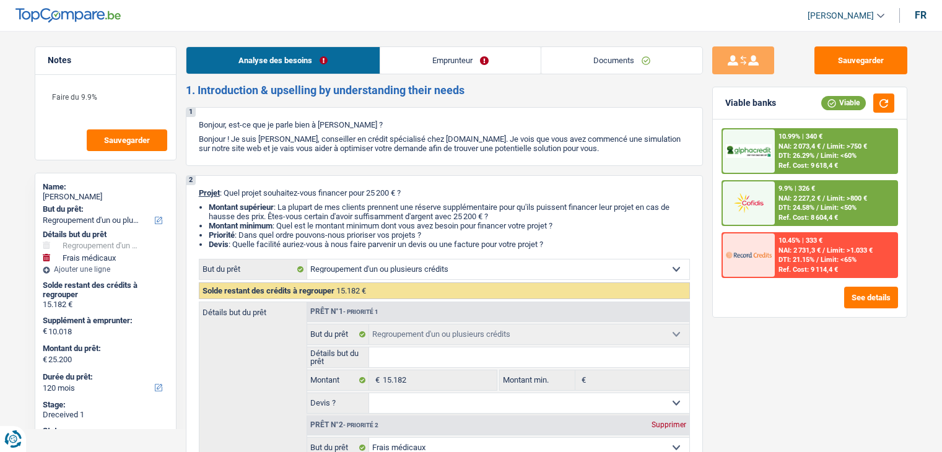
select select "refinancing"
select select "medical"
select select "120"
select select "refinancing"
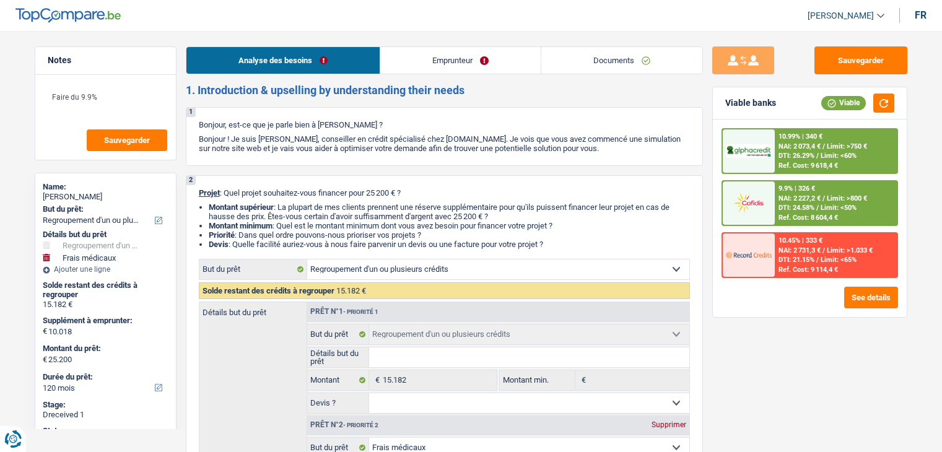
select select "refinancing"
select select "medical"
select select "yes"
select select "120"
select select "worker"
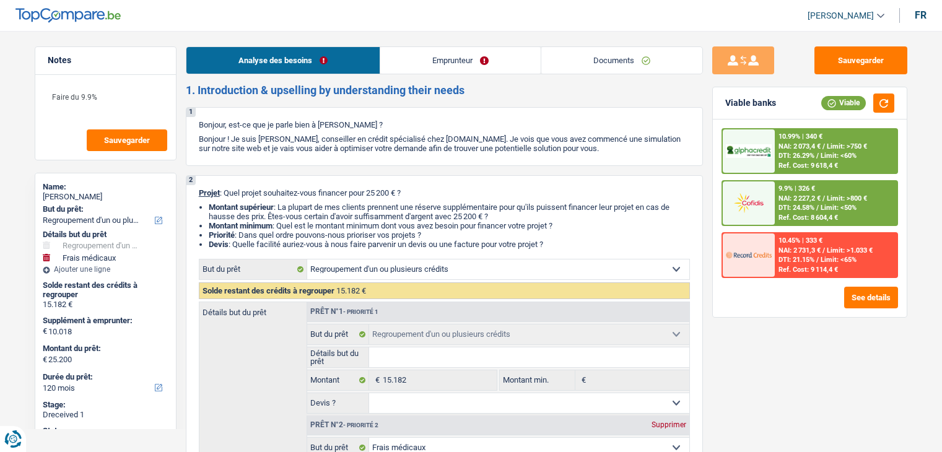
select select "netSalary"
select select "mealVouchers"
select select "rents"
select select "creditConsolidation"
select select "84"
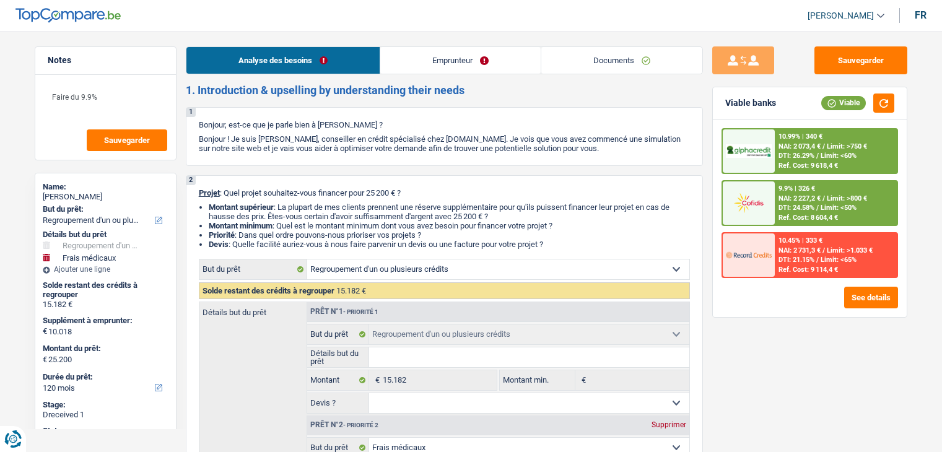
select select "refinancing"
select select "medical"
select select "yes"
select select "120"
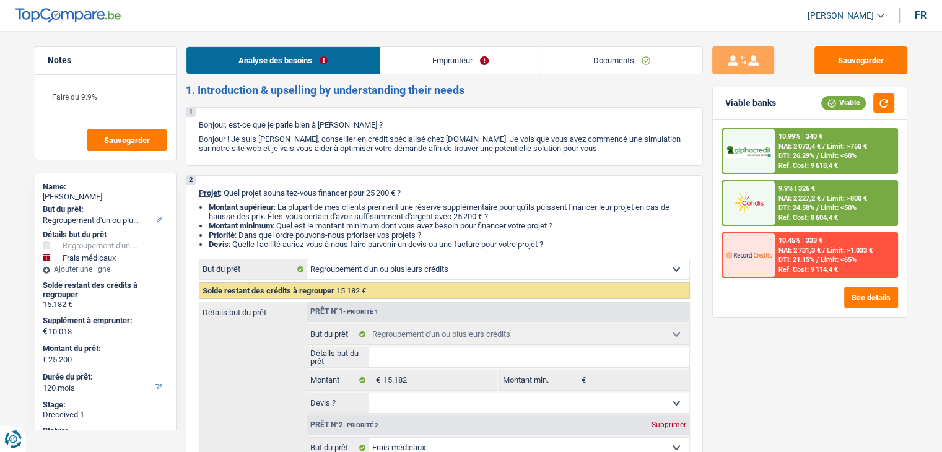
click at [604, 63] on link "Documents" at bounding box center [621, 60] width 161 height 27
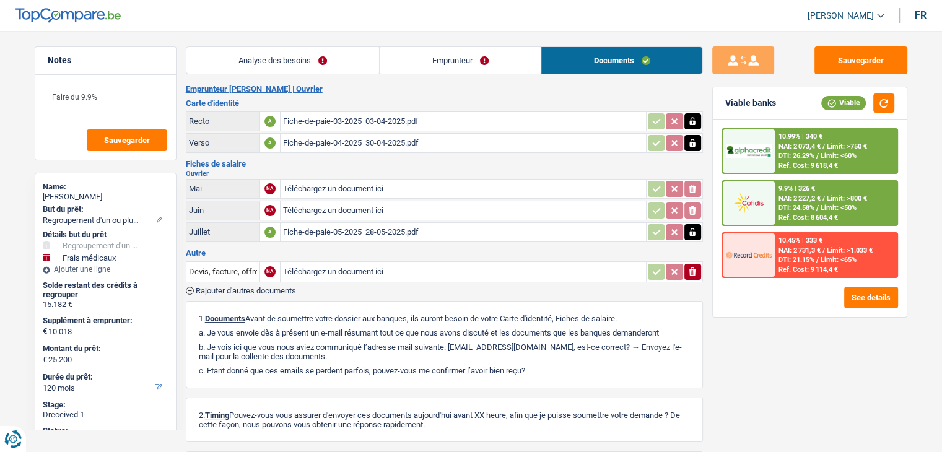
click at [483, 68] on link "Emprunteur" at bounding box center [460, 60] width 161 height 27
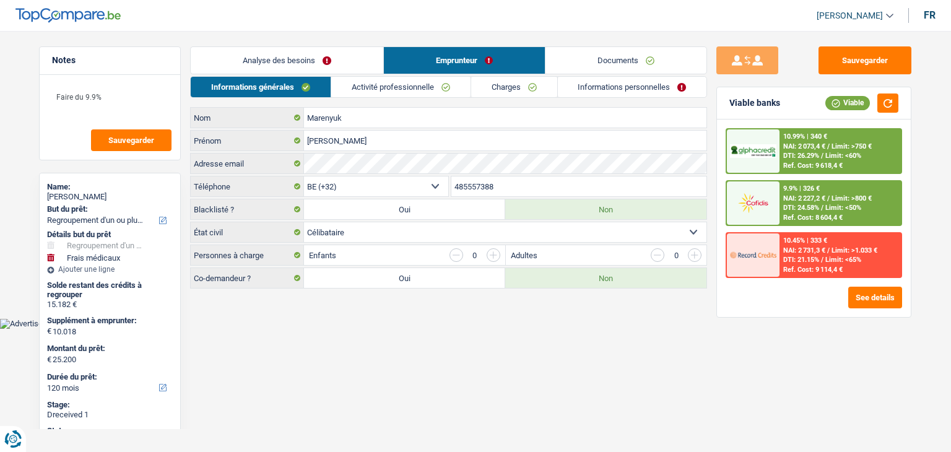
click at [339, 58] on link "Analyse des besoins" at bounding box center [287, 60] width 193 height 27
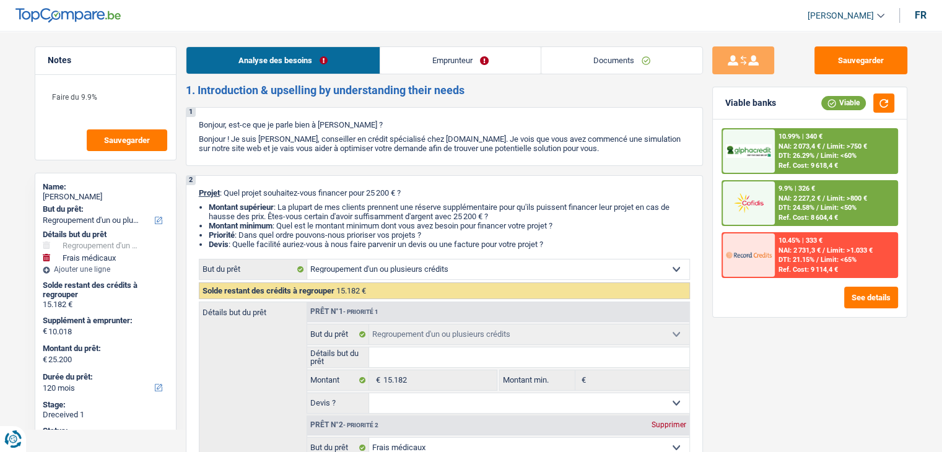
click at [619, 62] on link "Documents" at bounding box center [621, 60] width 161 height 27
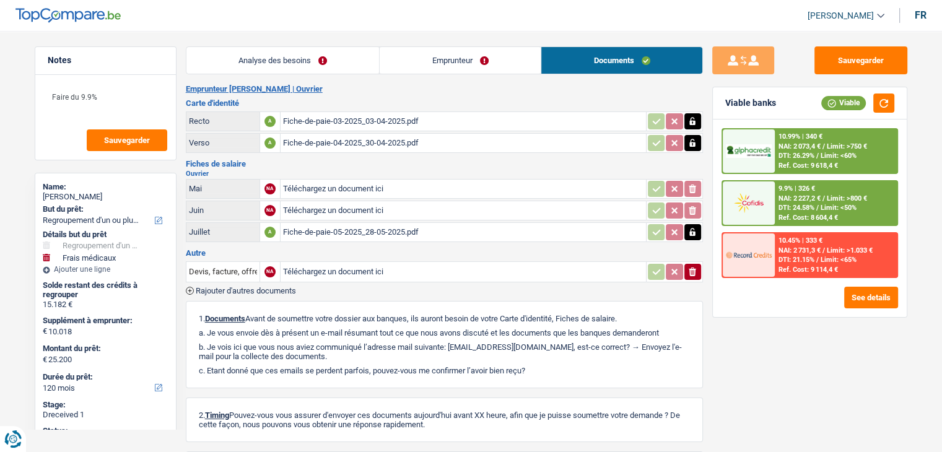
click at [296, 63] on link "Analyse des besoins" at bounding box center [282, 60] width 193 height 27
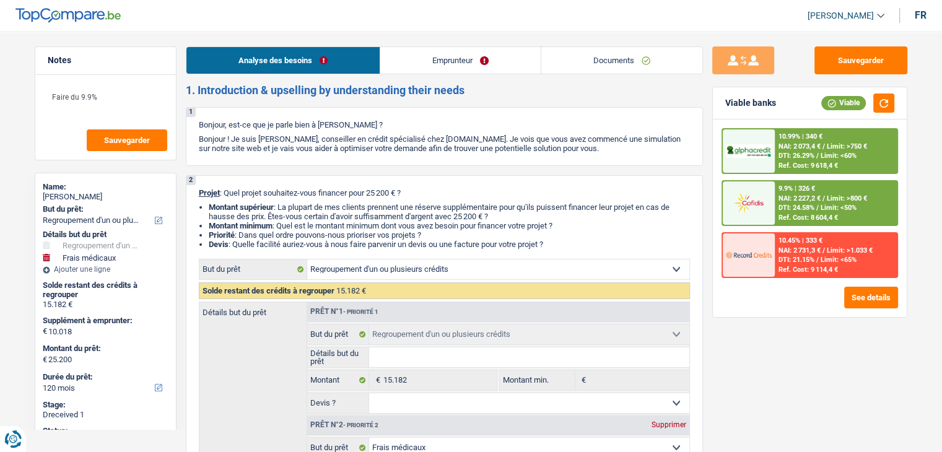
click at [618, 60] on link "Documents" at bounding box center [621, 60] width 161 height 27
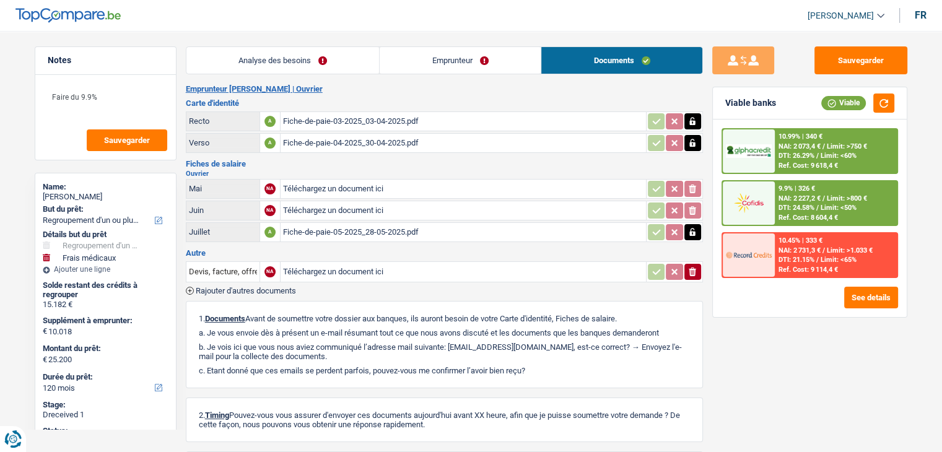
click at [408, 50] on link "Emprunteur" at bounding box center [460, 60] width 161 height 27
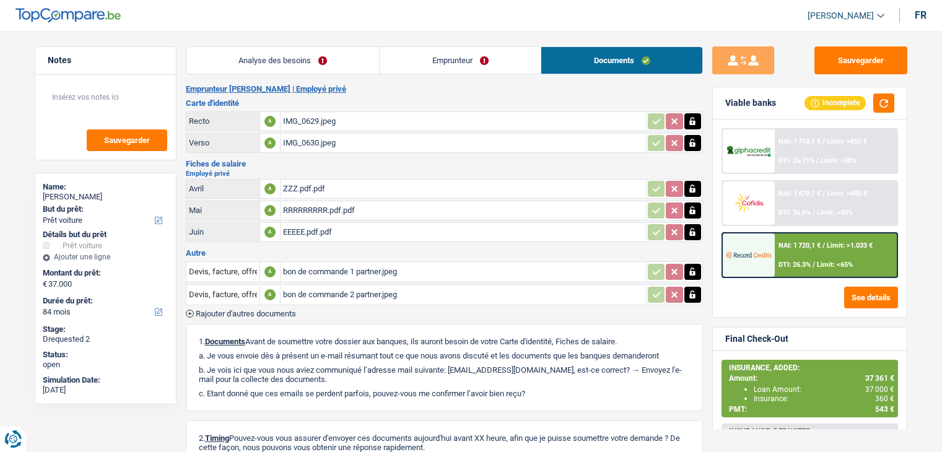
select select "car"
select select "84"
click at [225, 310] on span "Rajouter d'autres documents" at bounding box center [246, 314] width 100 height 8
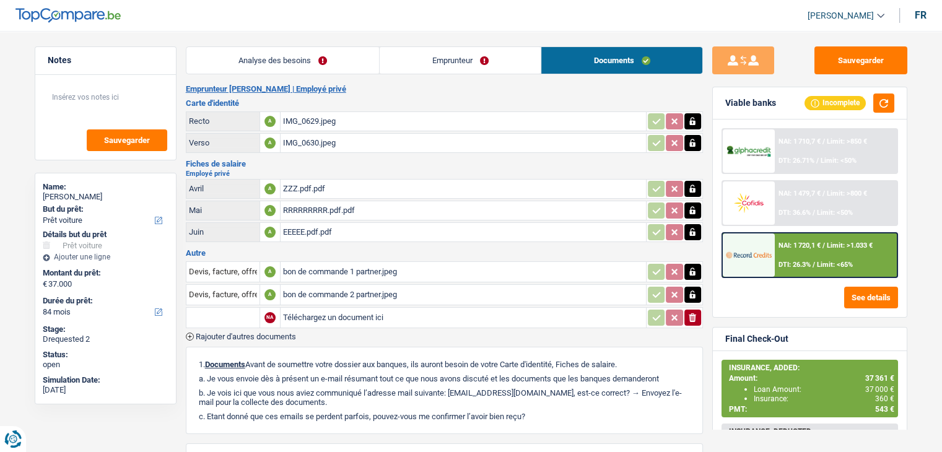
click at [322, 311] on input "Téléchargez un document ici" at bounding box center [463, 317] width 360 height 19
type input "C:\fakepath\combinepdf.pdf"
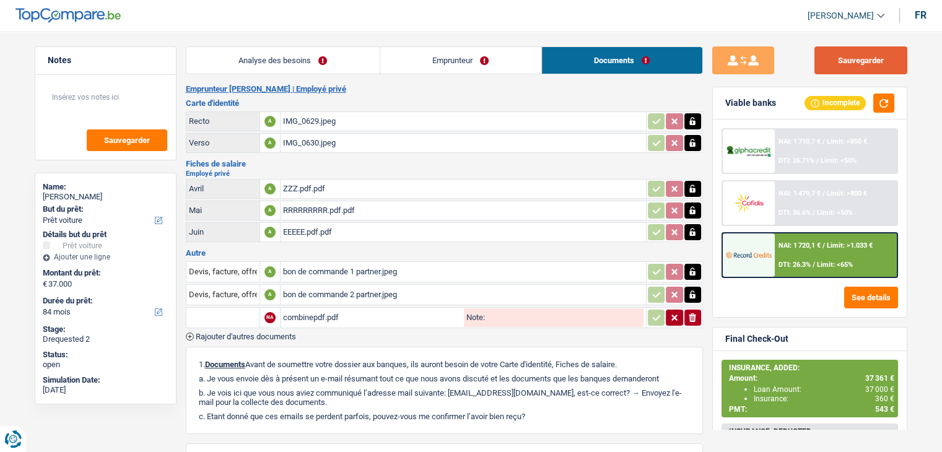
click at [839, 68] on button "Sauvegarder" at bounding box center [860, 60] width 93 height 28
